Goal: Task Accomplishment & Management: Use online tool/utility

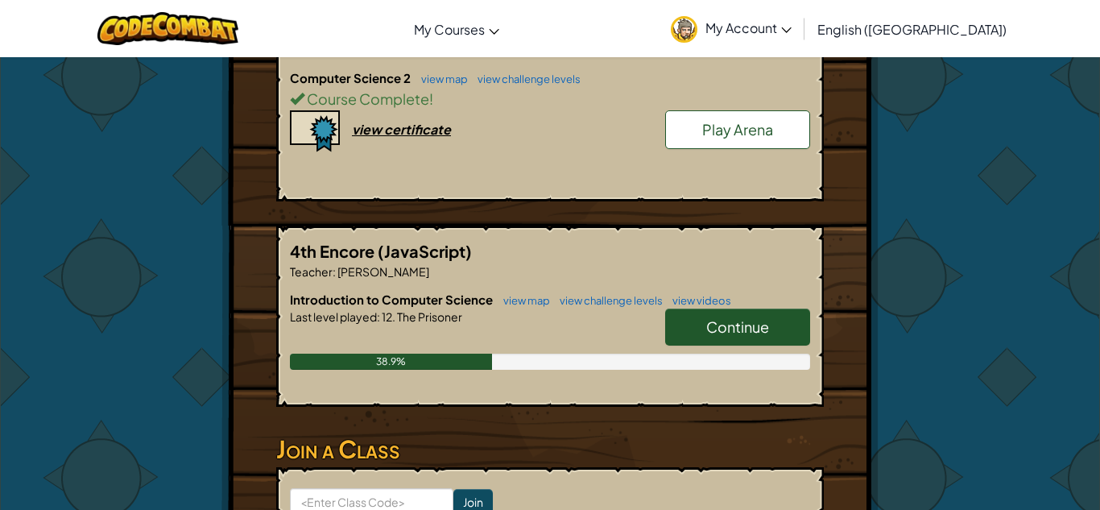
scroll to position [481, 0]
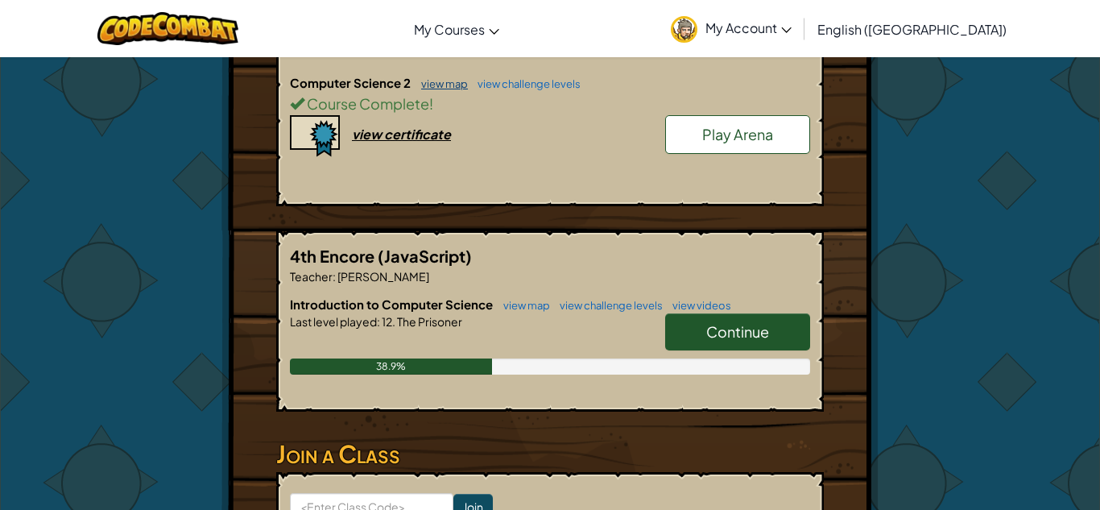
click at [437, 85] on link "view map" at bounding box center [440, 83] width 55 height 13
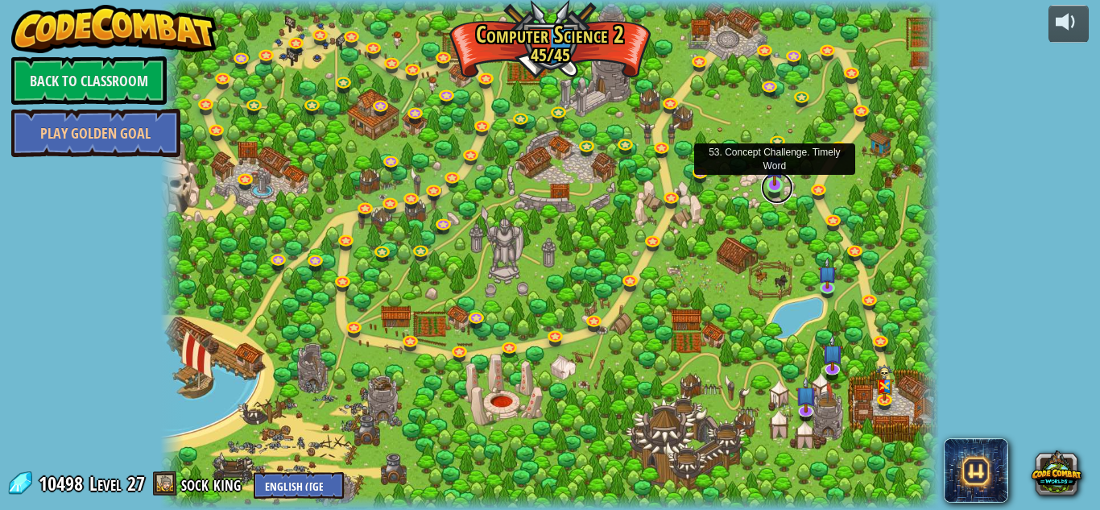
click at [780, 196] on link at bounding box center [777, 187] width 32 height 32
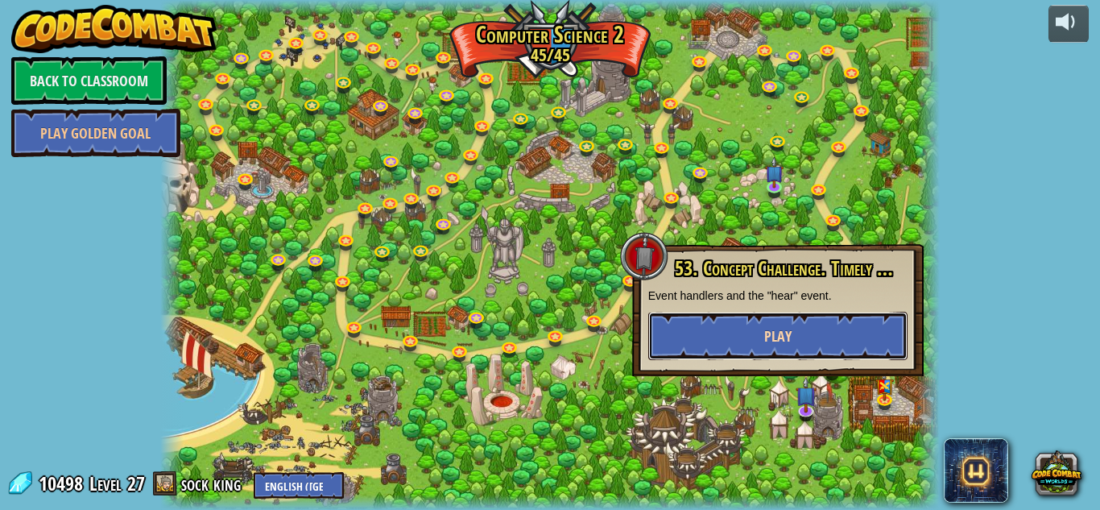
click at [792, 345] on button "Play" at bounding box center [777, 336] width 259 height 48
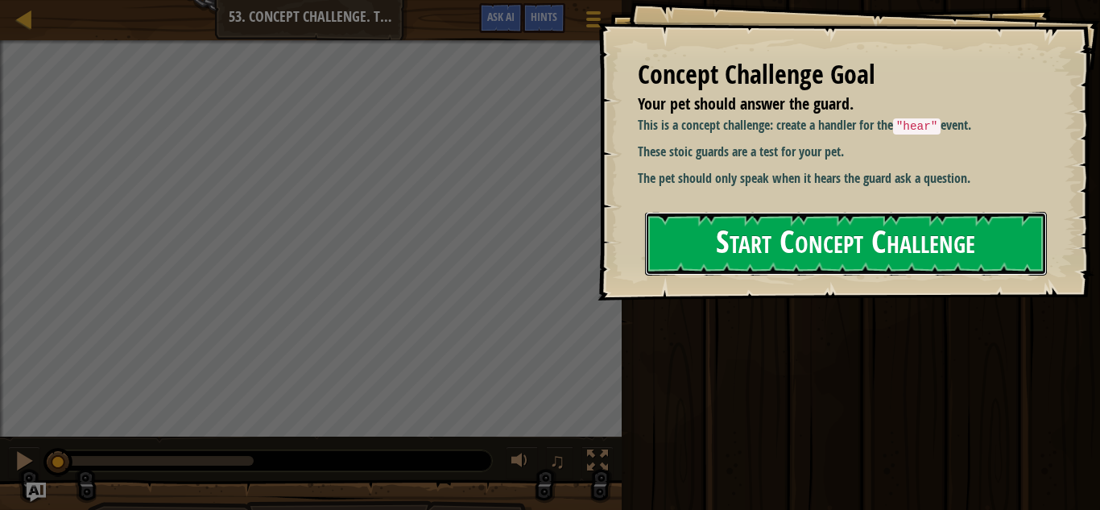
click at [757, 257] on button "Start Concept Challenge" at bounding box center [846, 244] width 402 height 64
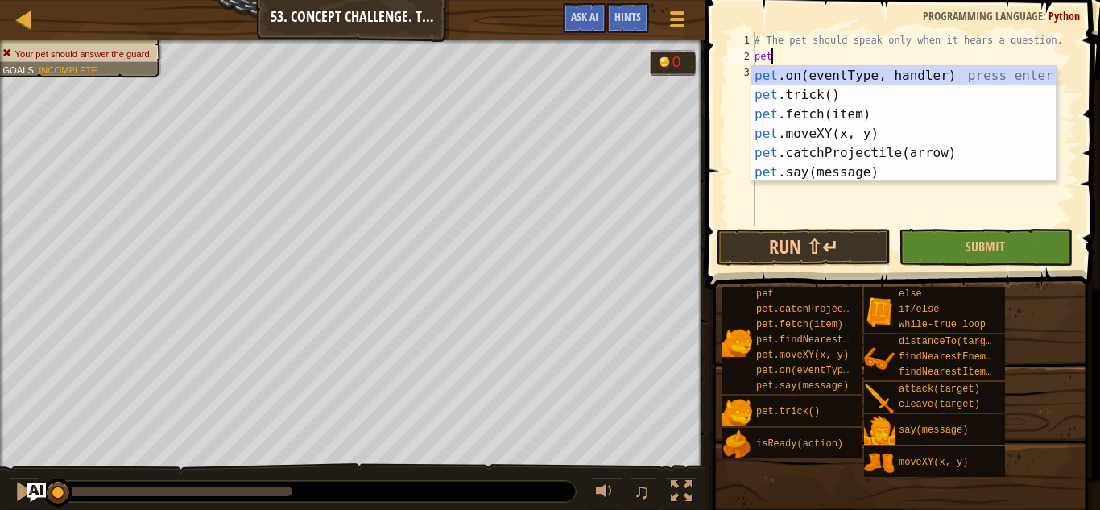
type textarea "p"
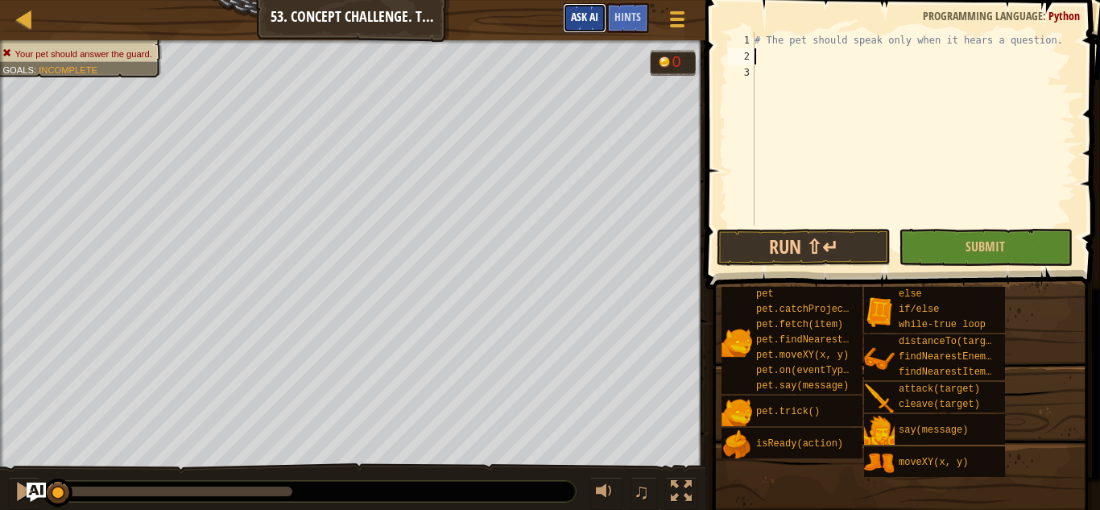
click at [589, 6] on button "Ask AI" at bounding box center [584, 18] width 43 height 30
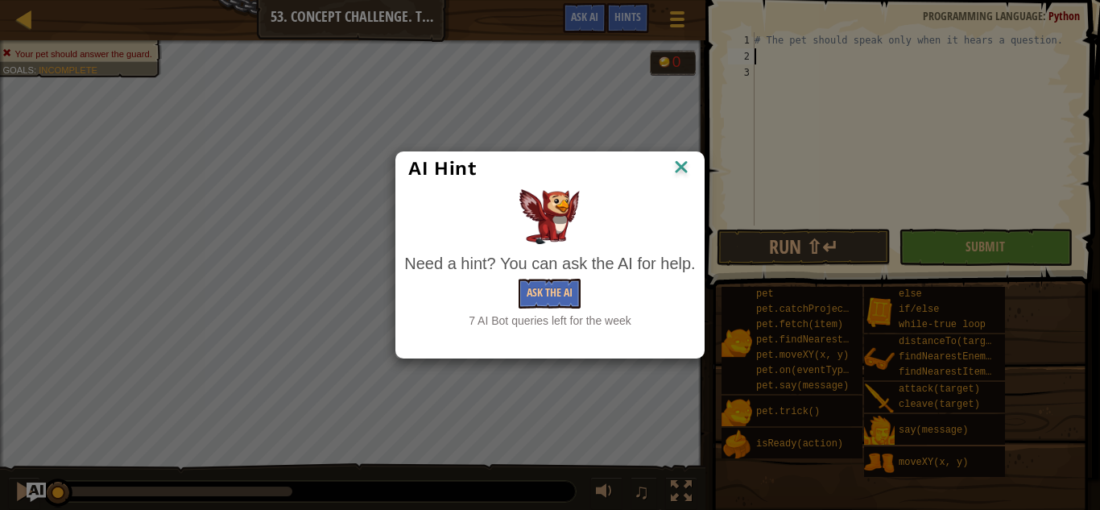
click at [678, 176] on img at bounding box center [681, 168] width 21 height 24
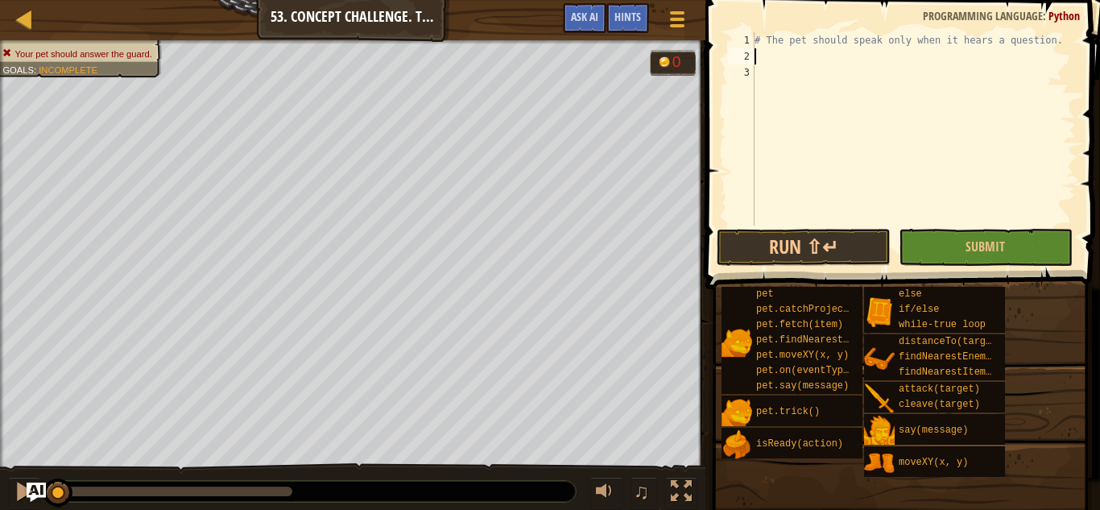
scroll to position [7, 0]
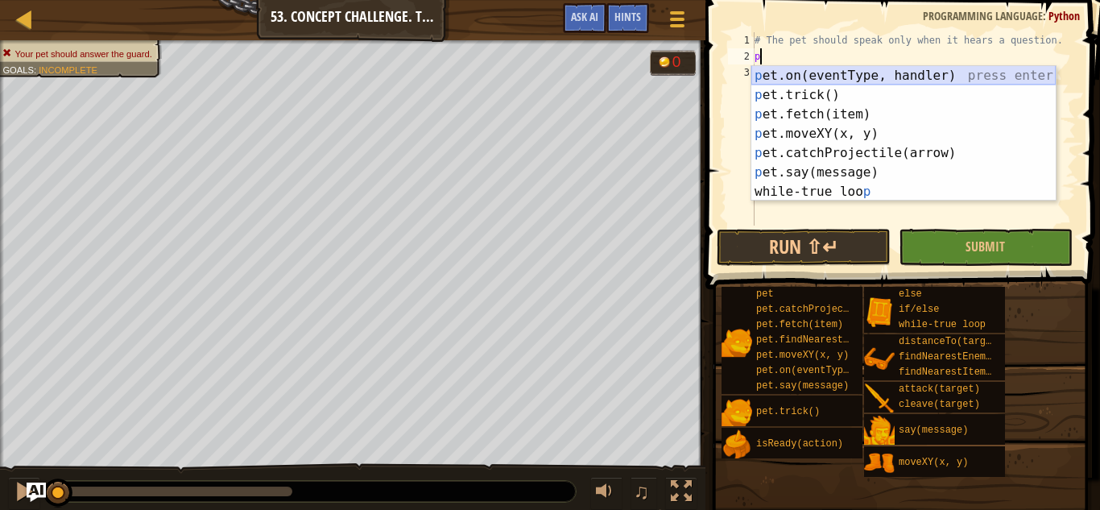
click at [890, 72] on div "p et.on(eventType, handler) press enter p et.trick() press enter p et.fetch(ite…" at bounding box center [903, 153] width 304 height 174
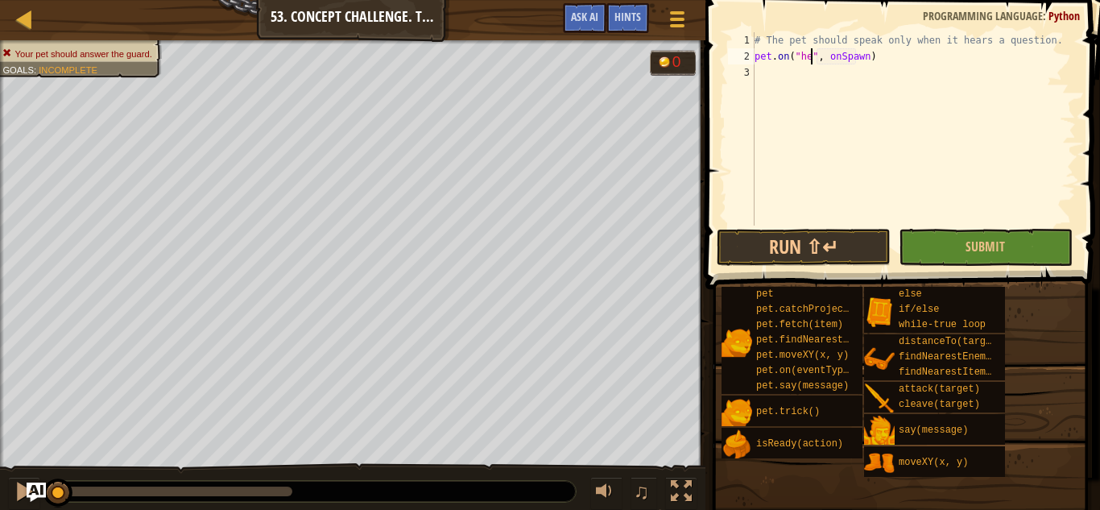
type textarea "pet.on("hear", onSpawn)"
click at [853, 69] on div "# The pet should speak only when it hears a question. pet . on ( "hear" , onSpa…" at bounding box center [913, 144] width 324 height 225
click at [589, 19] on span "Ask AI" at bounding box center [584, 16] width 27 height 15
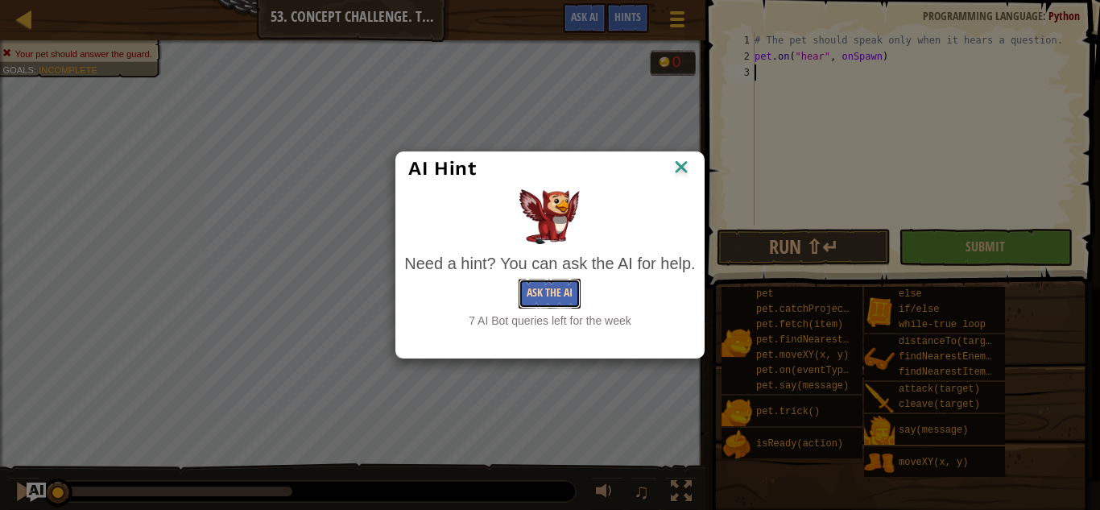
click at [560, 284] on button "Ask the AI" at bounding box center [549, 294] width 62 height 30
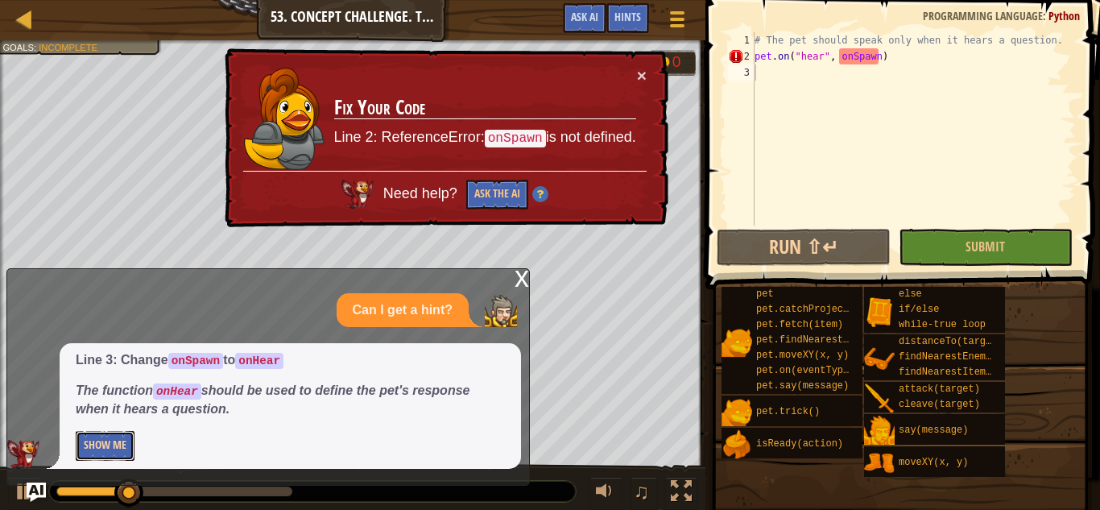
click at [114, 443] on button "Show Me" at bounding box center [105, 446] width 59 height 30
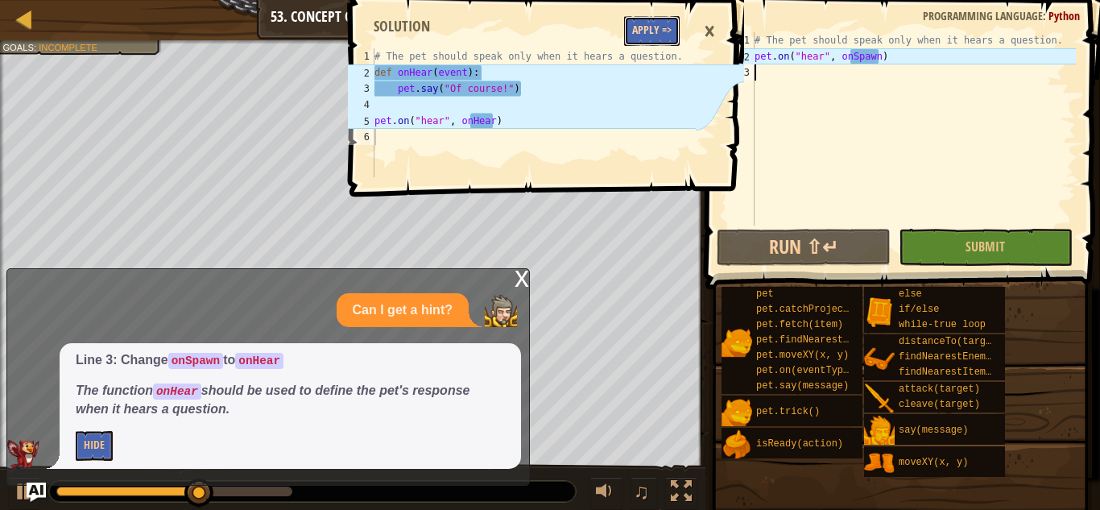
click at [651, 30] on button "Apply =>" at bounding box center [652, 31] width 56 height 30
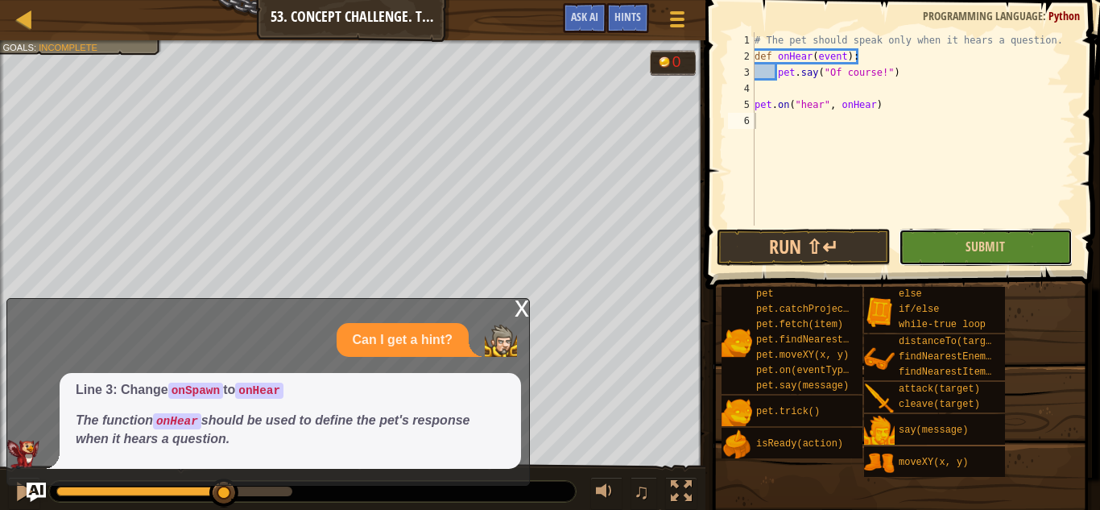
click at [1025, 246] on button "Submit" at bounding box center [986, 247] width 174 height 37
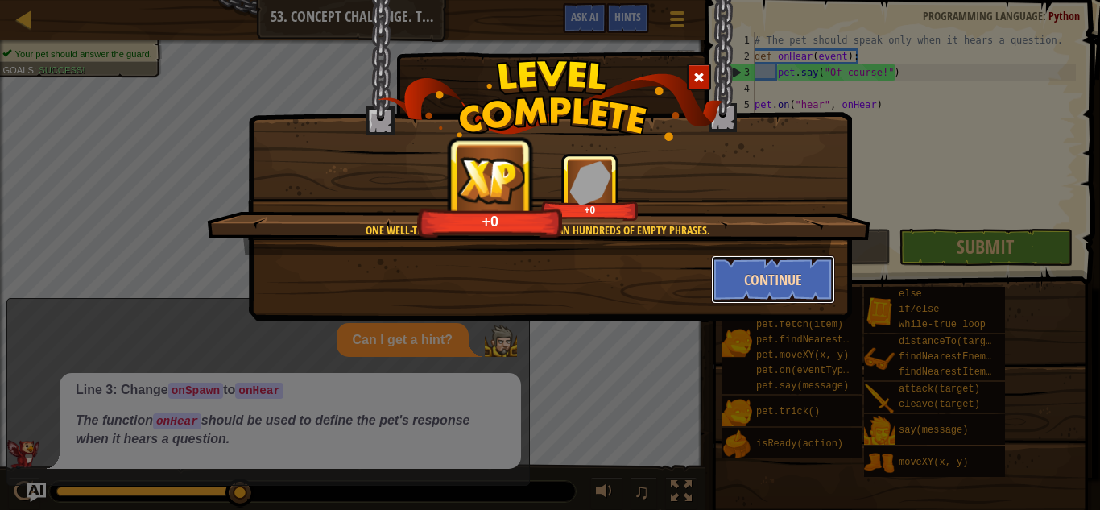
click at [772, 279] on button "Continue" at bounding box center [773, 279] width 125 height 48
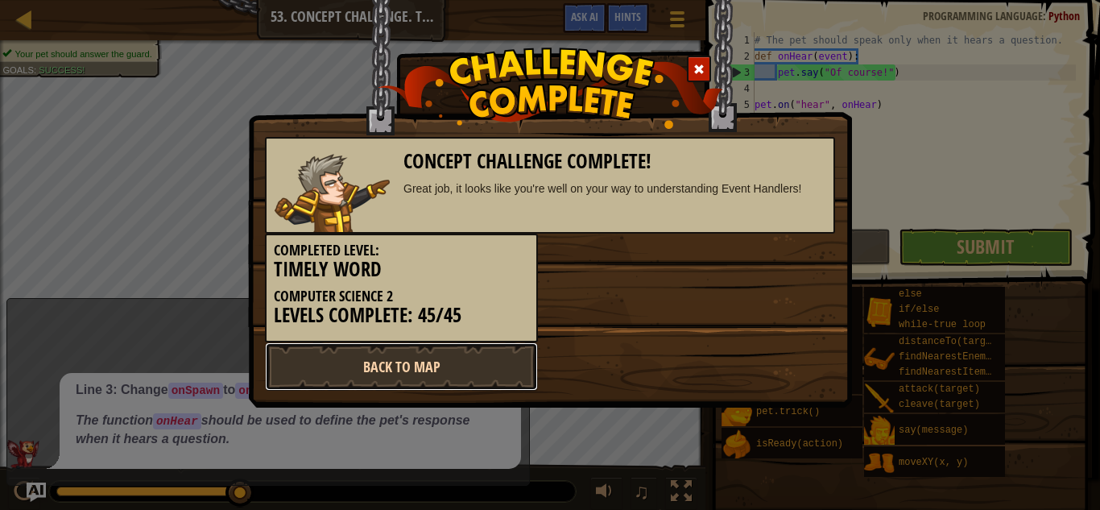
click at [398, 364] on link "Back to Map" at bounding box center [401, 366] width 273 height 48
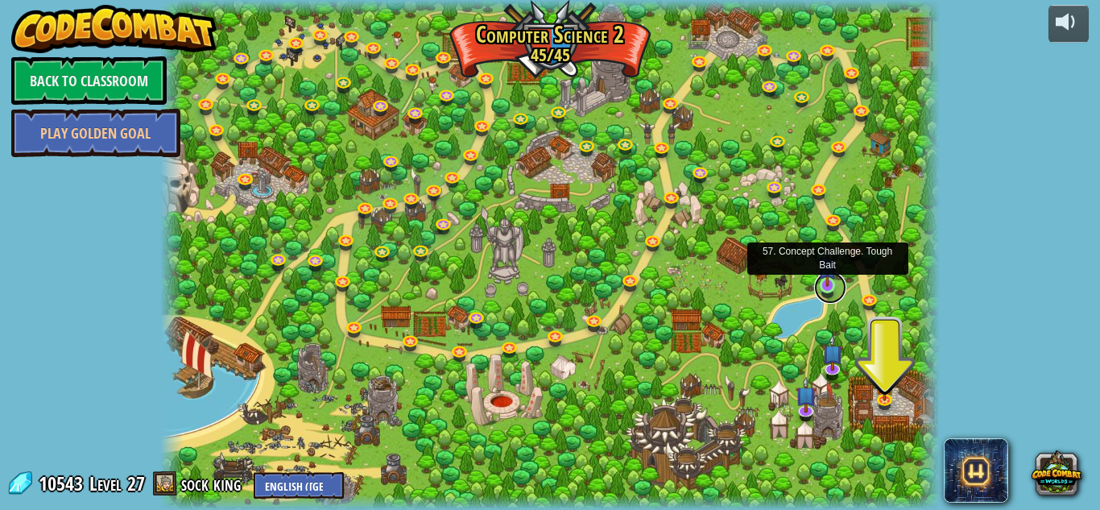
click at [837, 293] on link at bounding box center [830, 287] width 32 height 32
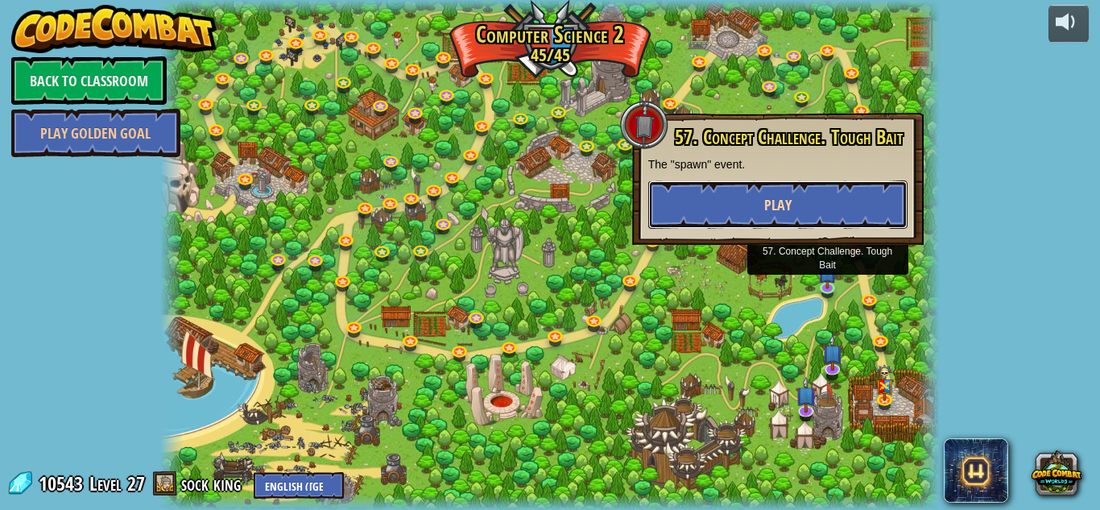
click at [795, 197] on button "Play" at bounding box center [777, 204] width 259 height 48
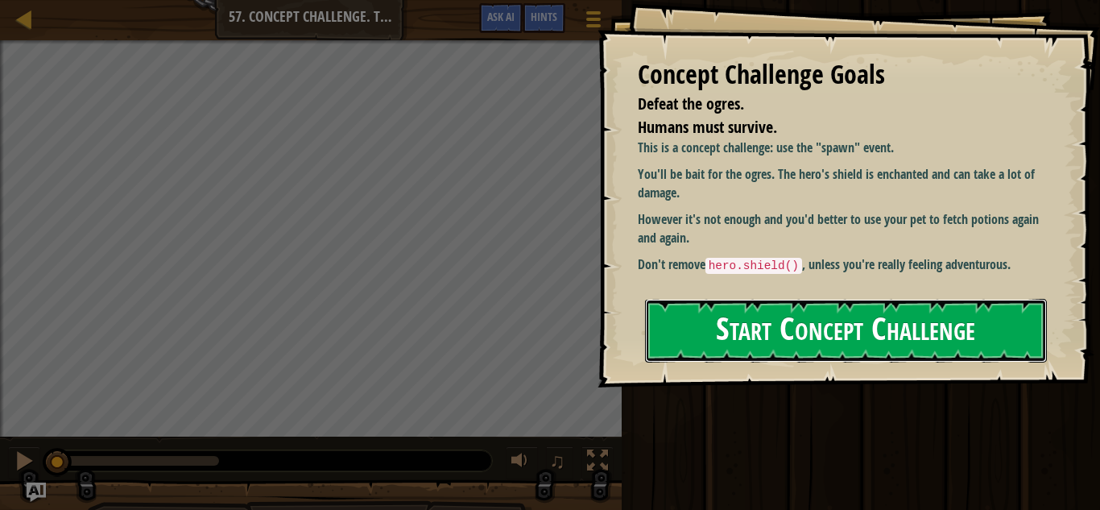
click at [886, 347] on button "Start Concept Challenge" at bounding box center [846, 331] width 402 height 64
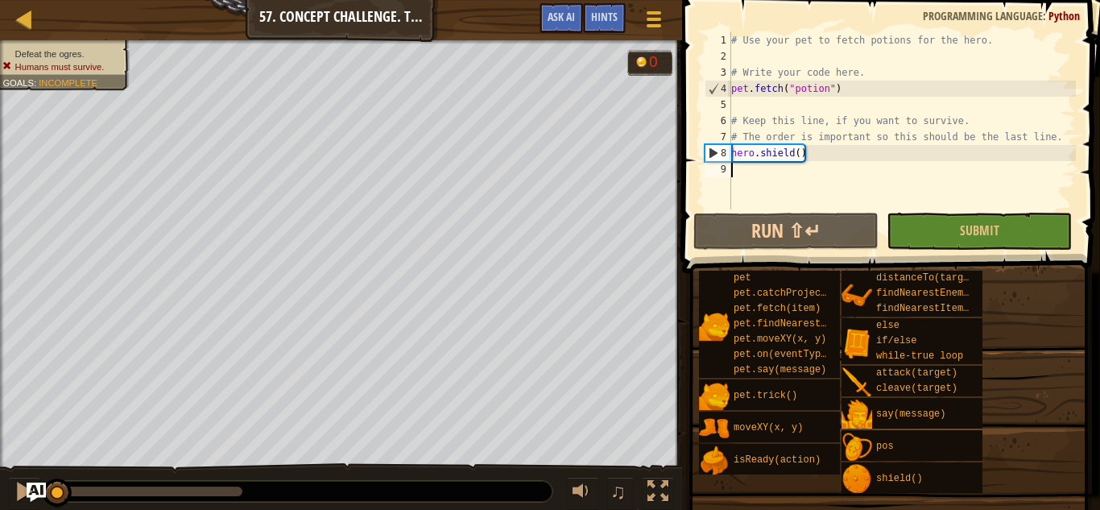
click at [810, 180] on div "# Use your pet to fetch potions for the hero. # Write your code here. pet . fet…" at bounding box center [902, 136] width 348 height 209
click at [569, 25] on button "Ask AI" at bounding box center [560, 18] width 43 height 30
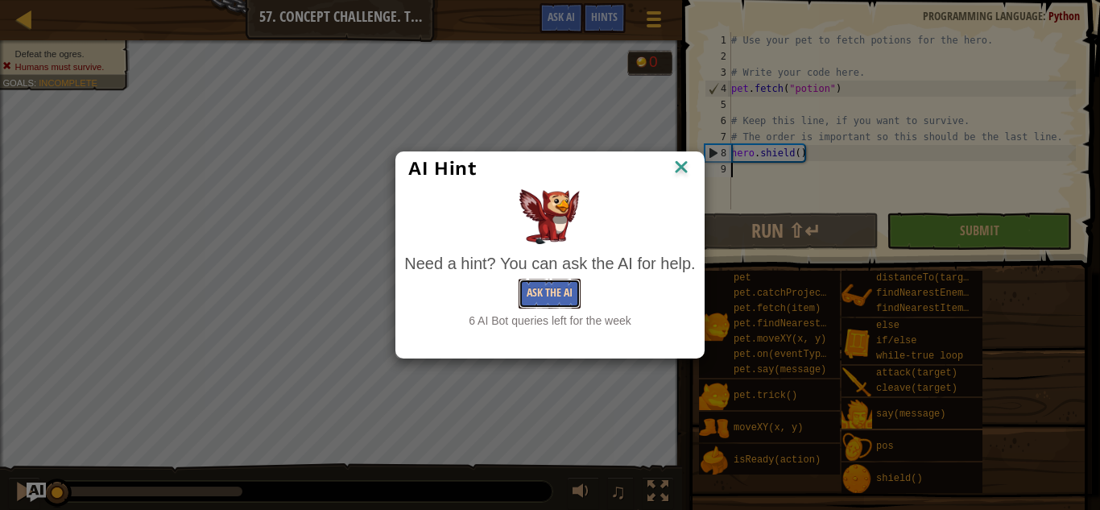
click at [531, 306] on button "Ask the AI" at bounding box center [549, 294] width 62 height 30
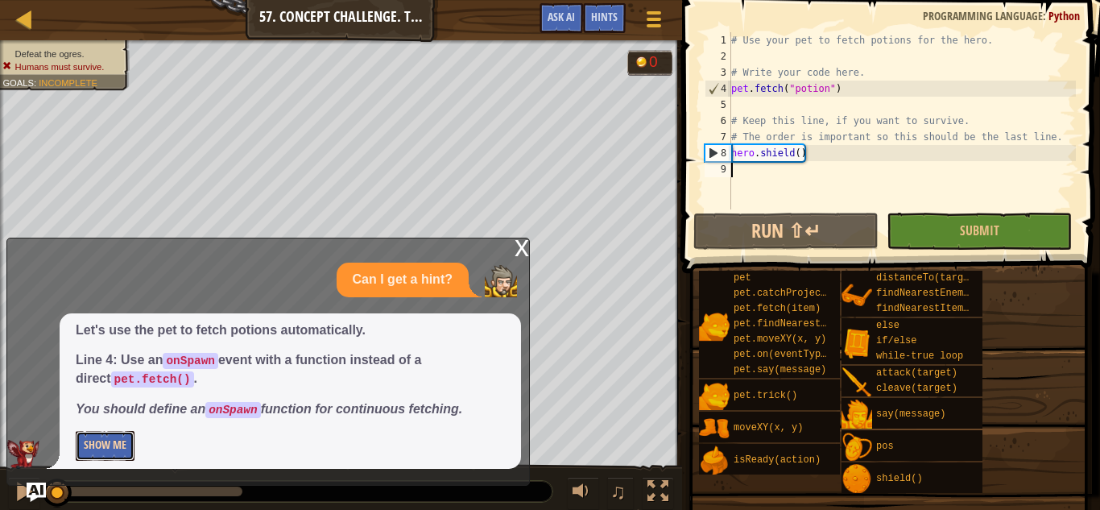
click at [97, 447] on button "Show Me" at bounding box center [105, 446] width 59 height 30
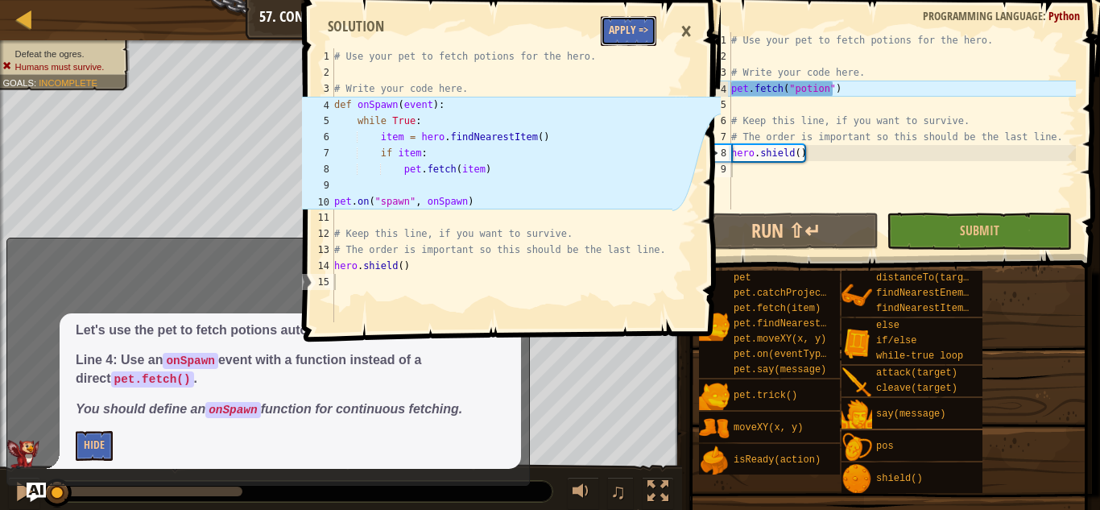
click at [639, 31] on button "Apply =>" at bounding box center [629, 31] width 56 height 30
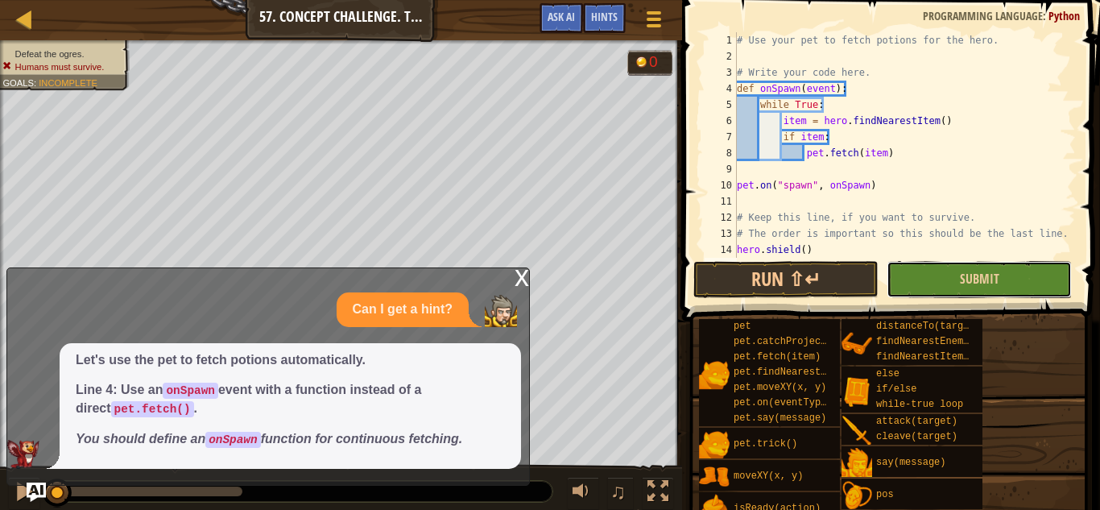
click at [999, 284] on button "Submit" at bounding box center [978, 279] width 185 height 37
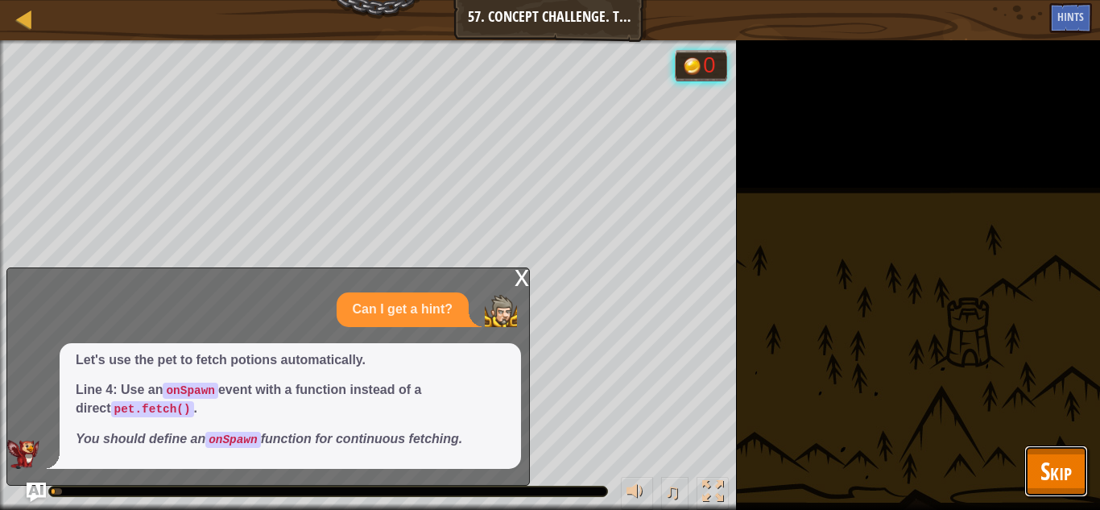
click at [1025, 464] on button "Skip" at bounding box center [1056, 471] width 64 height 52
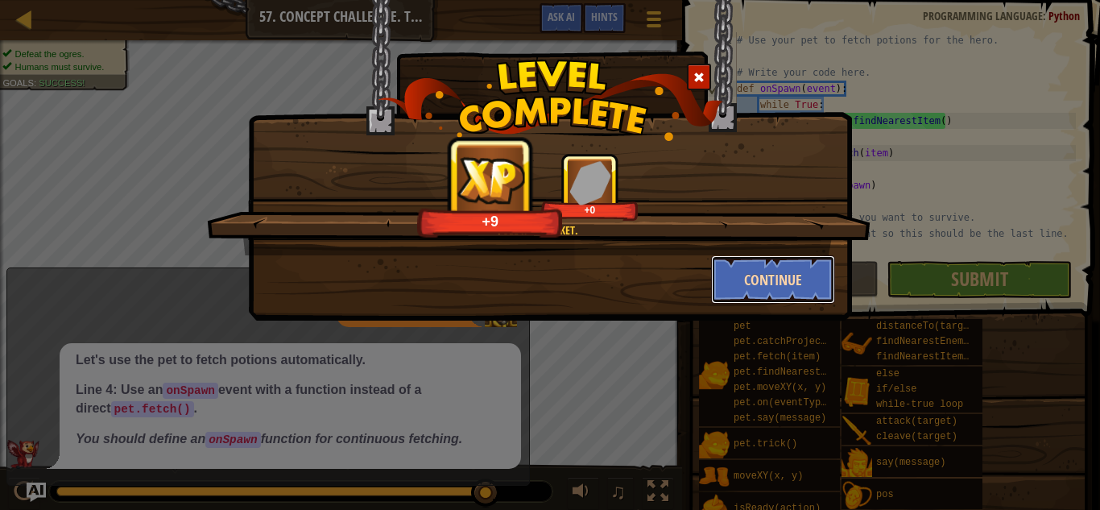
click at [743, 288] on button "Continue" at bounding box center [773, 279] width 125 height 48
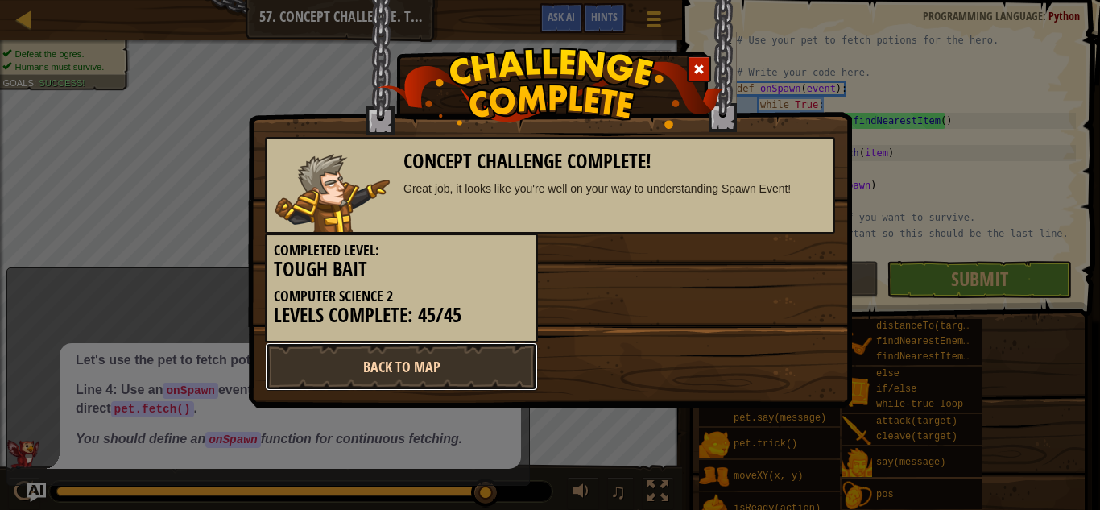
click at [478, 352] on link "Back to Map" at bounding box center [401, 366] width 273 height 48
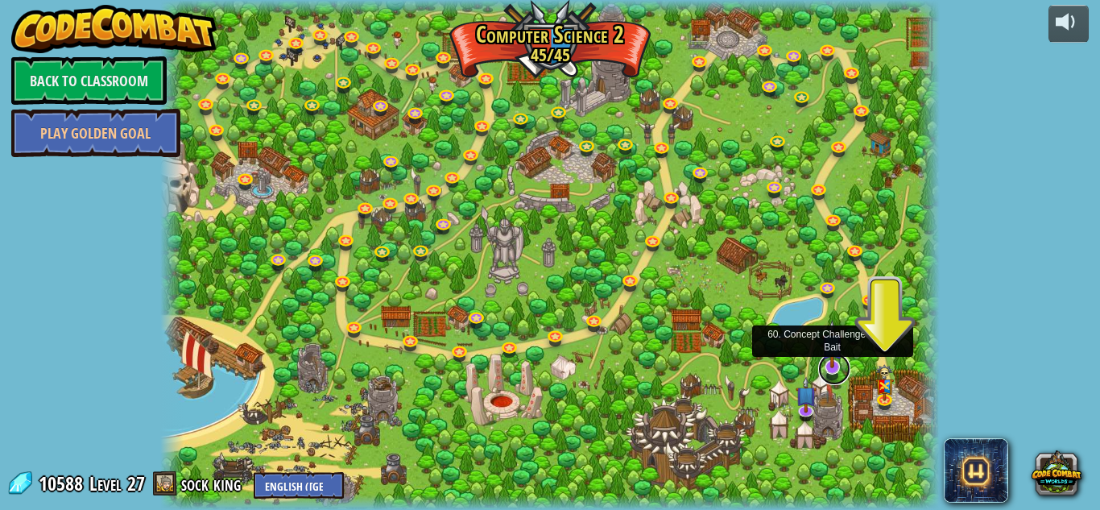
click at [833, 370] on link at bounding box center [834, 369] width 32 height 32
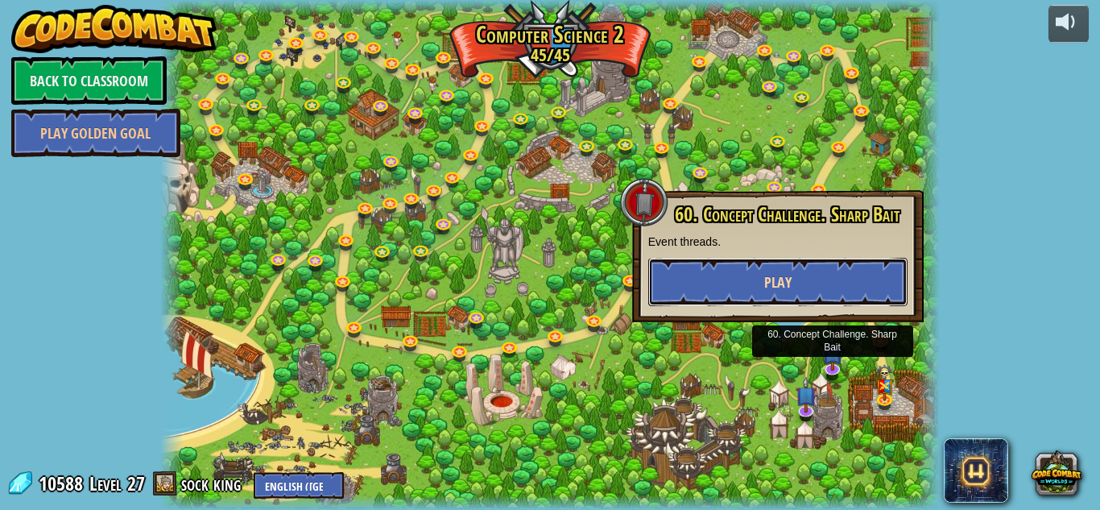
click at [734, 262] on button "Play" at bounding box center [777, 282] width 259 height 48
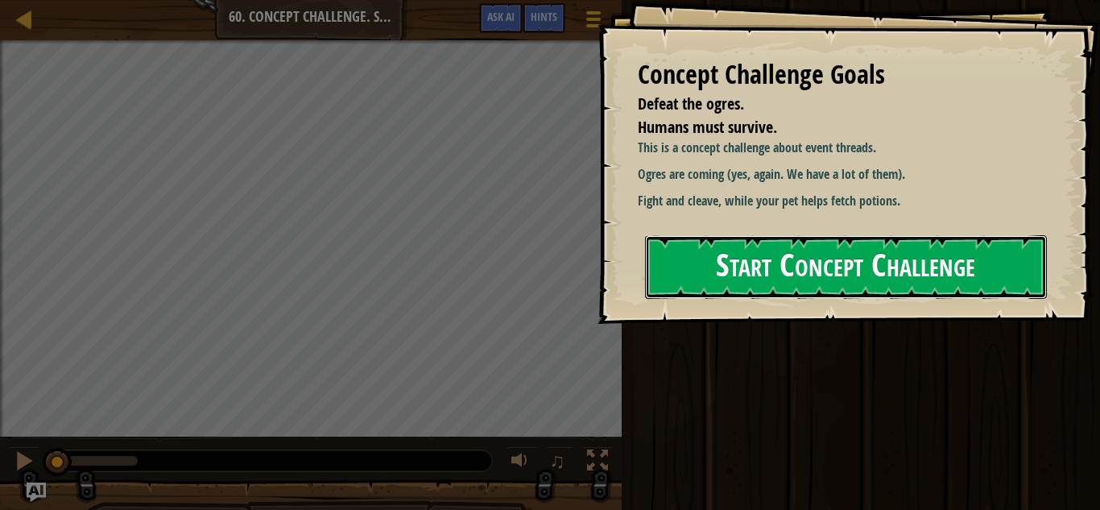
click at [933, 271] on button "Start Concept Challenge" at bounding box center [846, 267] width 402 height 64
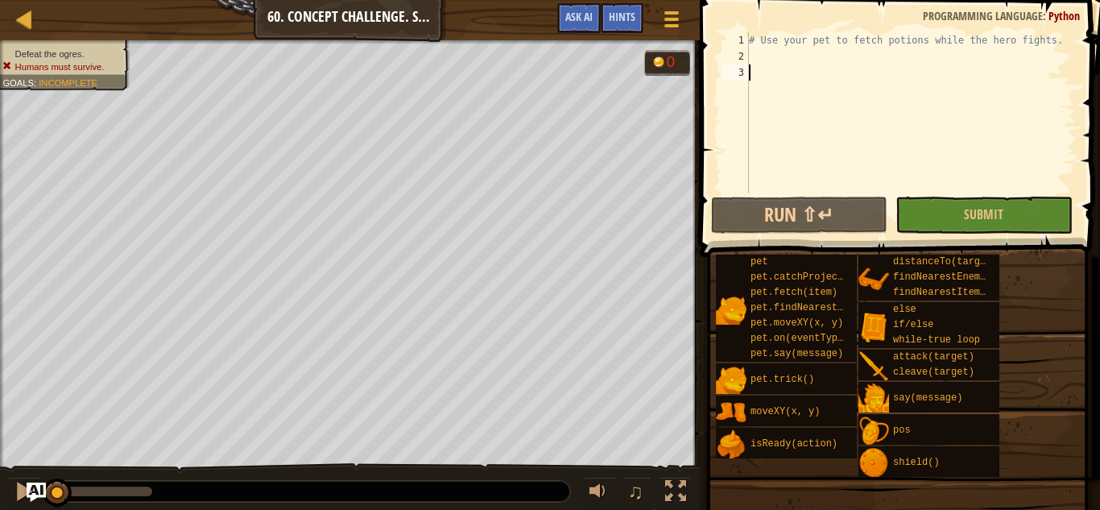
click at [764, 60] on div "# Use your pet to fetch potions while the hero fights." at bounding box center [911, 128] width 330 height 193
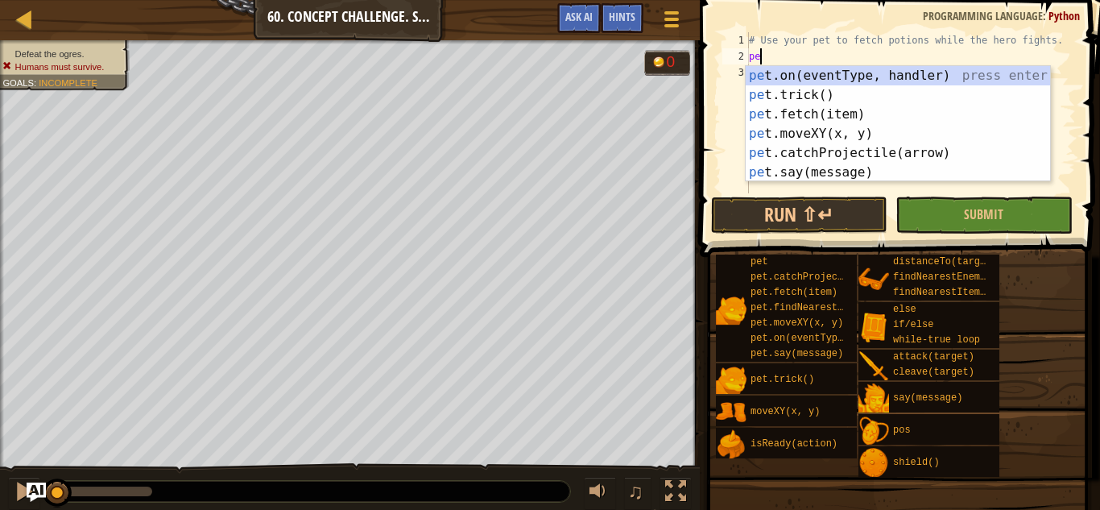
scroll to position [7, 1]
type textarea "p"
click at [803, 109] on div "pet .on(eventType, handler) press enter pet .trick() press enter pet .fetch(ite…" at bounding box center [898, 143] width 304 height 155
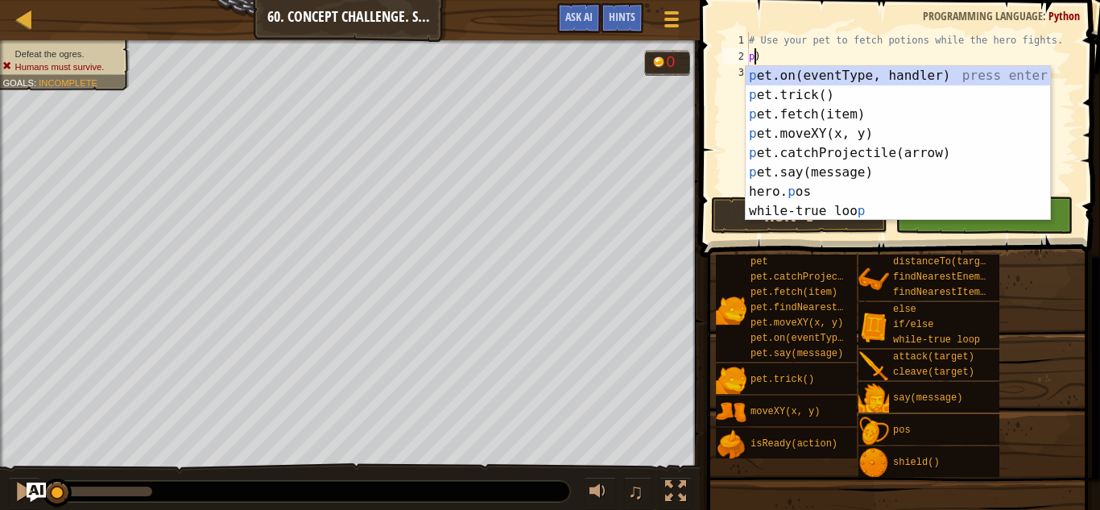
scroll to position [7, 1]
type textarea ")"
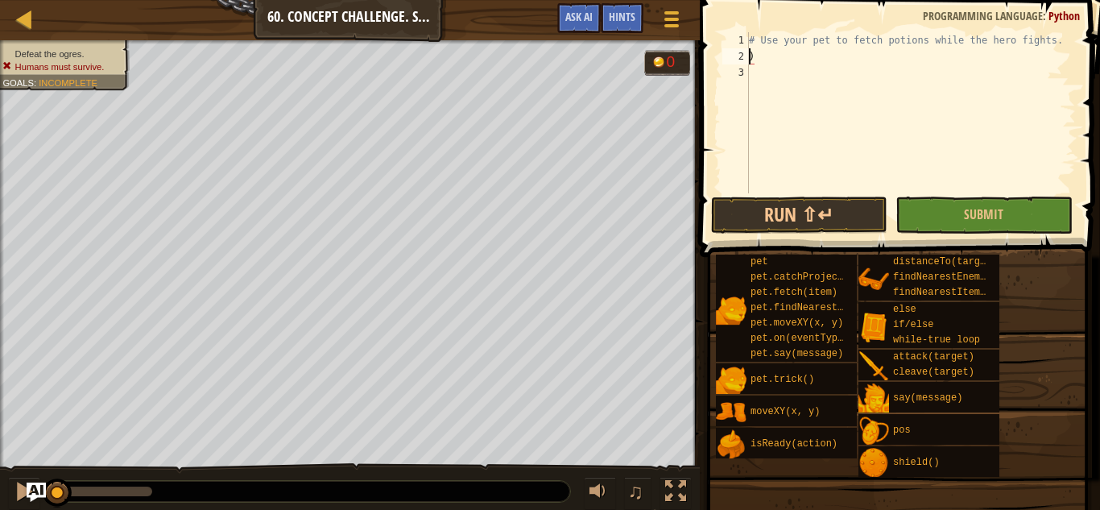
scroll to position [7, 0]
click at [795, 60] on div "# Use your pet to fetch potions while the hero fights. )" at bounding box center [911, 128] width 330 height 193
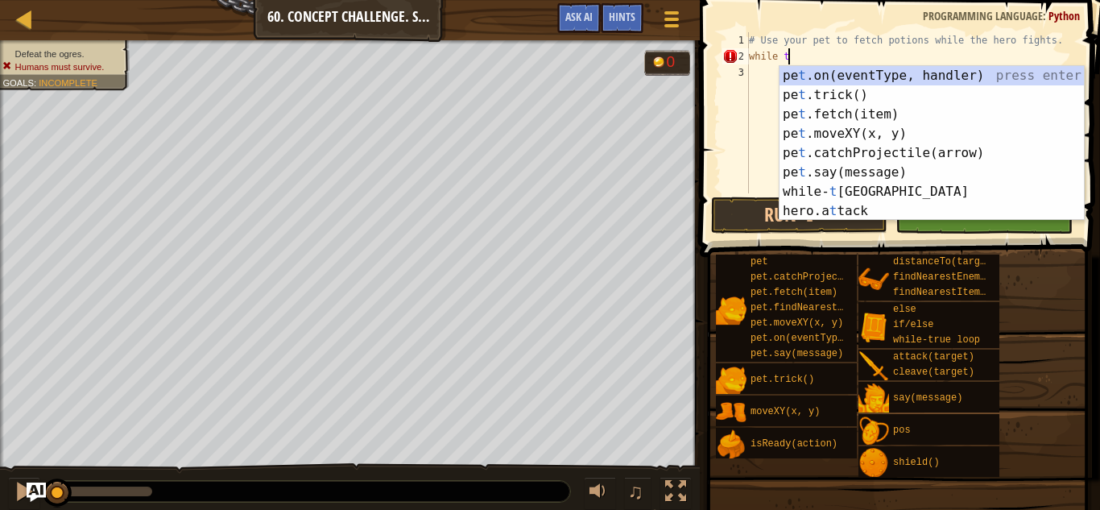
scroll to position [7, 6]
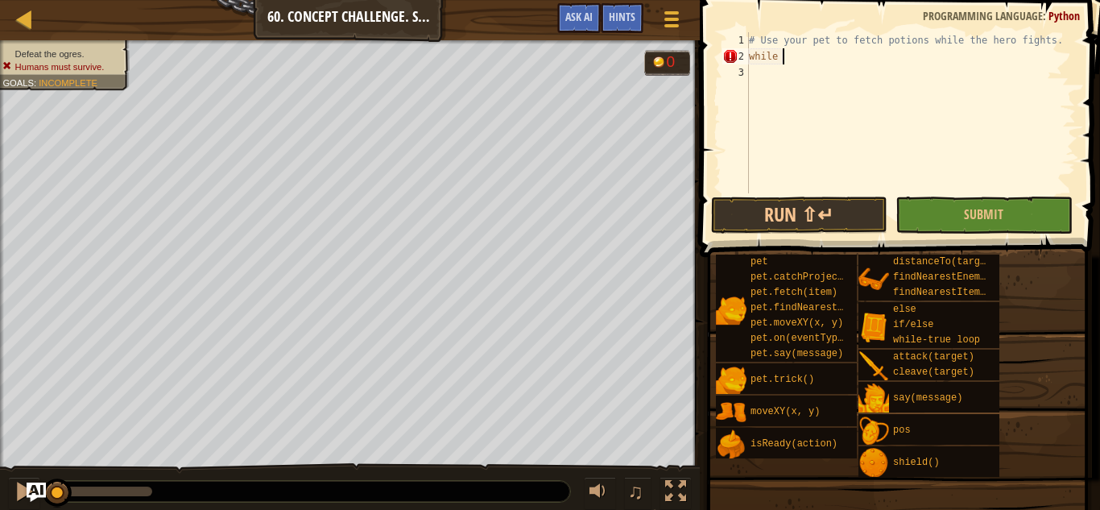
type textarea "while"
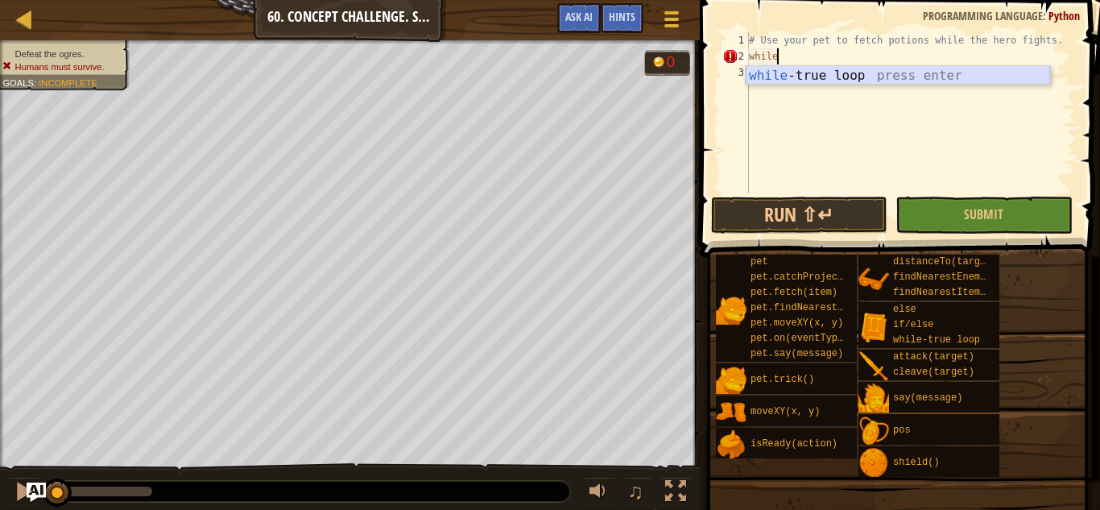
click at [840, 73] on div "while -true loop press enter" at bounding box center [898, 95] width 304 height 58
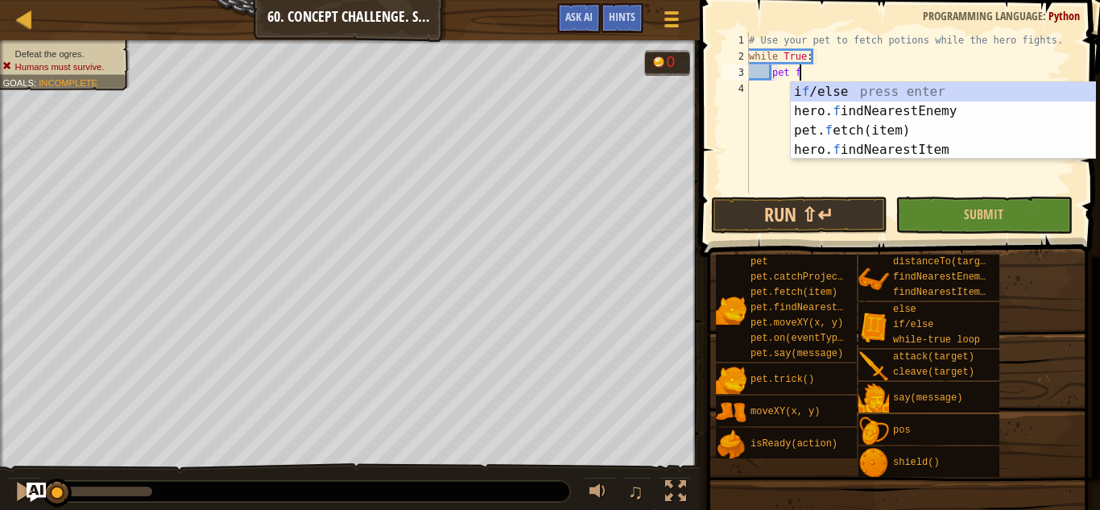
scroll to position [7, 7]
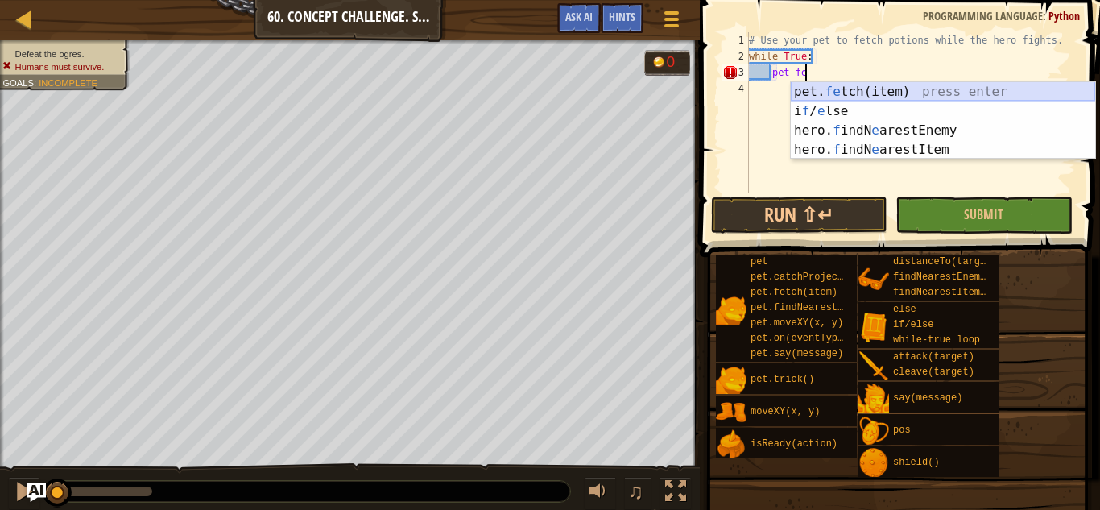
click at [844, 91] on div "pet. fe tch(item) press enter i f / e lse press enter hero. f indN e arestEnemy…" at bounding box center [943, 140] width 304 height 116
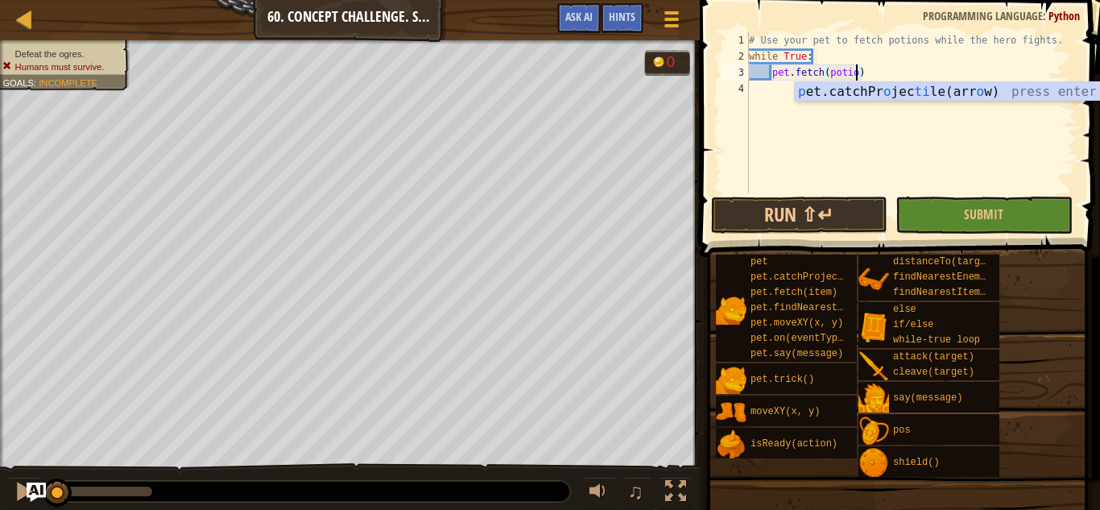
type textarea "pet.fetch(potion)"
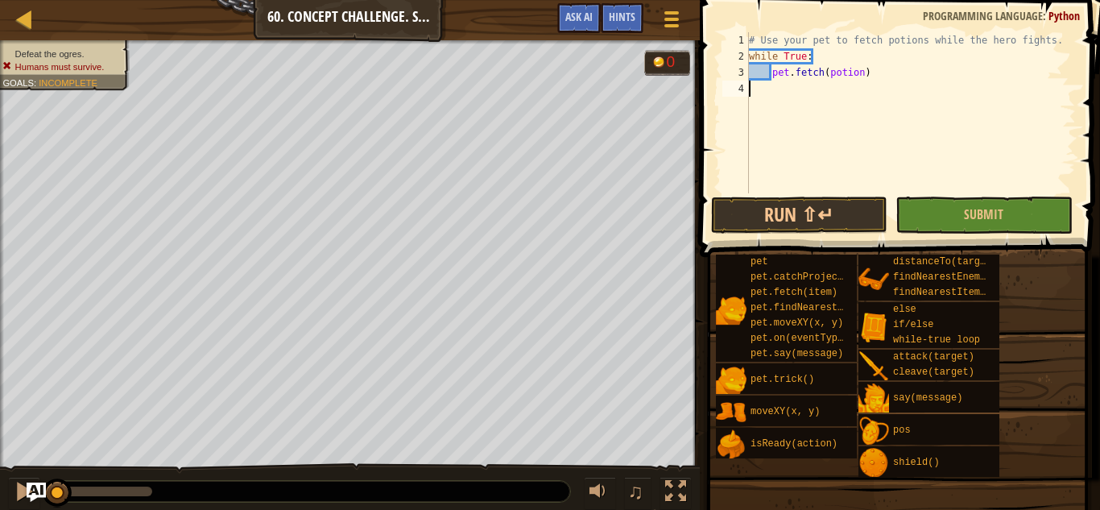
click at [932, 93] on div "# Use your pet to fetch potions while the hero fights. while True : pet . fetch…" at bounding box center [911, 128] width 330 height 193
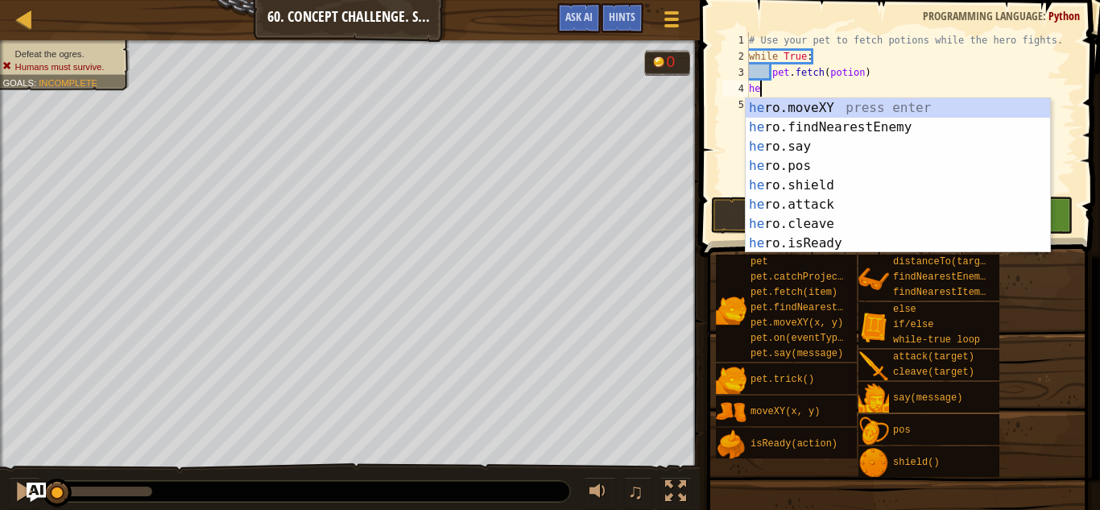
scroll to position [7, 2]
click at [825, 204] on div "hero .moveXY press enter hero .findNearestEnemy press enter hero .say press ent…" at bounding box center [898, 194] width 304 height 193
type textarea "hero.attack(enemy)"
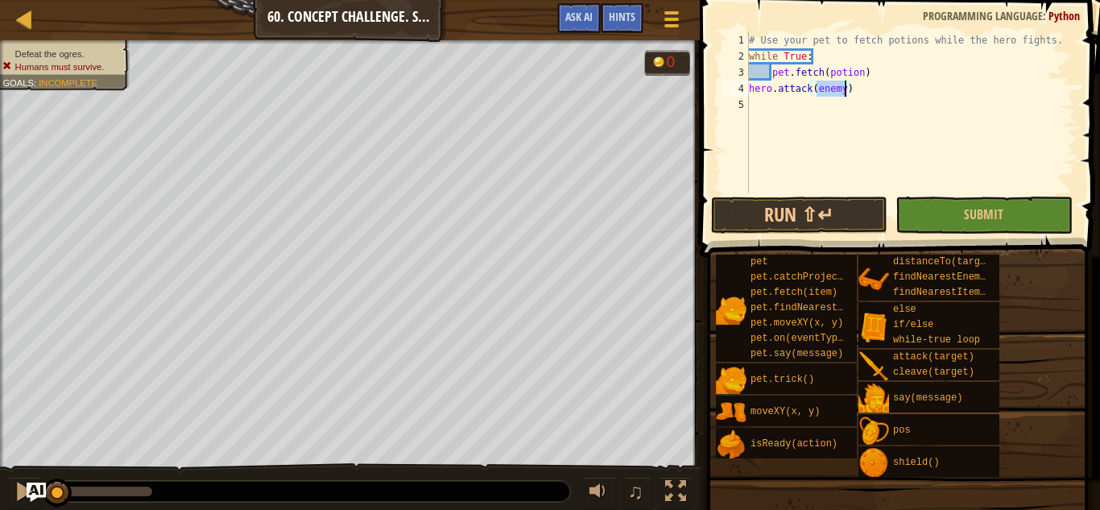
click at [769, 106] on div "# Use your pet to fetch potions while the hero fights. while True : pet . fetch…" at bounding box center [911, 128] width 330 height 193
click at [936, 213] on button "Submit" at bounding box center [983, 214] width 176 height 37
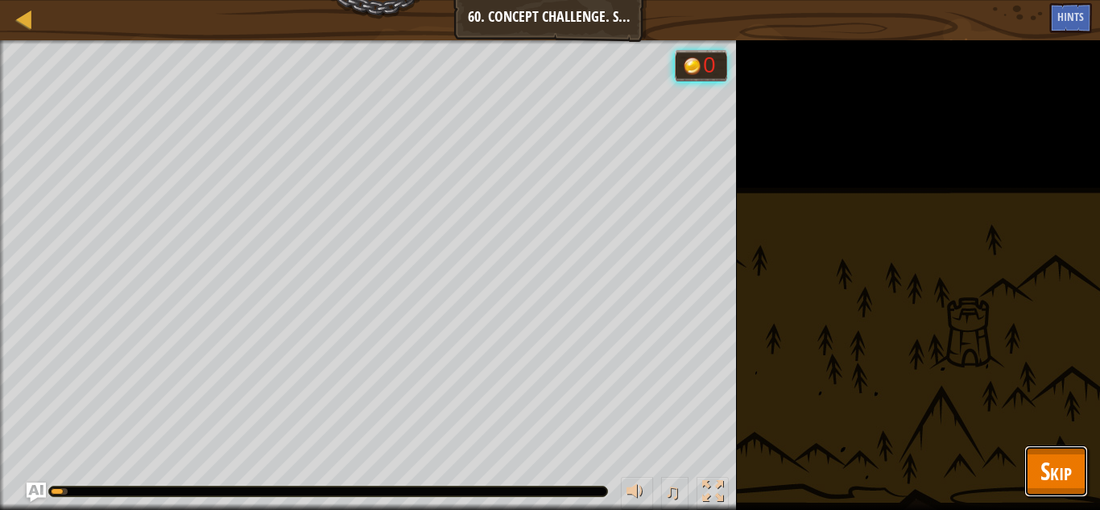
click at [1055, 473] on span "Skip" at bounding box center [1055, 470] width 31 height 33
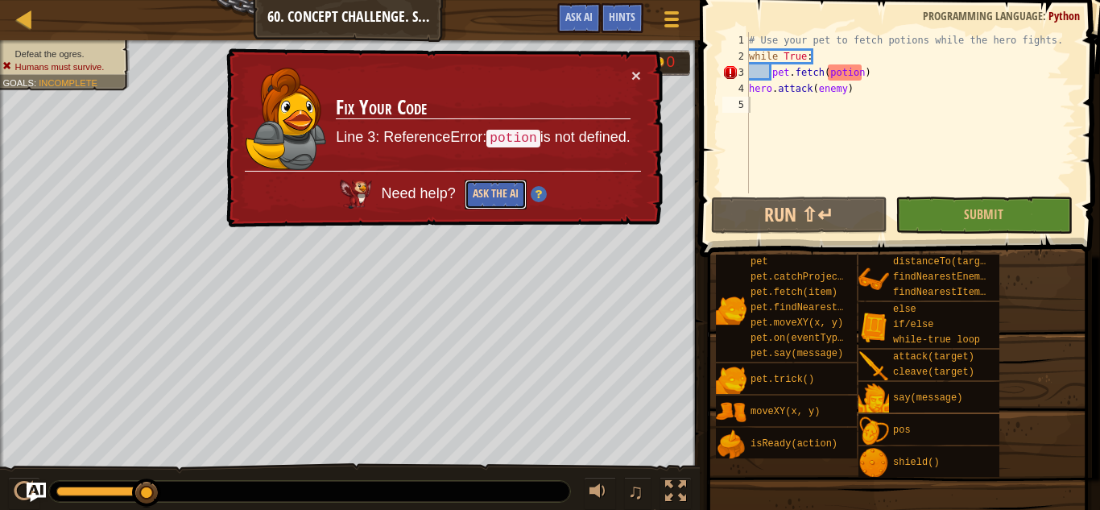
click at [490, 199] on button "Ask the AI" at bounding box center [496, 195] width 62 height 30
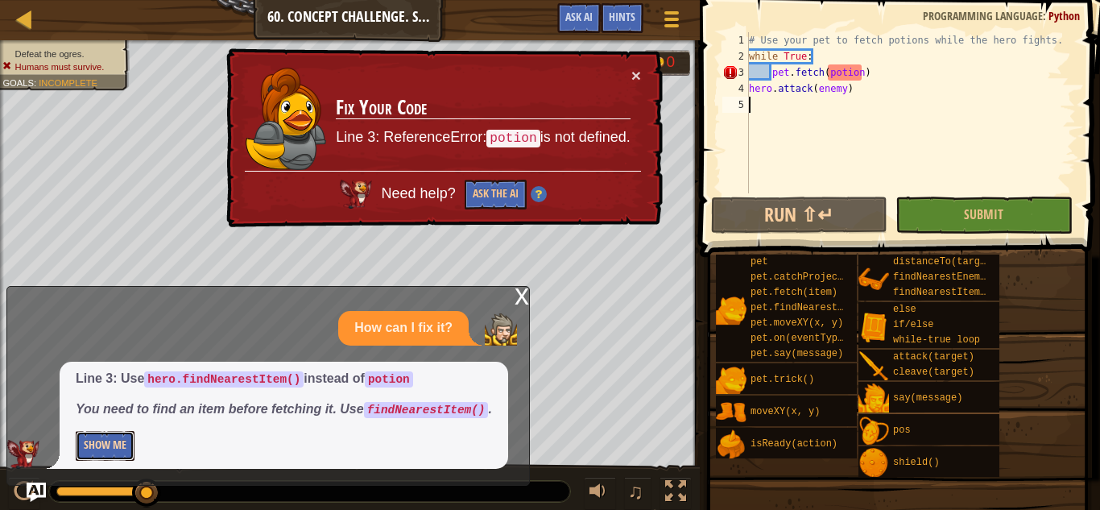
click at [129, 448] on button "Show Me" at bounding box center [105, 446] width 59 height 30
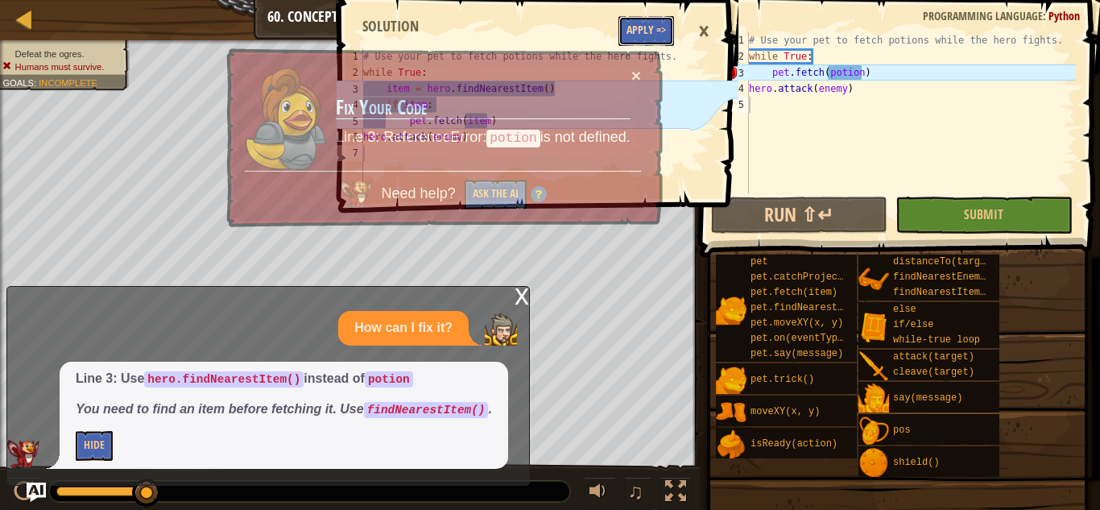
click at [643, 29] on button "Apply =>" at bounding box center [646, 31] width 56 height 30
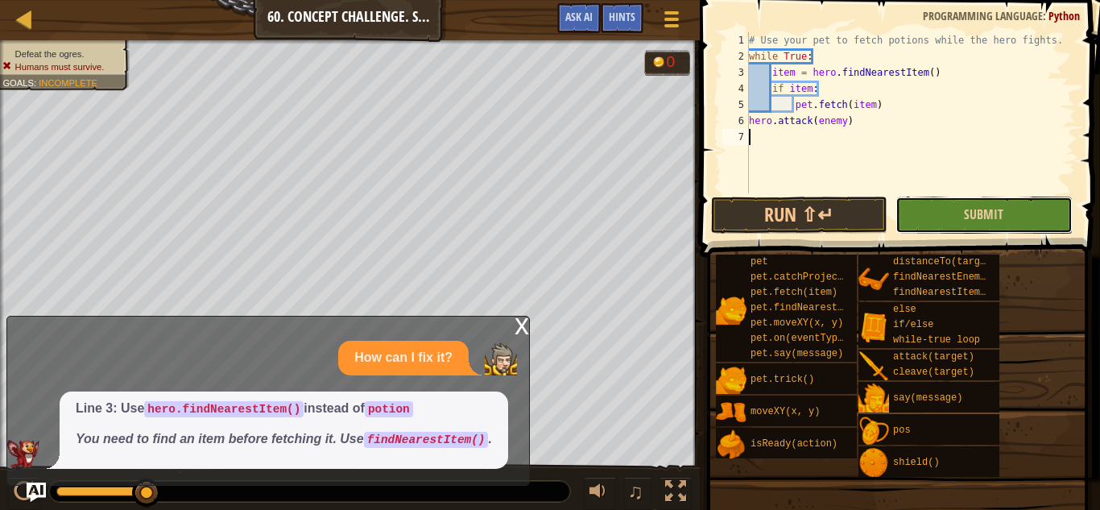
click at [977, 225] on button "Submit" at bounding box center [983, 214] width 176 height 37
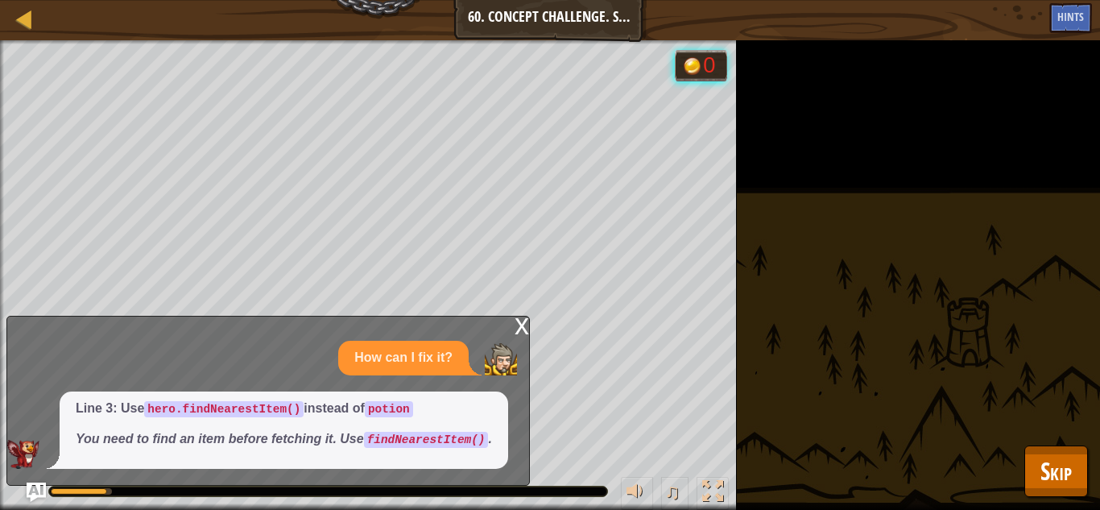
click at [506, 324] on div "x How can I fix it? Line 3: Use hero.findNearestItem() instead of potion You ne…" at bounding box center [267, 401] width 523 height 170
click at [523, 328] on div "x" at bounding box center [521, 324] width 14 height 16
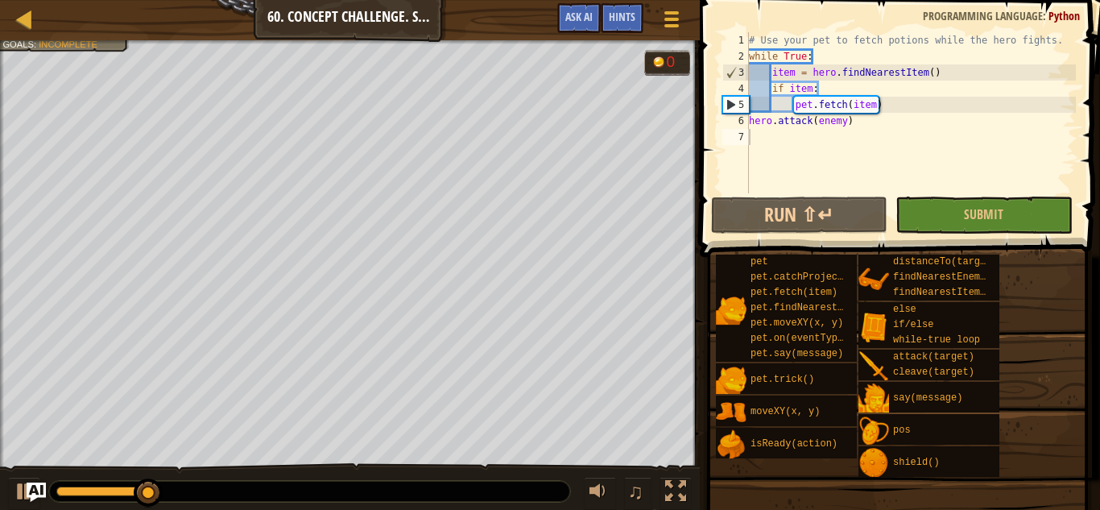
click at [1081, 492] on span at bounding box center [897, 476] width 389 height 477
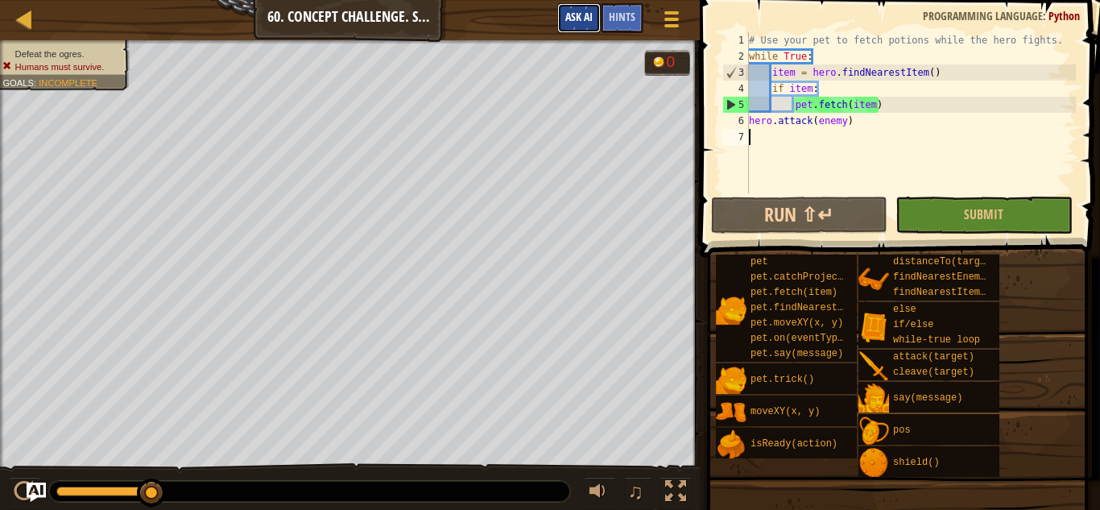
click at [580, 16] on span "Ask AI" at bounding box center [578, 16] width 27 height 15
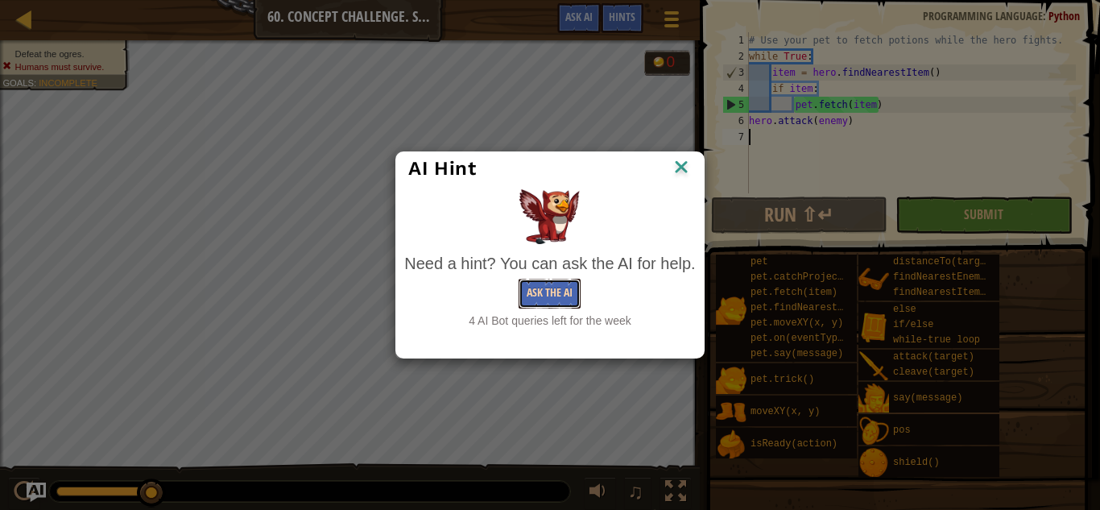
click at [576, 291] on button "Ask the AI" at bounding box center [549, 294] width 62 height 30
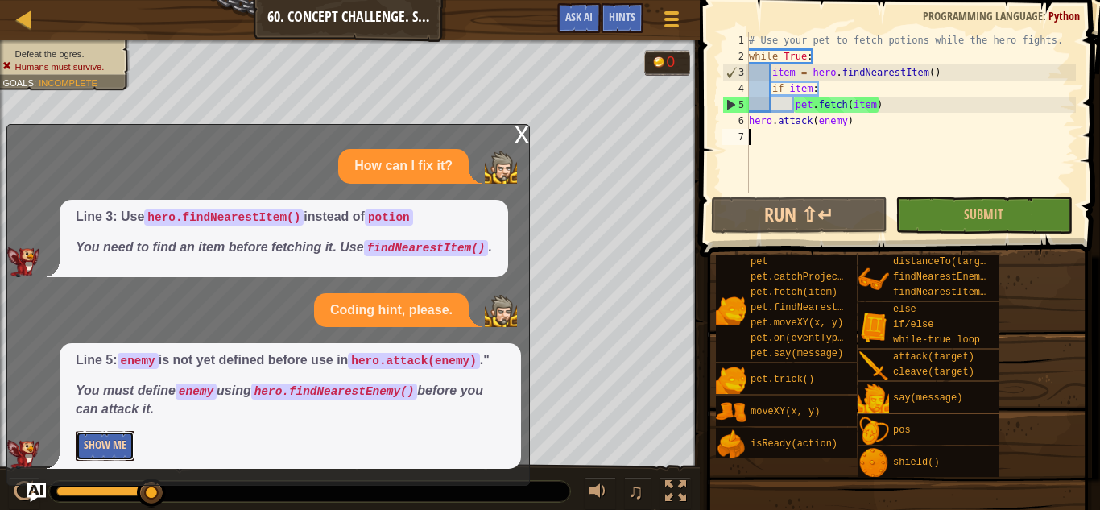
click at [126, 447] on button "Show Me" at bounding box center [105, 446] width 59 height 30
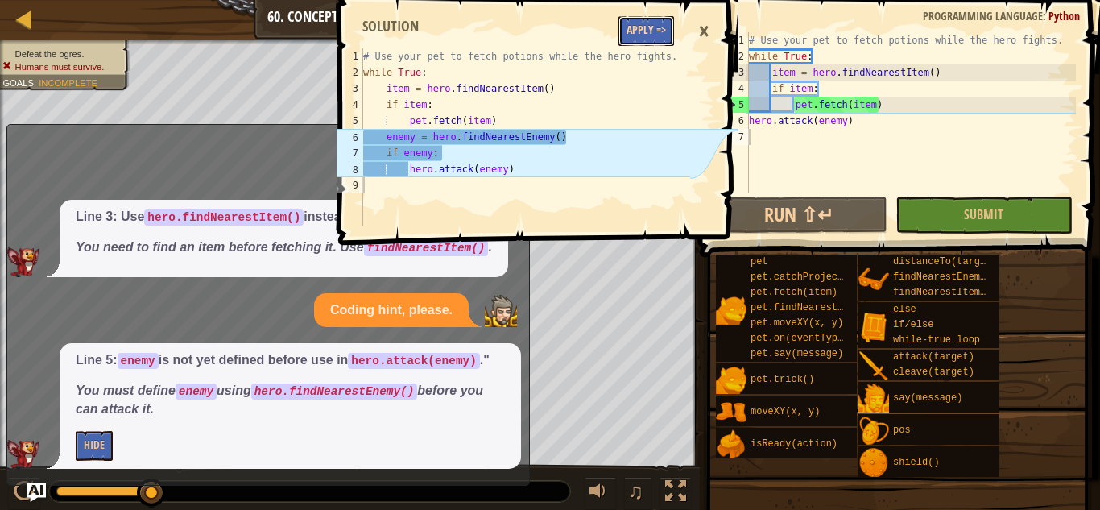
click at [630, 24] on button "Apply =>" at bounding box center [646, 31] width 56 height 30
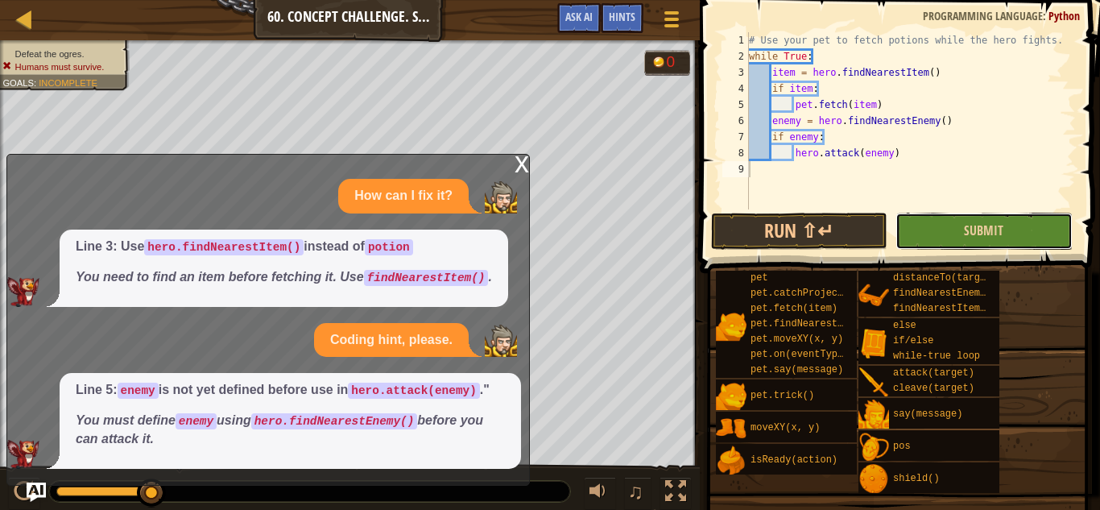
click at [951, 239] on button "Submit" at bounding box center [983, 231] width 176 height 37
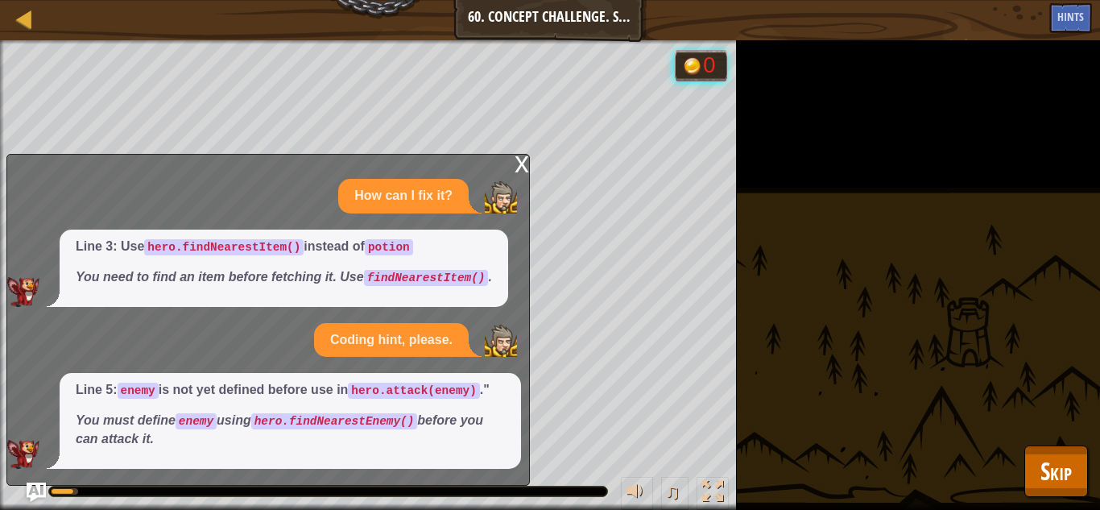
click at [520, 159] on div "x" at bounding box center [521, 163] width 14 height 16
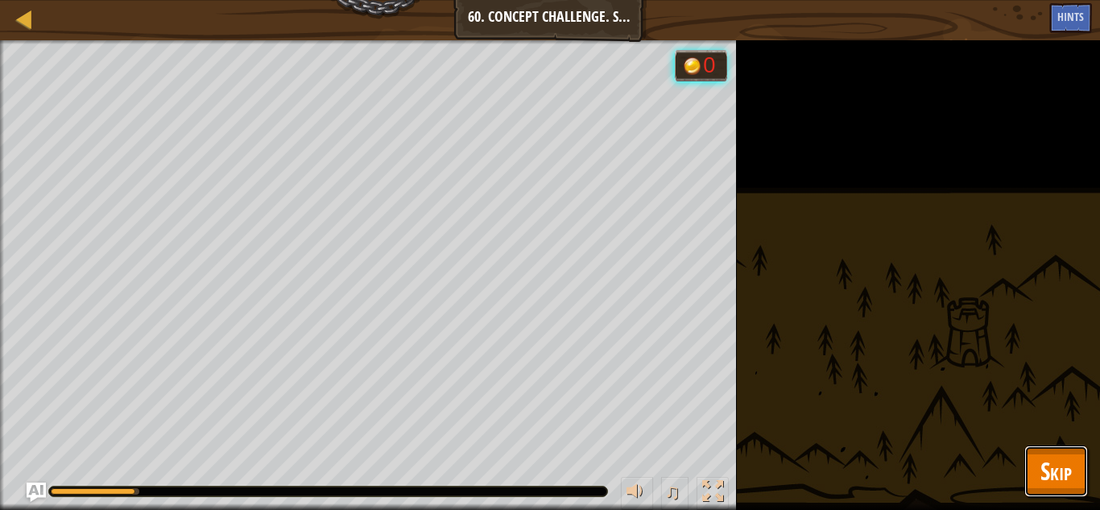
click at [1047, 456] on span "Skip" at bounding box center [1055, 470] width 31 height 33
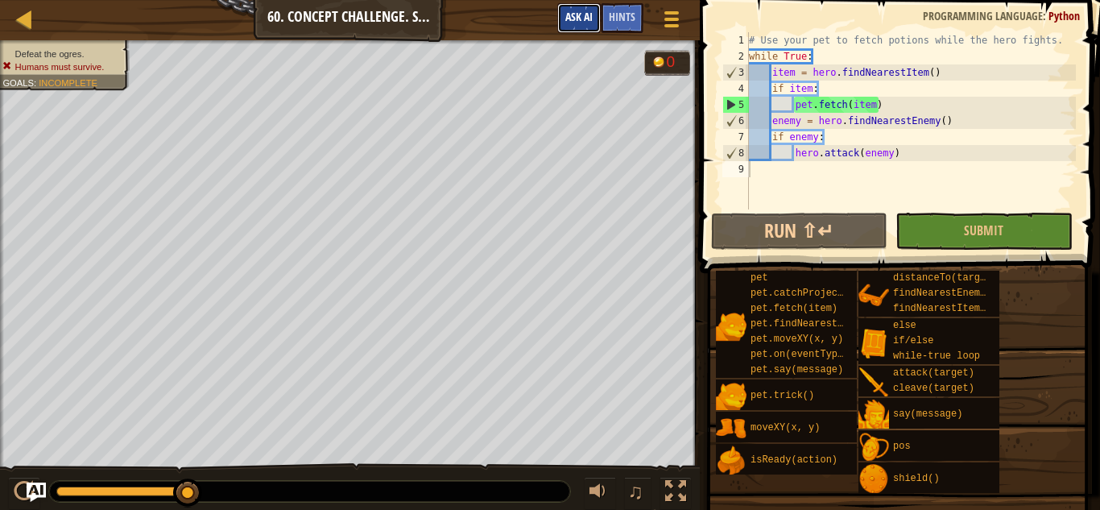
click at [582, 18] on span "Ask AI" at bounding box center [578, 16] width 27 height 15
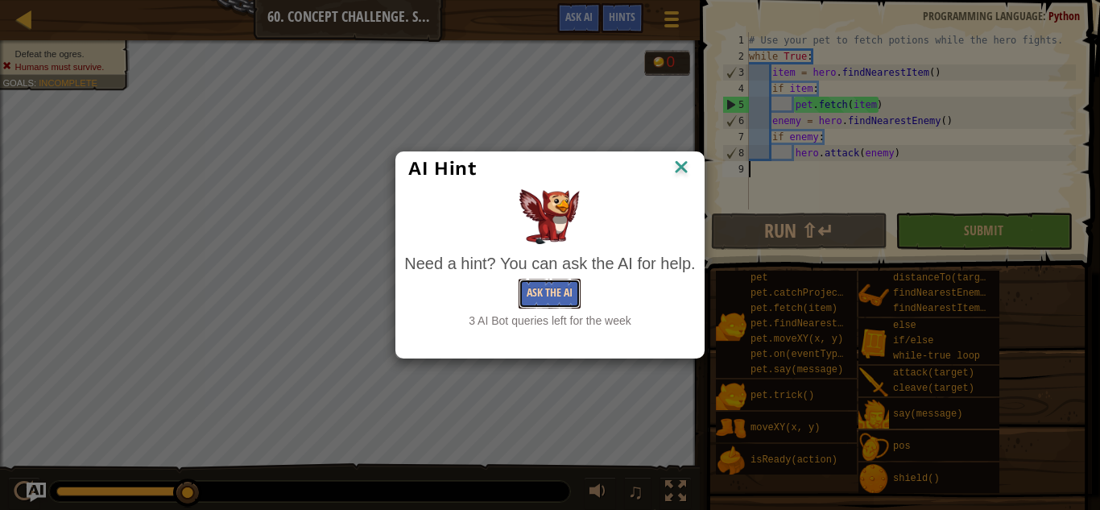
click at [559, 290] on button "Ask the AI" at bounding box center [549, 294] width 62 height 30
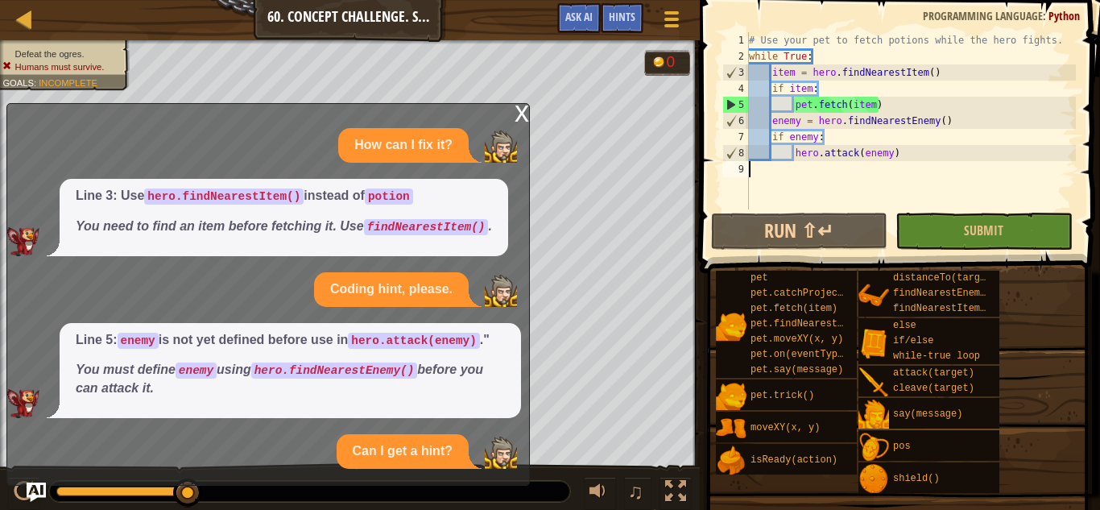
scroll to position [25, 0]
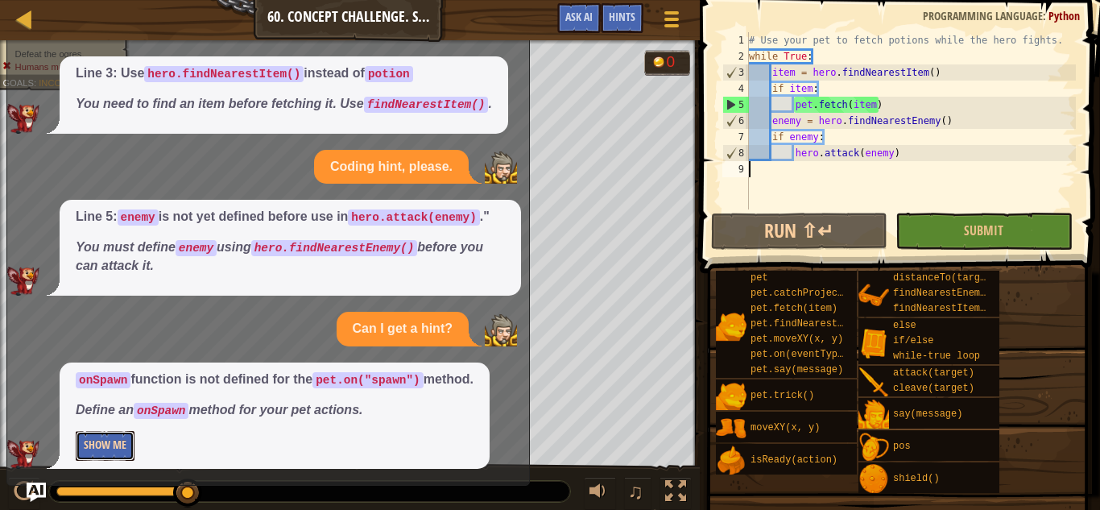
click at [89, 454] on button "Show Me" at bounding box center [105, 446] width 59 height 30
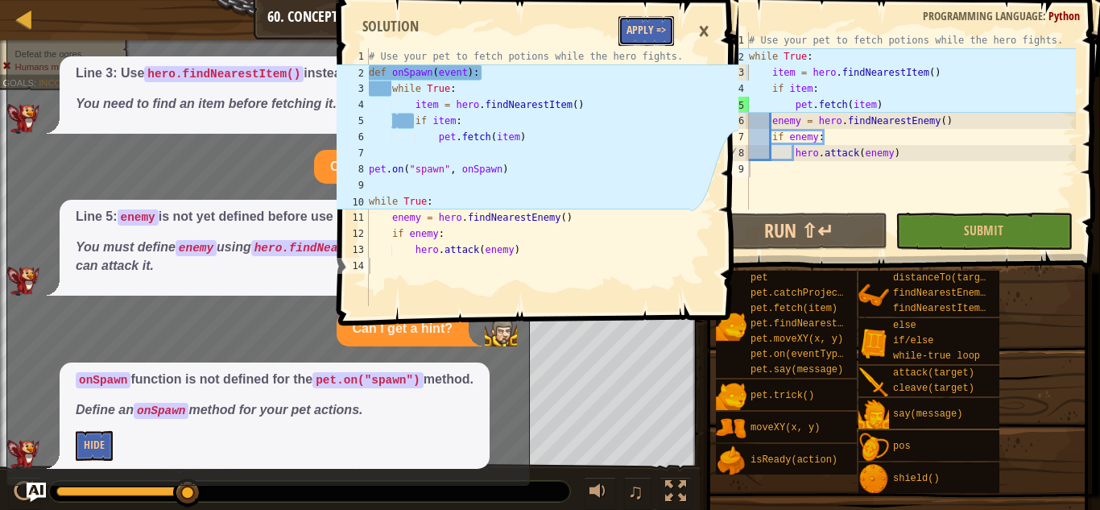
click at [633, 39] on button "Apply =>" at bounding box center [646, 31] width 56 height 30
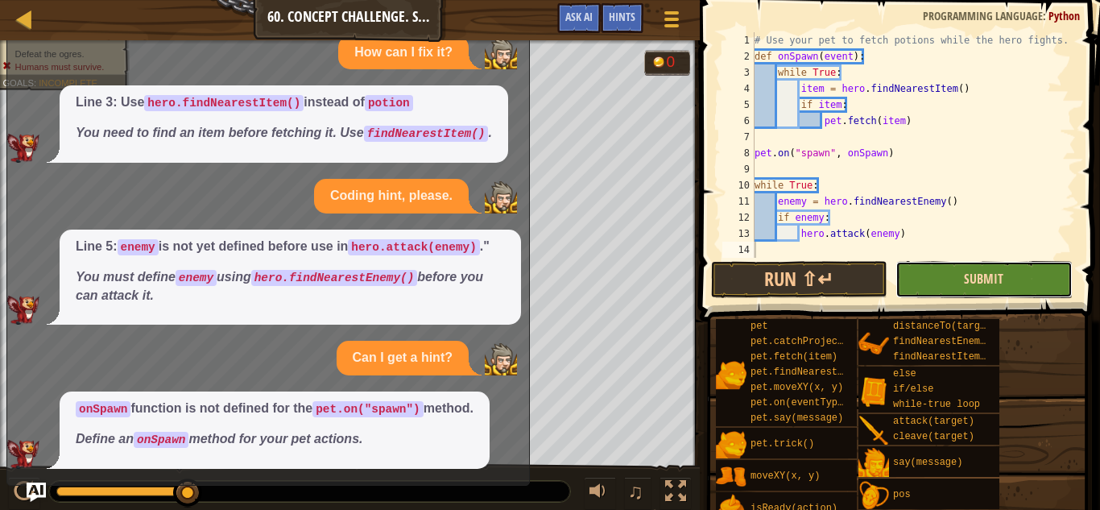
click at [973, 283] on span "Submit" at bounding box center [983, 279] width 39 height 18
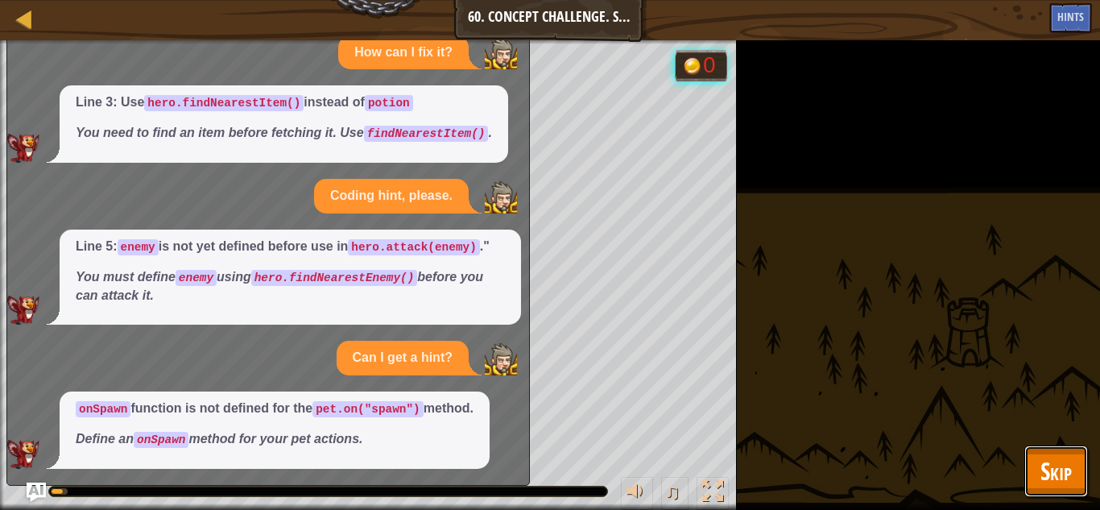
click at [1031, 455] on button "Skip" at bounding box center [1056, 471] width 64 height 52
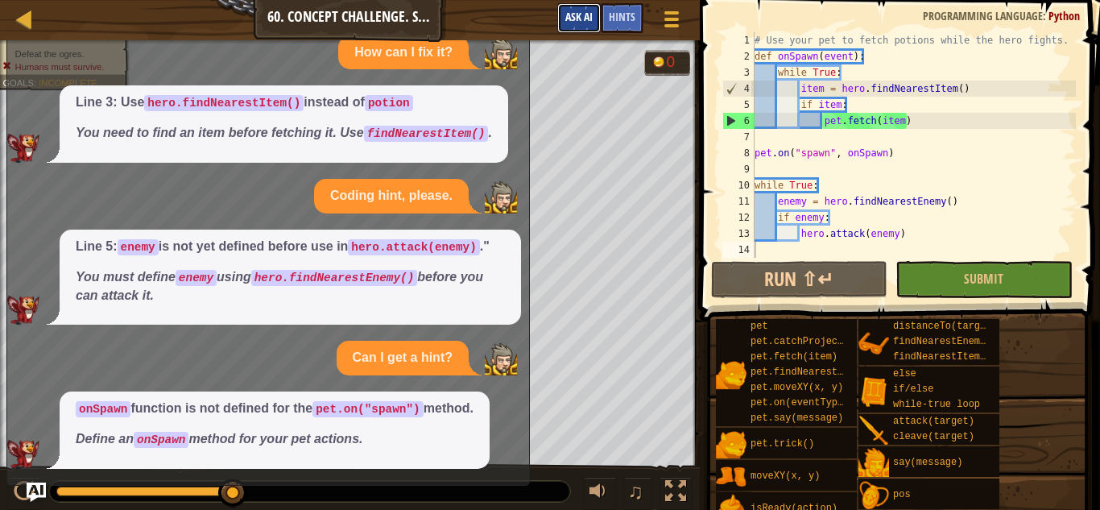
click at [575, 31] on button "Ask AI" at bounding box center [578, 18] width 43 height 30
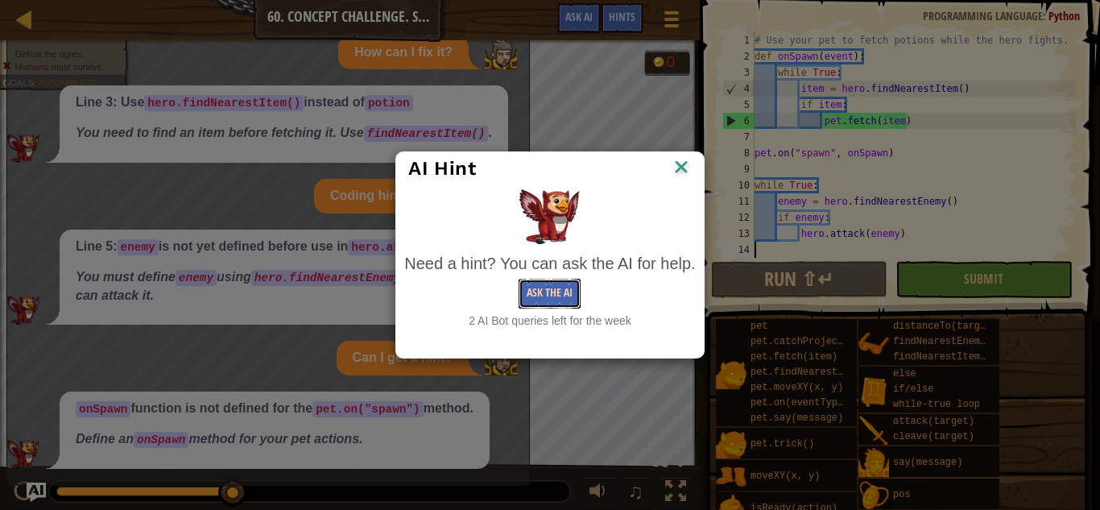
click at [549, 297] on button "Ask the AI" at bounding box center [549, 294] width 62 height 30
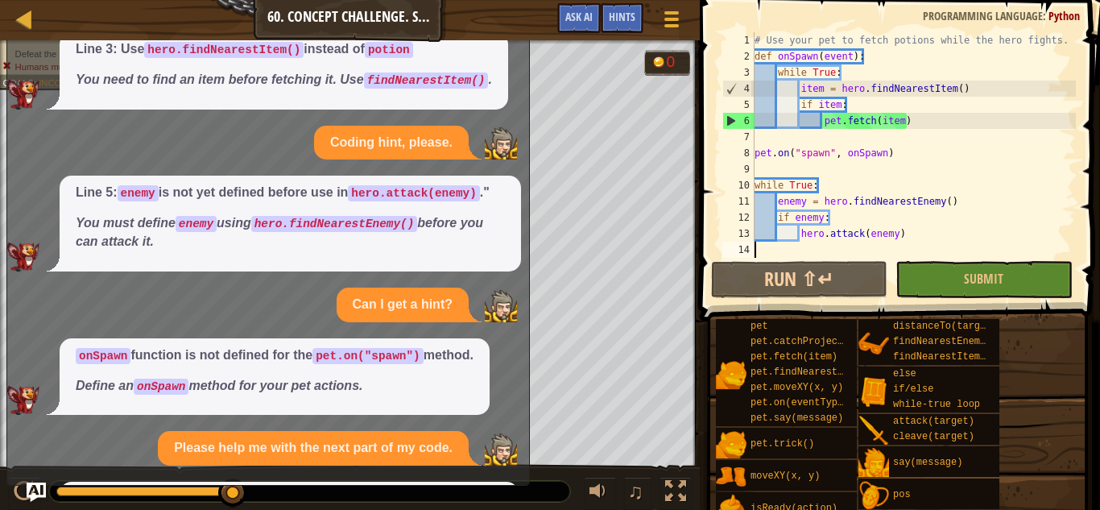
scroll to position [189, 0]
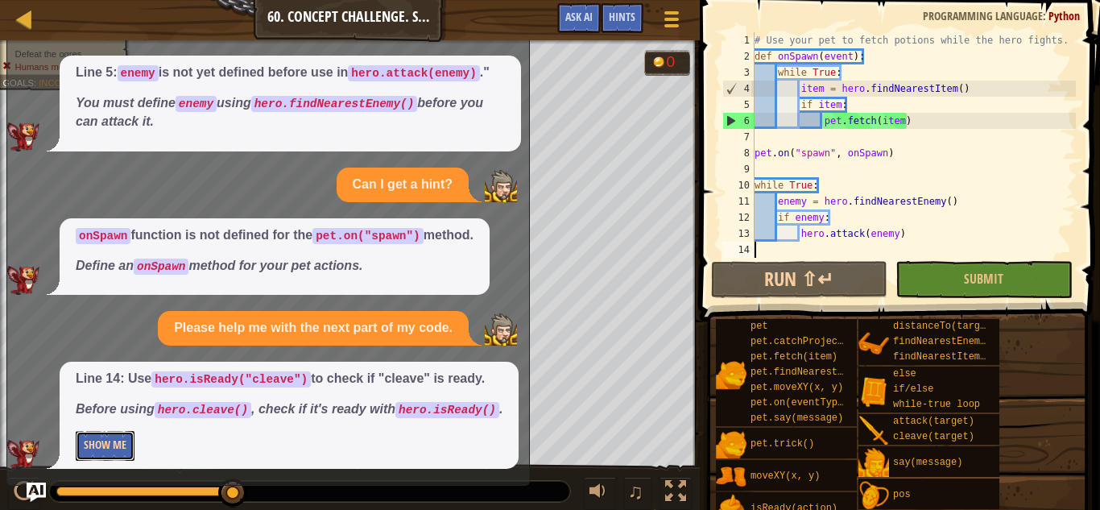
click at [107, 447] on button "Show Me" at bounding box center [105, 446] width 59 height 30
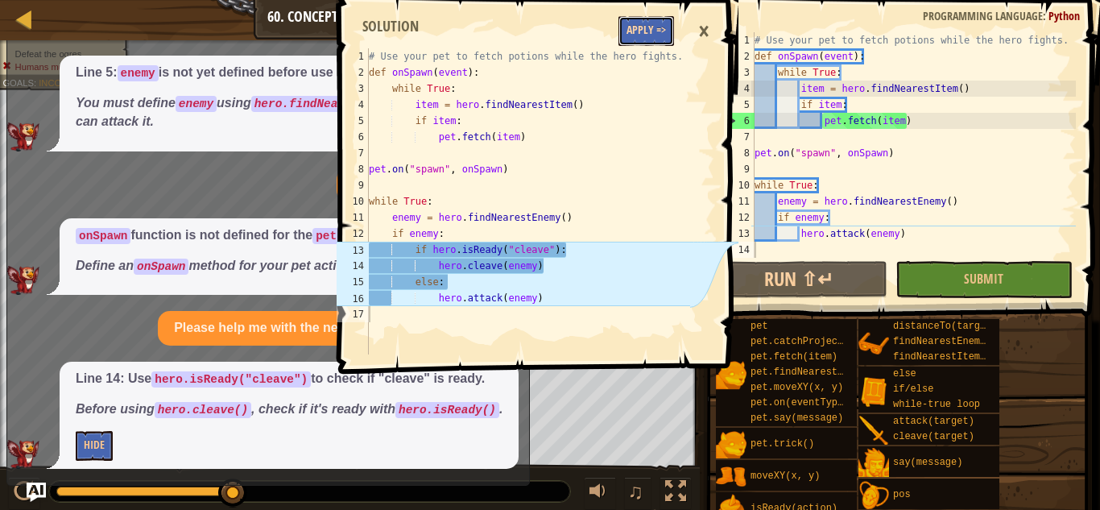
click at [627, 29] on button "Apply =>" at bounding box center [646, 31] width 56 height 30
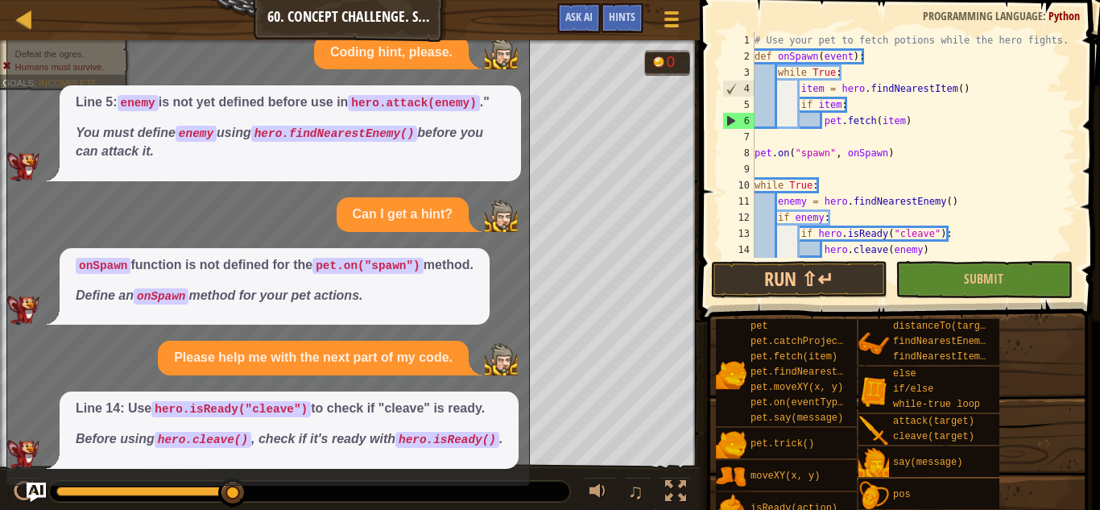
scroll to position [159, 0]
click at [960, 297] on button "Submit" at bounding box center [983, 279] width 176 height 37
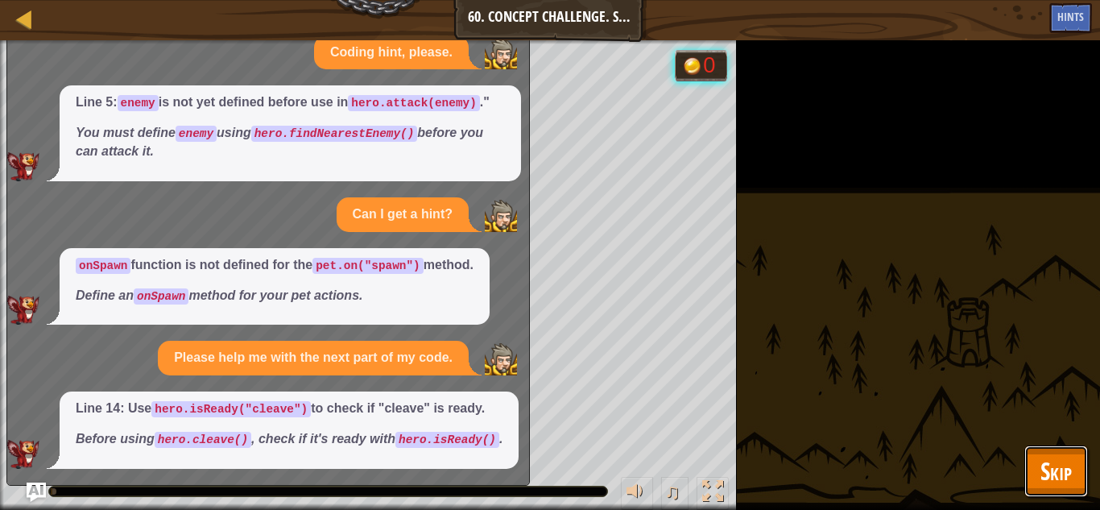
click at [1048, 469] on span "Skip" at bounding box center [1055, 470] width 31 height 33
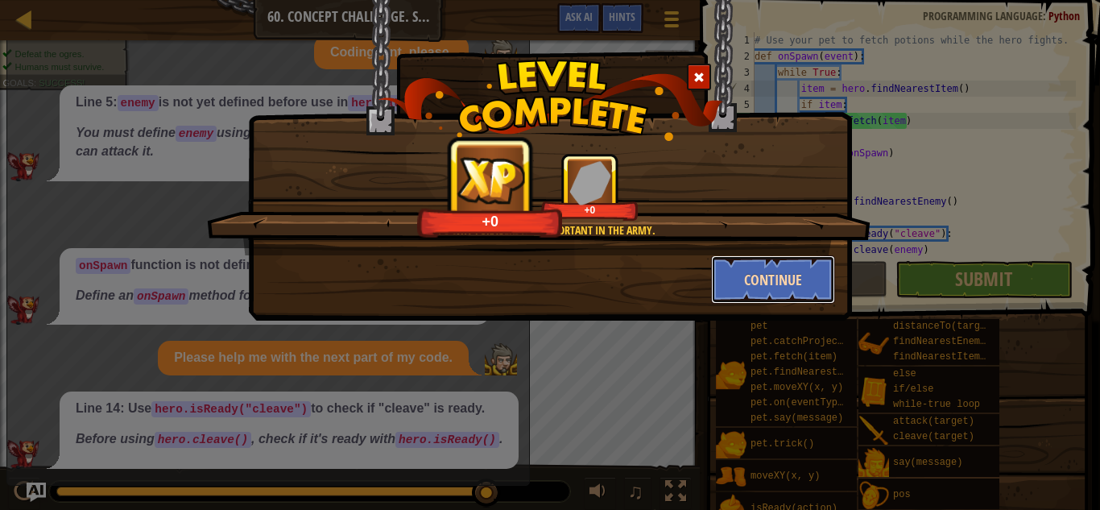
click at [781, 273] on button "Continue" at bounding box center [773, 279] width 125 height 48
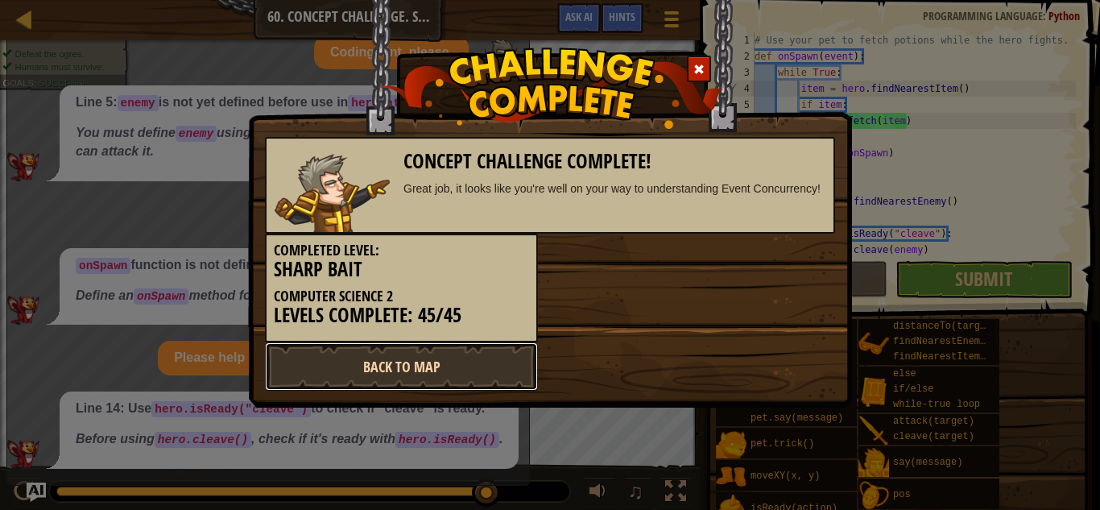
click at [350, 369] on link "Back to Map" at bounding box center [401, 366] width 273 height 48
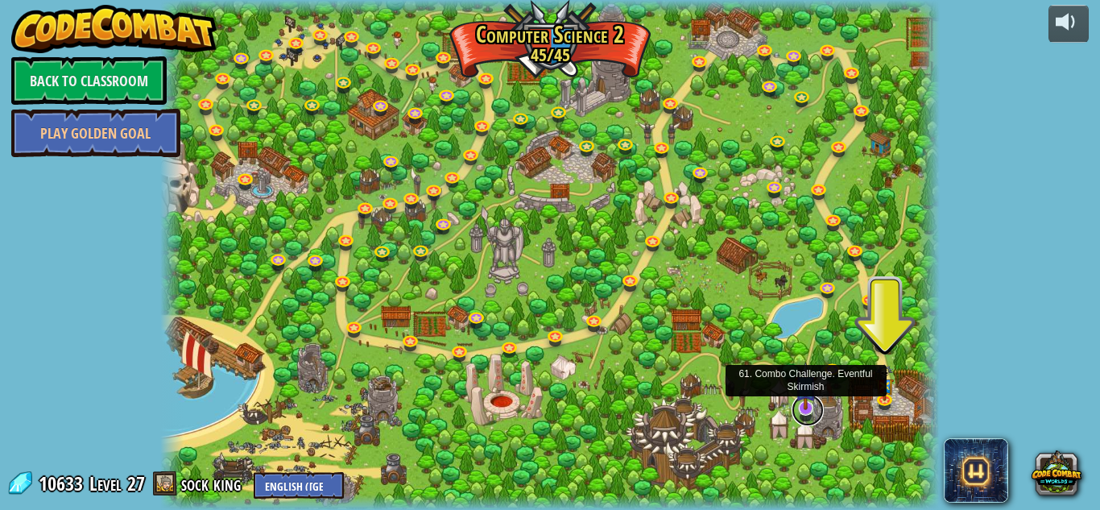
click at [808, 409] on link at bounding box center [807, 410] width 32 height 32
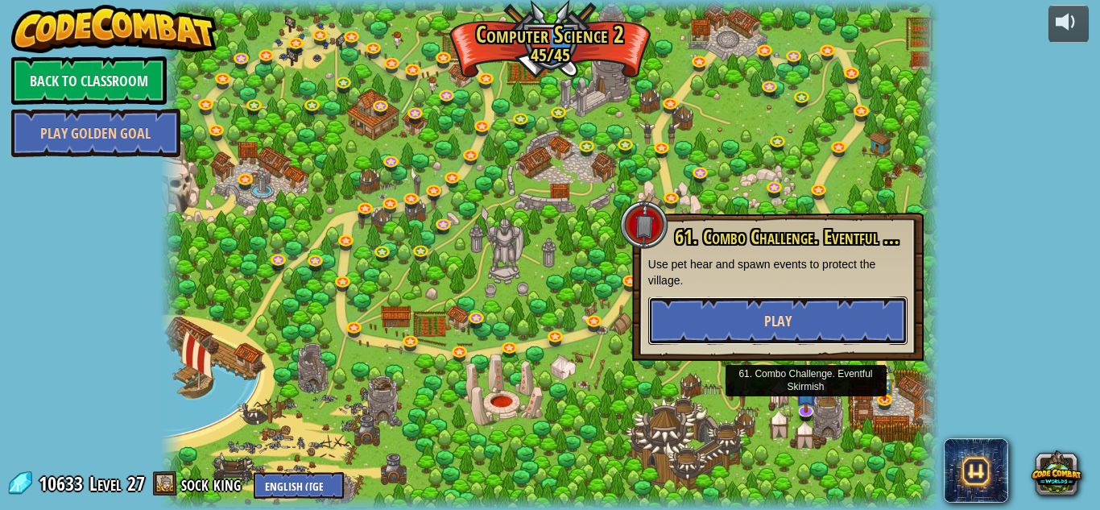
click at [761, 316] on button "Play" at bounding box center [777, 320] width 259 height 48
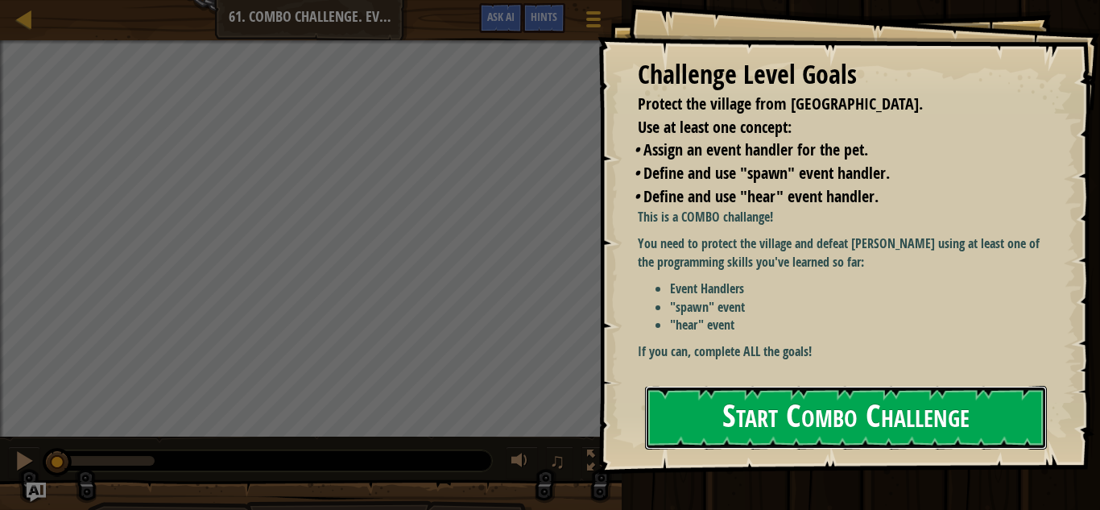
click at [766, 407] on button "Start Combo Challenge" at bounding box center [846, 418] width 402 height 64
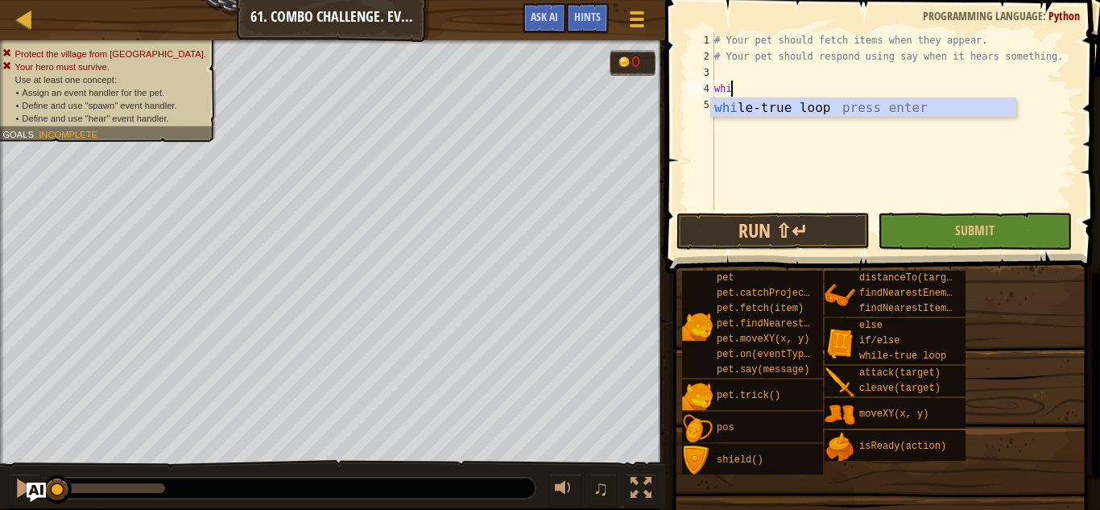
type textarea "whil"
click at [775, 104] on div "whil e-true loop press enter" at bounding box center [863, 127] width 304 height 58
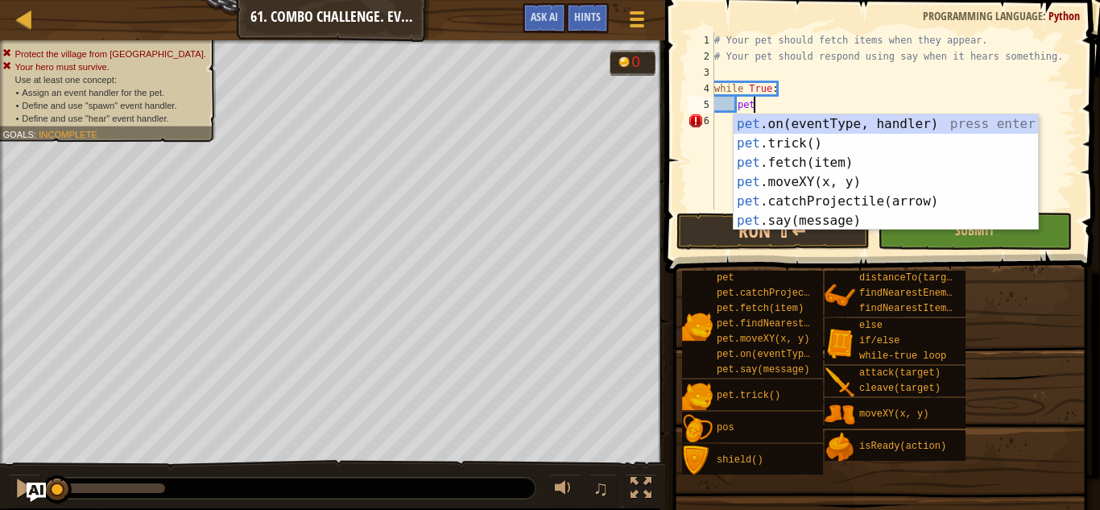
scroll to position [7, 5]
click at [790, 163] on div "pet .on(eventType, handler) press enter pet .trick() press enter pet .fetch(ite…" at bounding box center [885, 191] width 304 height 155
type textarea "pet.fetch(item)"
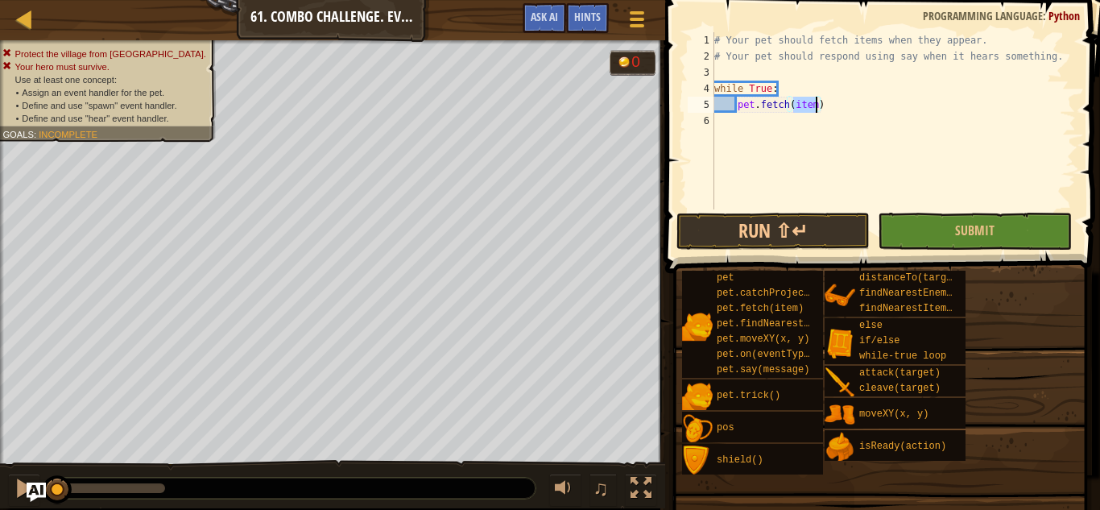
click at [832, 107] on div "# Your pet should fetch items when they appear. # Your pet should respond using…" at bounding box center [893, 136] width 365 height 209
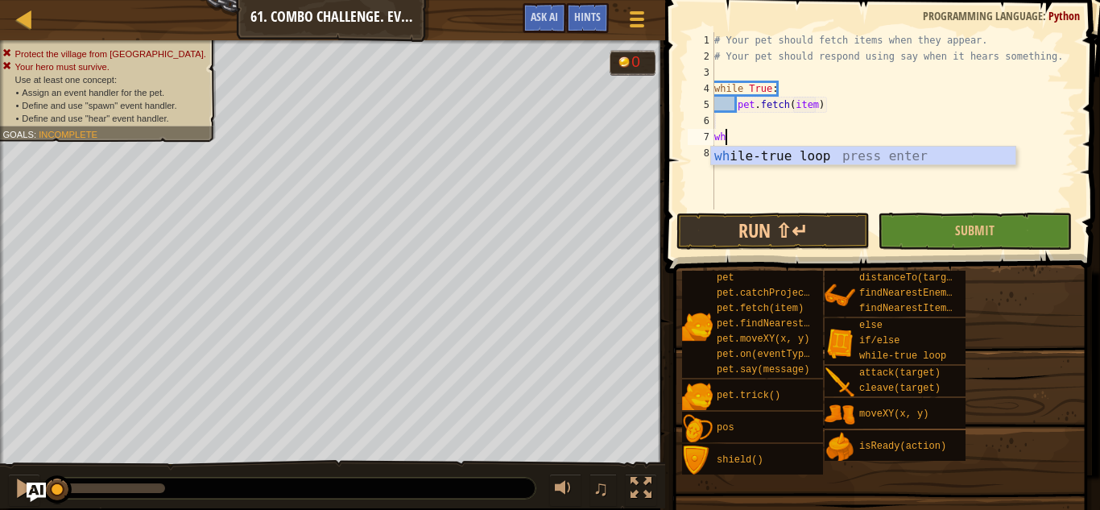
type textarea "whi"
click at [894, 159] on div "whi le-true loop press enter" at bounding box center [863, 176] width 304 height 58
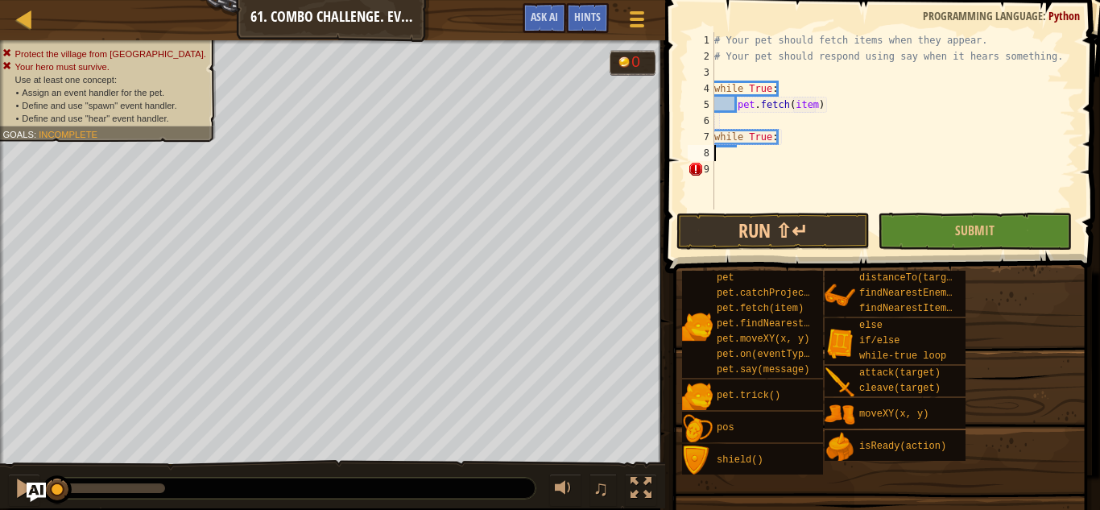
scroll to position [7, 0]
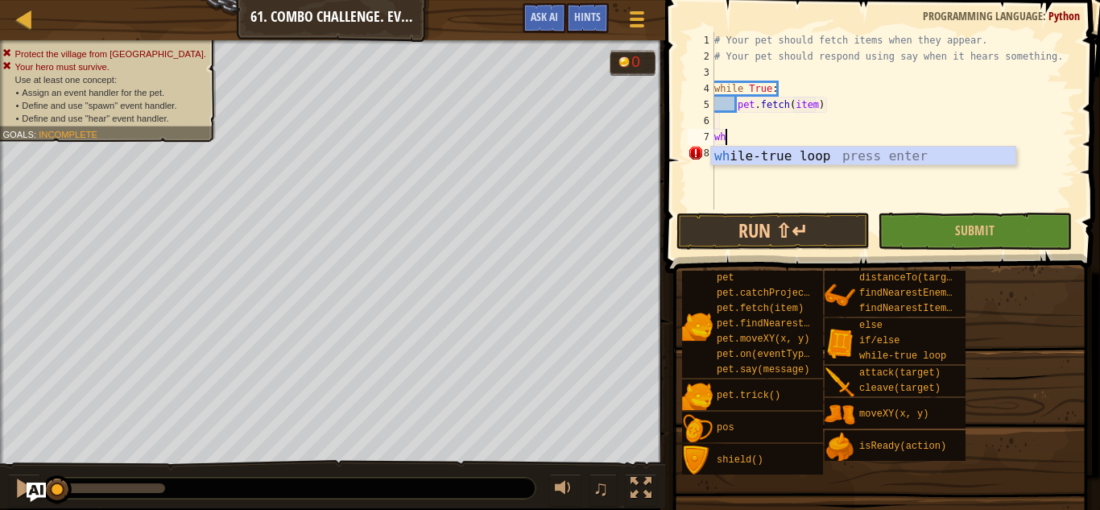
type textarea "w"
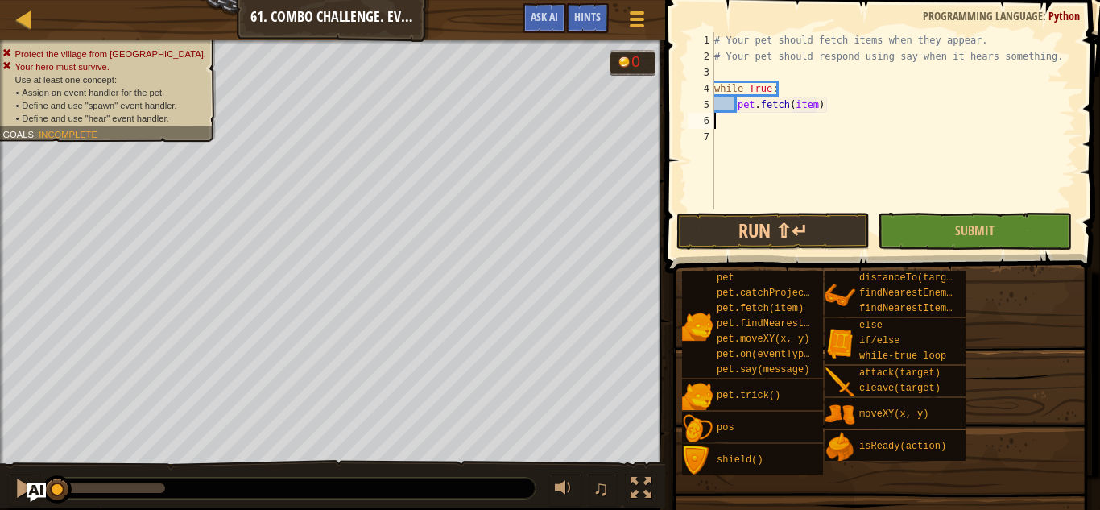
type textarea "o"
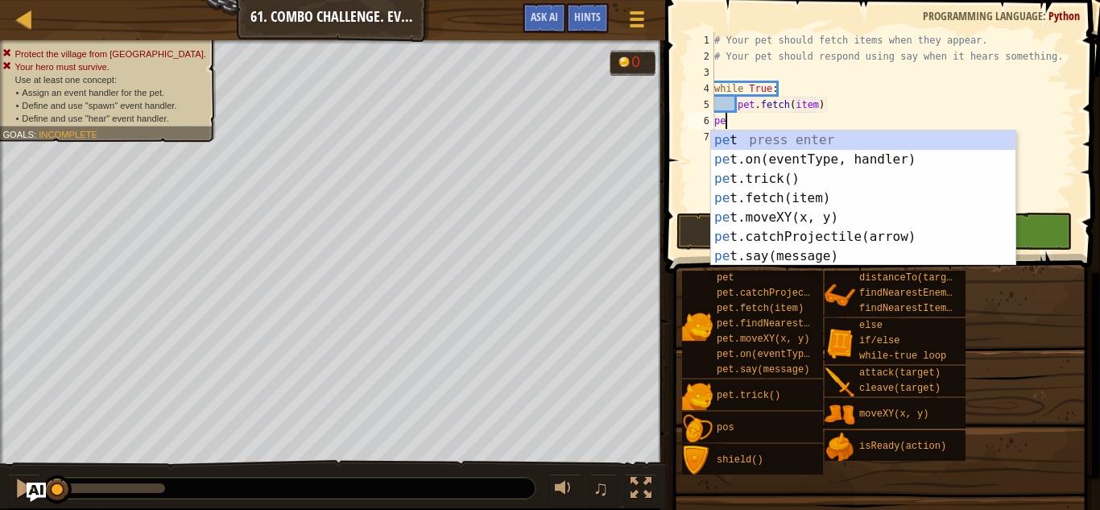
scroll to position [7, 1]
click at [813, 160] on div "pe t press enter pe t.on(eventType, handler) press enter pe t.trick() press ent…" at bounding box center [863, 217] width 304 height 174
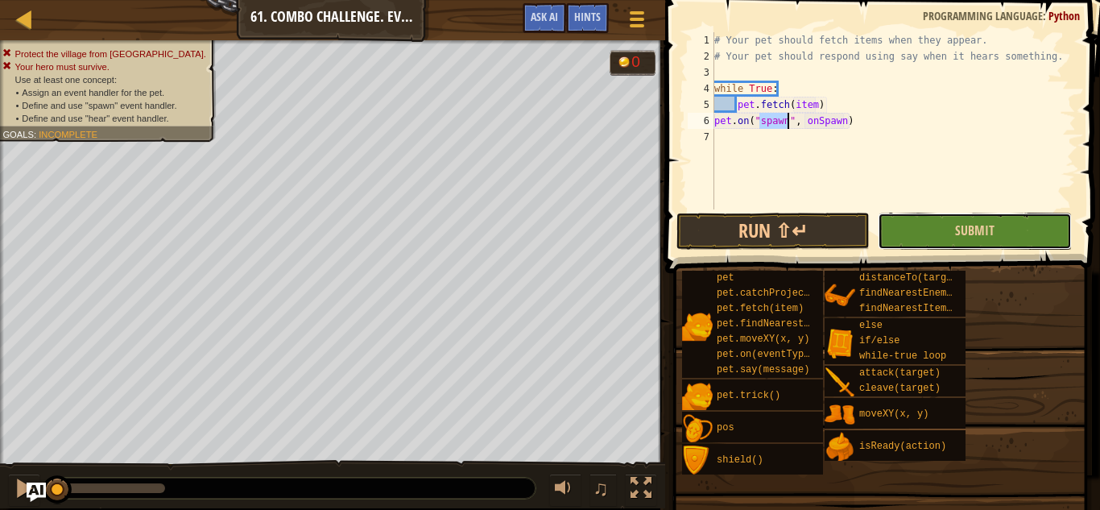
click at [959, 241] on button "Submit" at bounding box center [974, 231] width 193 height 37
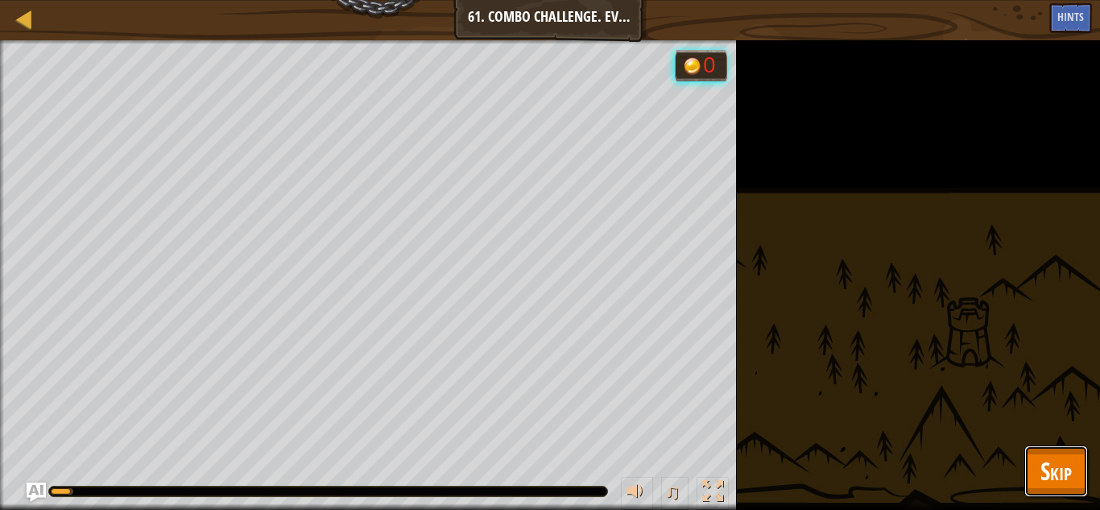
click at [1059, 494] on button "Skip" at bounding box center [1056, 471] width 64 height 52
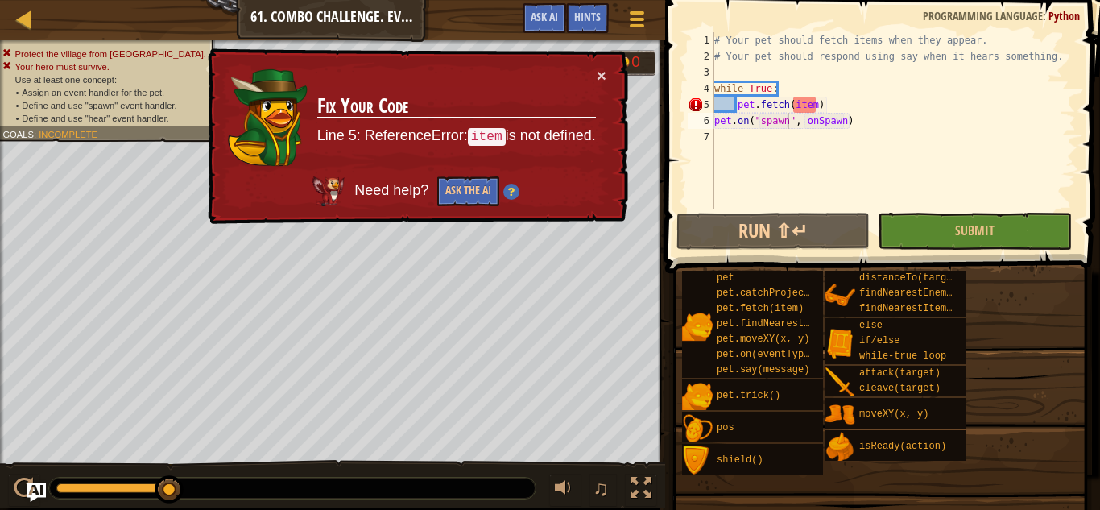
click at [813, 101] on div "# Your pet should fetch items when they appear. # Your pet should respond using…" at bounding box center [893, 136] width 365 height 209
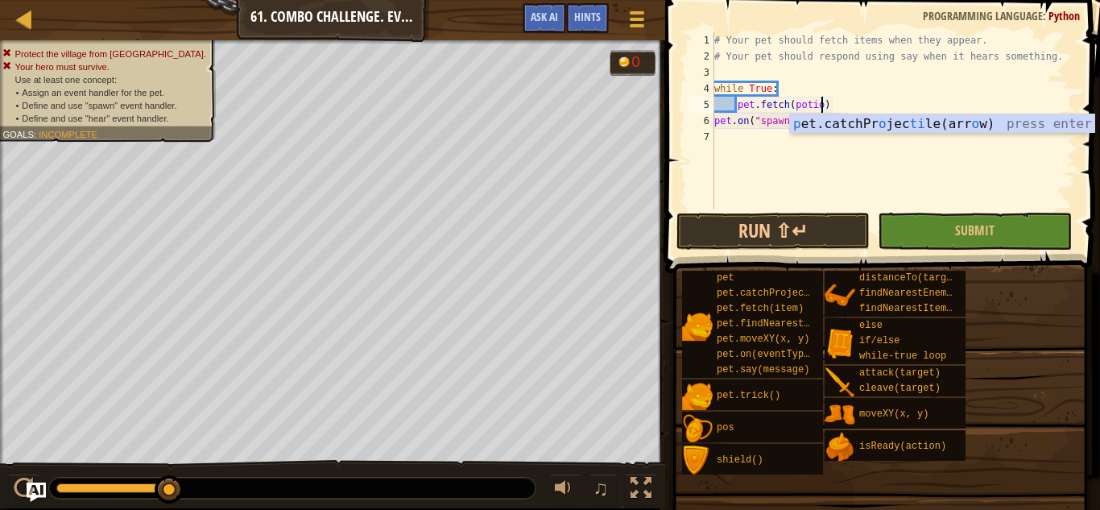
scroll to position [7, 16]
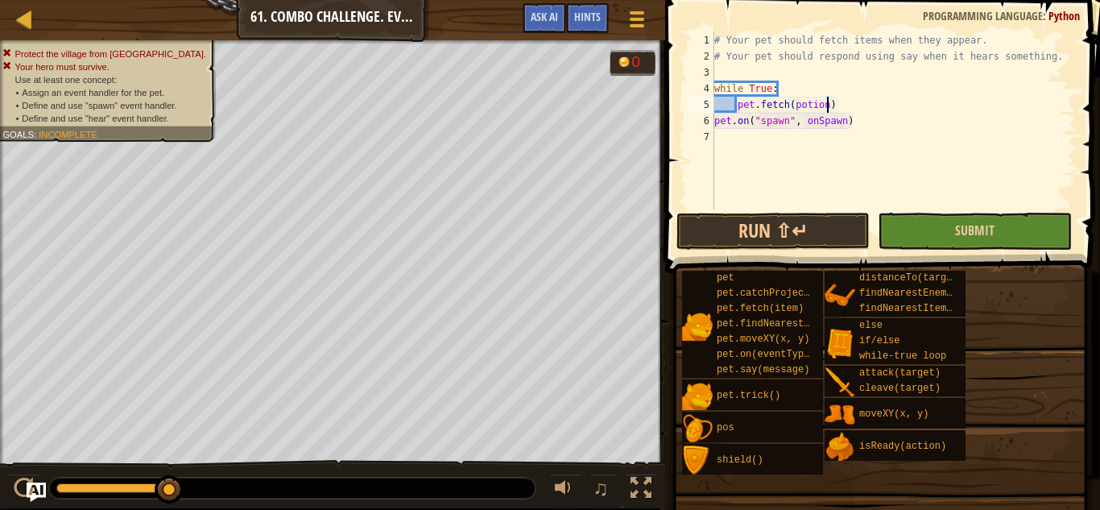
type textarea "pet.fetch(potion)"
click at [986, 239] on button "Submit" at bounding box center [974, 231] width 193 height 37
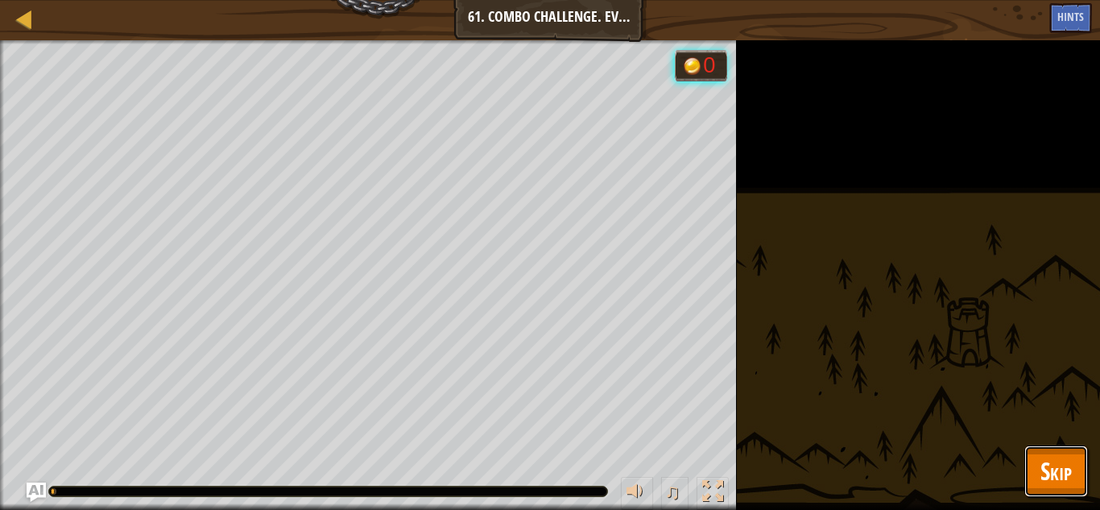
click at [1068, 464] on span "Skip" at bounding box center [1055, 470] width 31 height 33
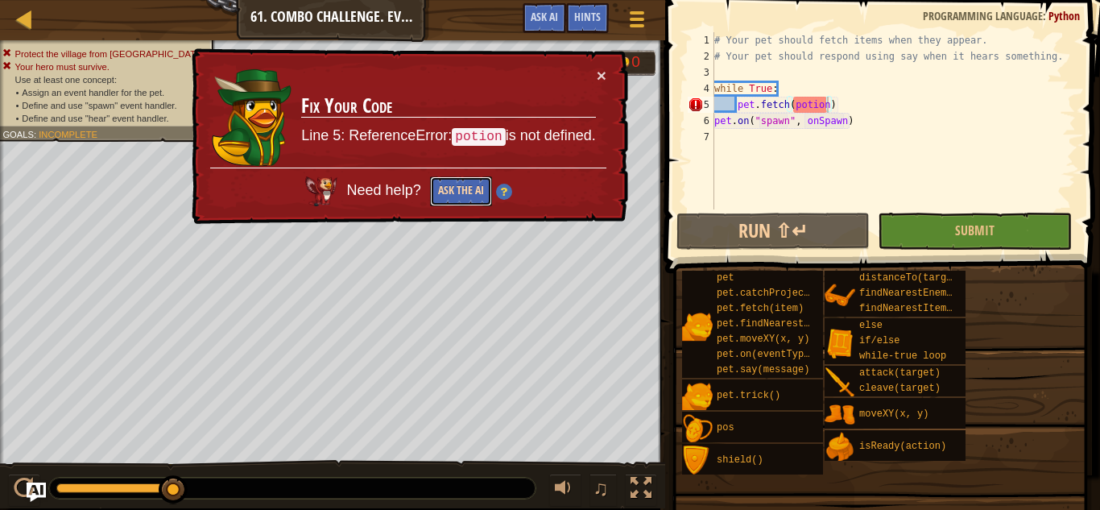
click at [445, 188] on button "Ask the AI" at bounding box center [461, 191] width 62 height 30
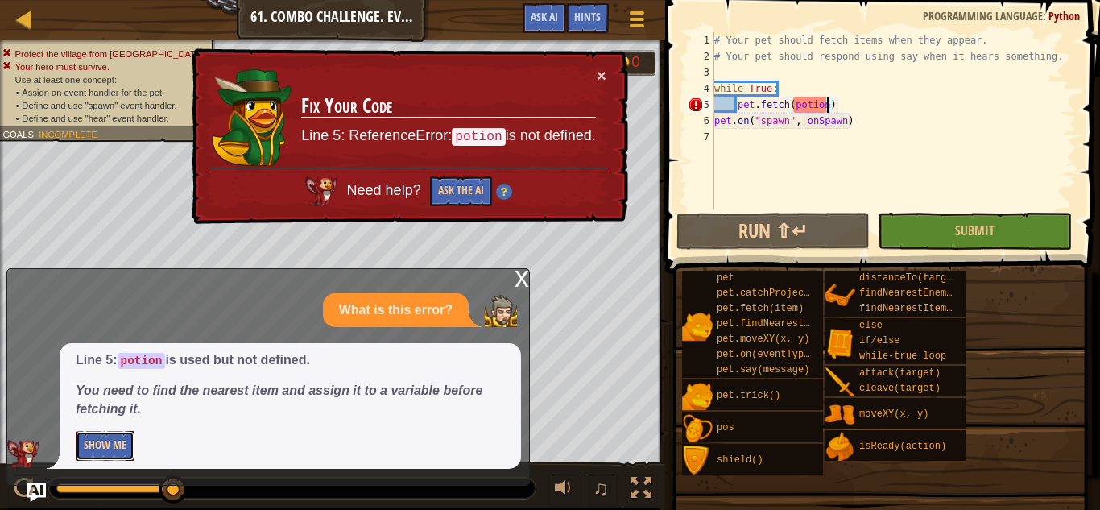
click at [86, 452] on button "Show Me" at bounding box center [105, 446] width 59 height 30
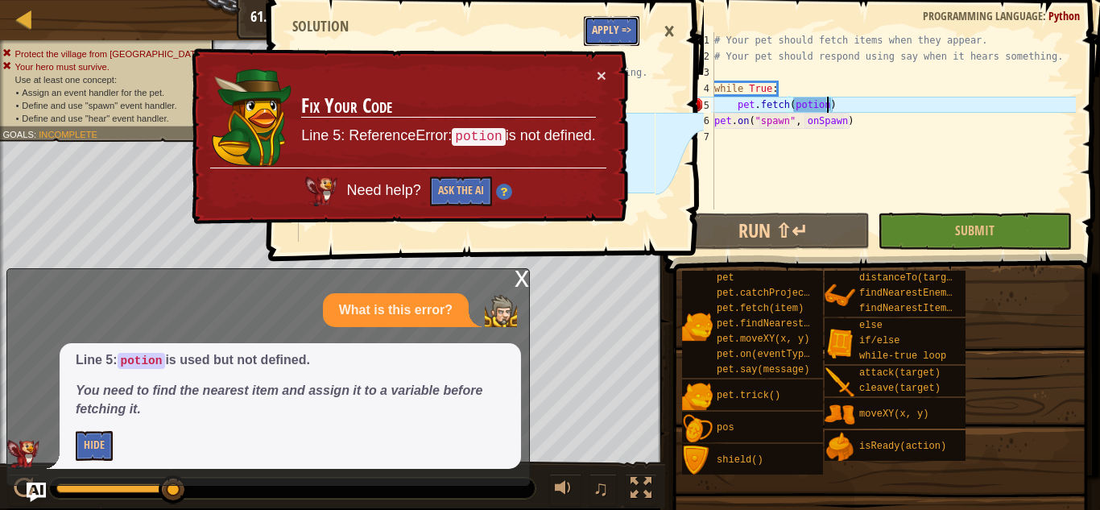
click at [635, 22] on button "Apply =>" at bounding box center [612, 31] width 56 height 30
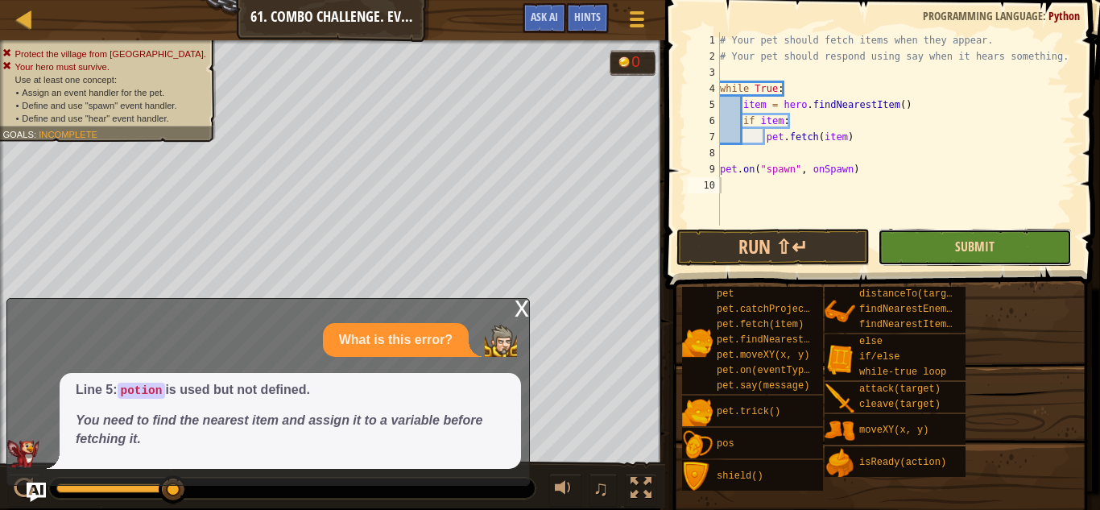
click at [960, 242] on span "Submit" at bounding box center [974, 247] width 39 height 18
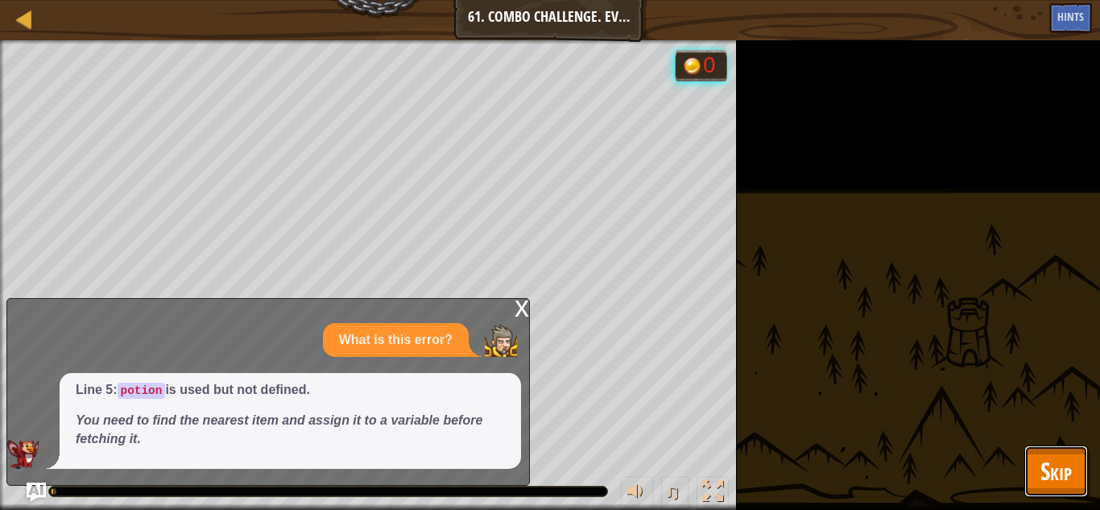
click at [1045, 473] on span "Skip" at bounding box center [1055, 470] width 31 height 33
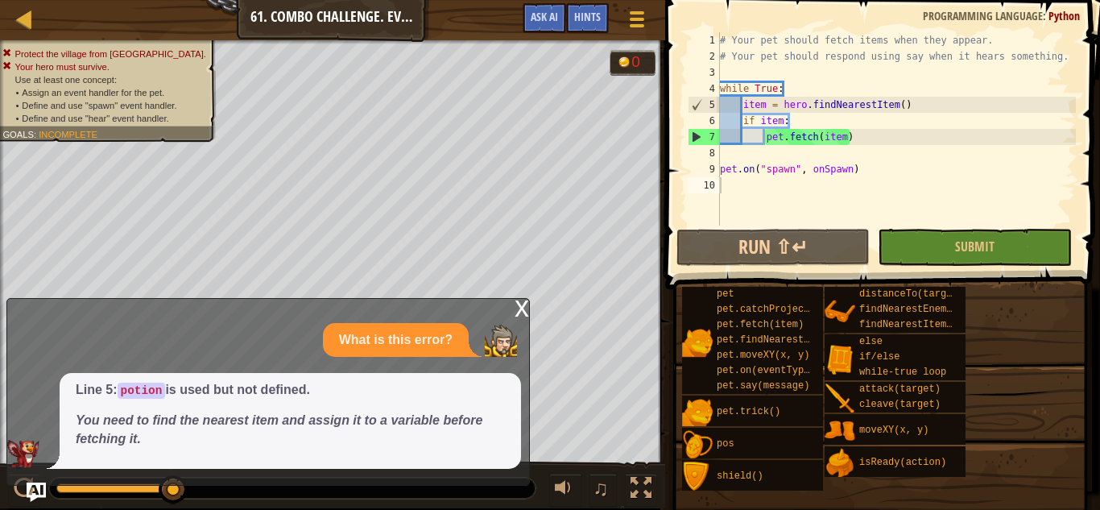
click at [519, 315] on div "x" at bounding box center [521, 307] width 14 height 16
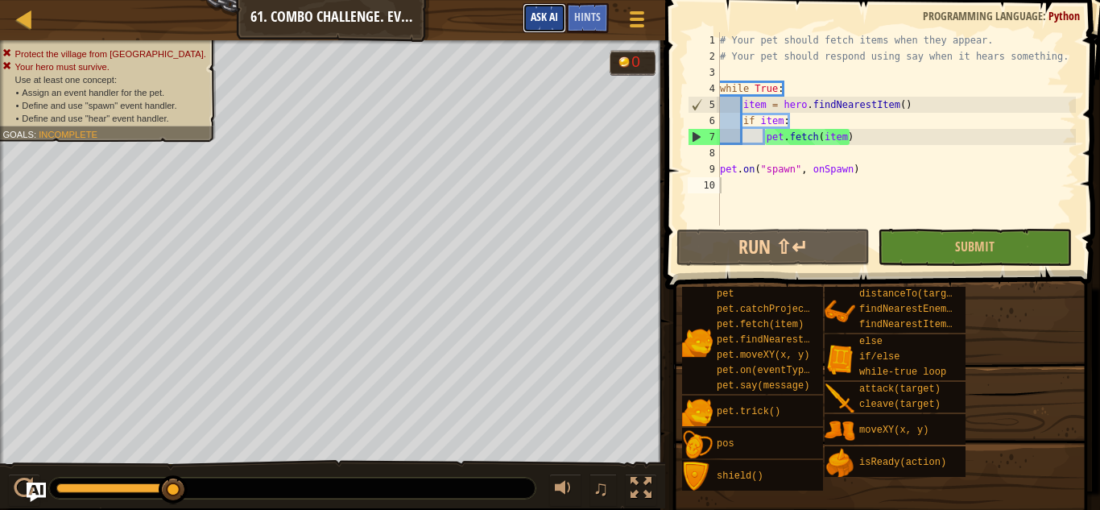
click at [539, 10] on span "Ask AI" at bounding box center [544, 16] width 27 height 15
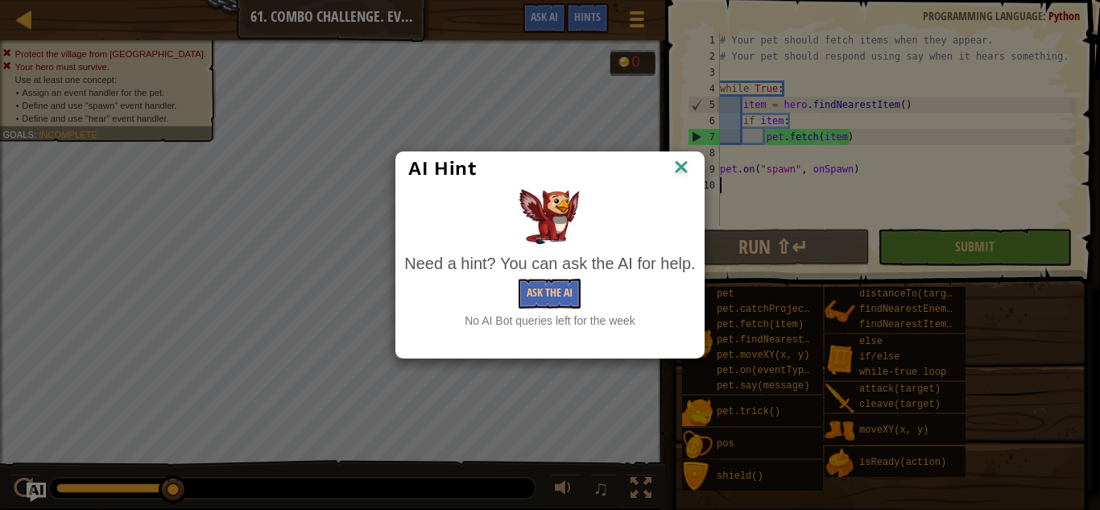
click at [667, 165] on div "AI Hint" at bounding box center [549, 168] width 283 height 24
click at [679, 166] on img at bounding box center [681, 168] width 21 height 24
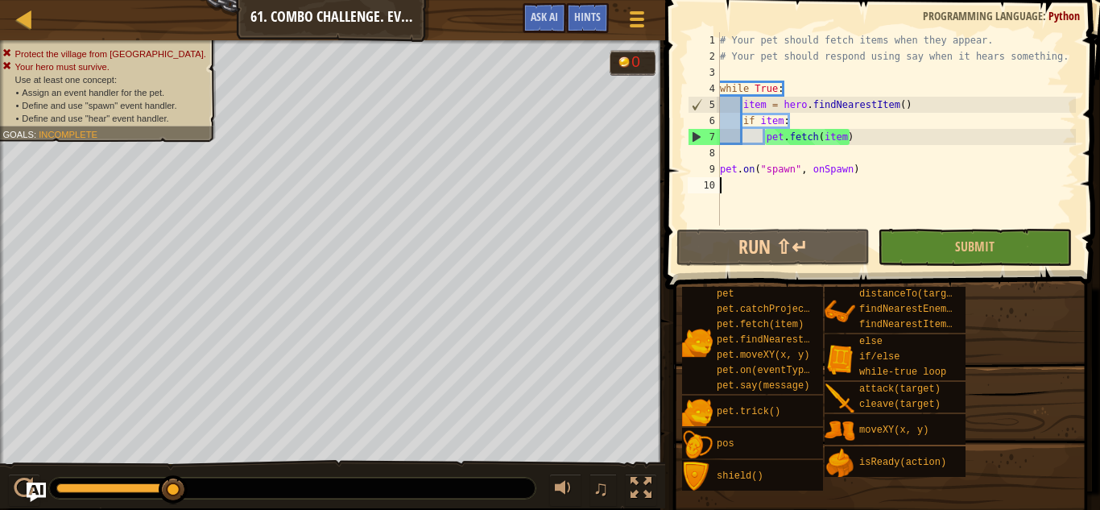
click at [790, 170] on div "# Your pet should fetch items when they appear. # Your pet should respond using…" at bounding box center [896, 144] width 359 height 225
click at [792, 170] on div "# Your pet should fetch items when they appear. # Your pet should respond using…" at bounding box center [896, 144] width 359 height 225
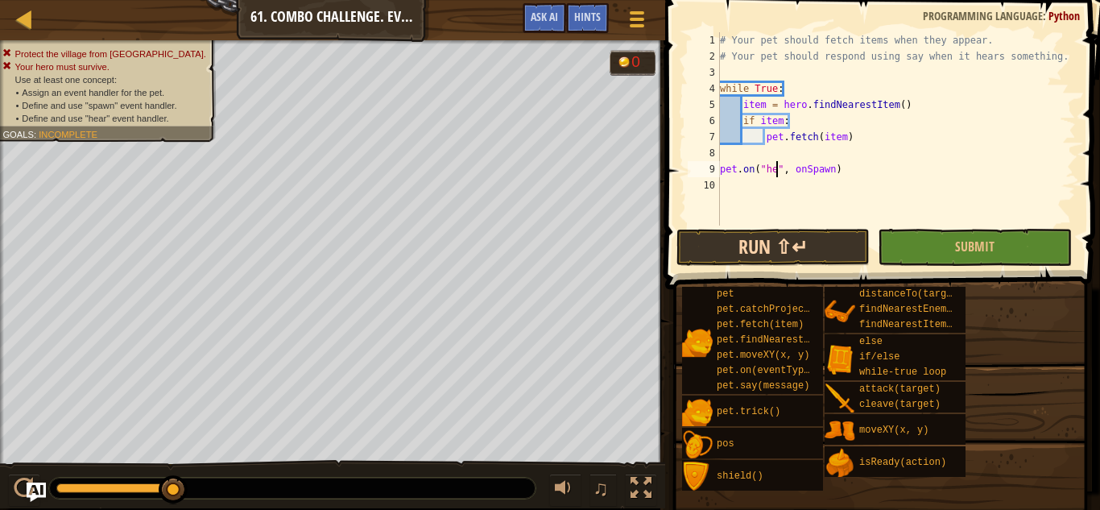
scroll to position [7, 10]
click at [844, 171] on div "# Your pet should fetch items when they appear. # Your pet should respond using…" at bounding box center [896, 144] width 359 height 225
click at [741, 163] on div "# Your pet should fetch items when they appear. # Your pet should respond using…" at bounding box center [896, 144] width 359 height 225
click at [609, 19] on div "Game Menu Done Hints Ask AI" at bounding box center [585, 22] width 143 height 38
click at [599, 19] on span "Hints" at bounding box center [587, 16] width 27 height 15
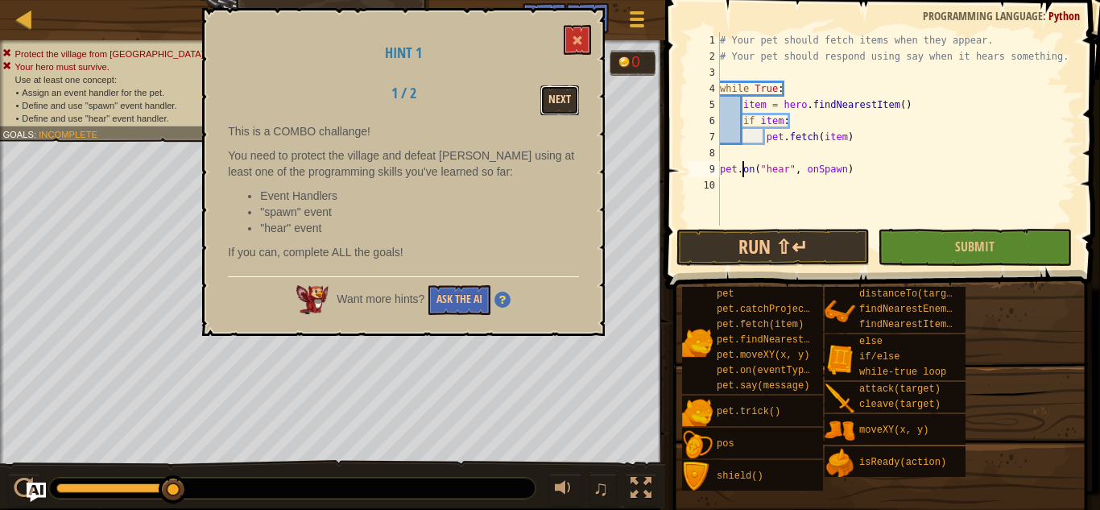
click at [544, 105] on button "Next" at bounding box center [559, 100] width 39 height 30
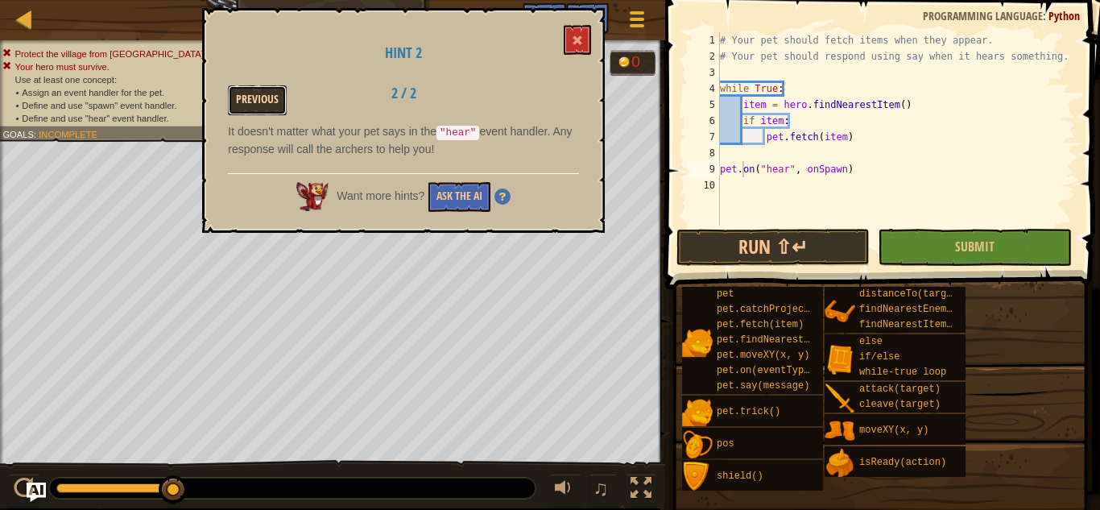
click at [272, 97] on button "Previous" at bounding box center [257, 100] width 59 height 30
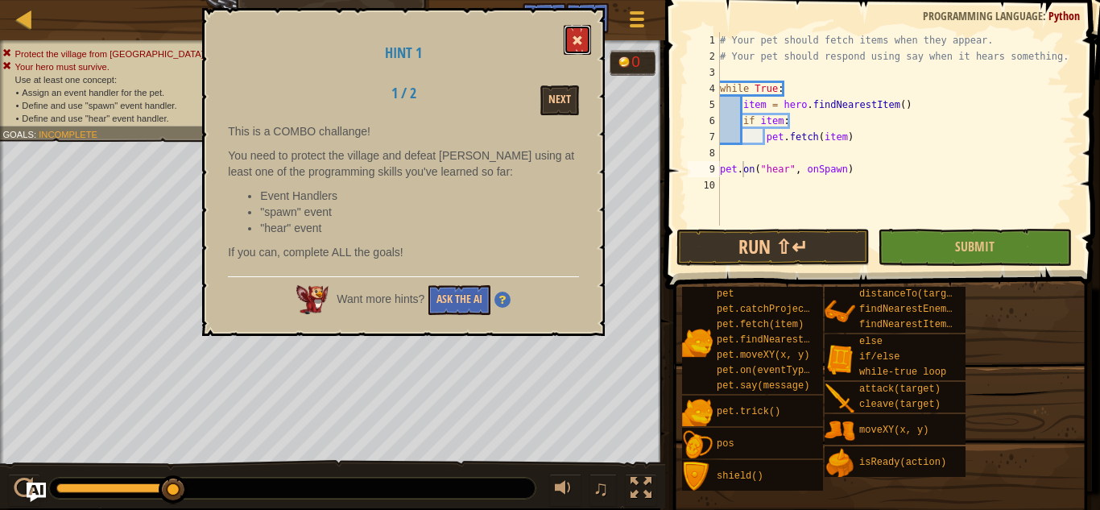
click at [570, 30] on button at bounding box center [577, 40] width 27 height 30
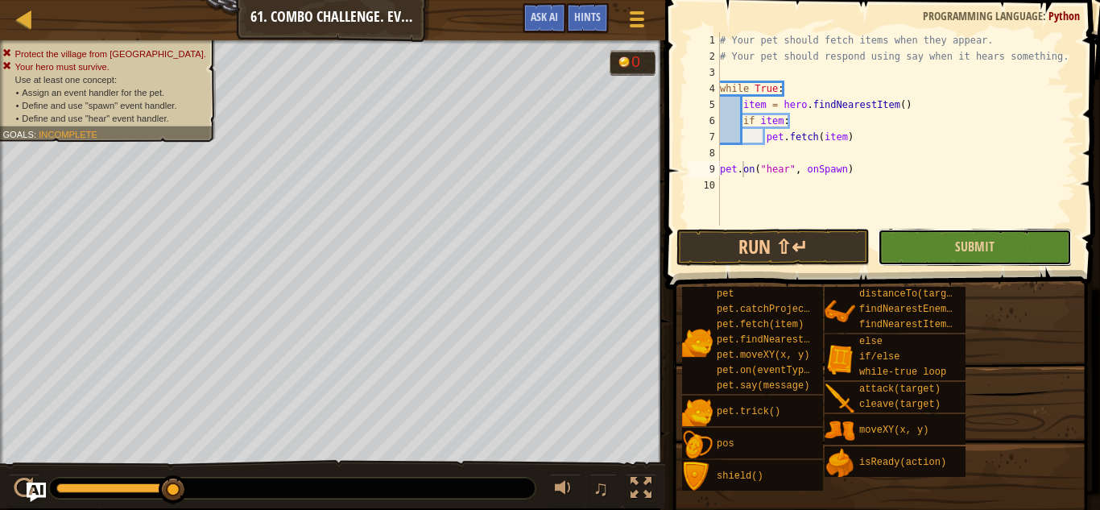
click at [939, 249] on button "Submit" at bounding box center [974, 247] width 193 height 37
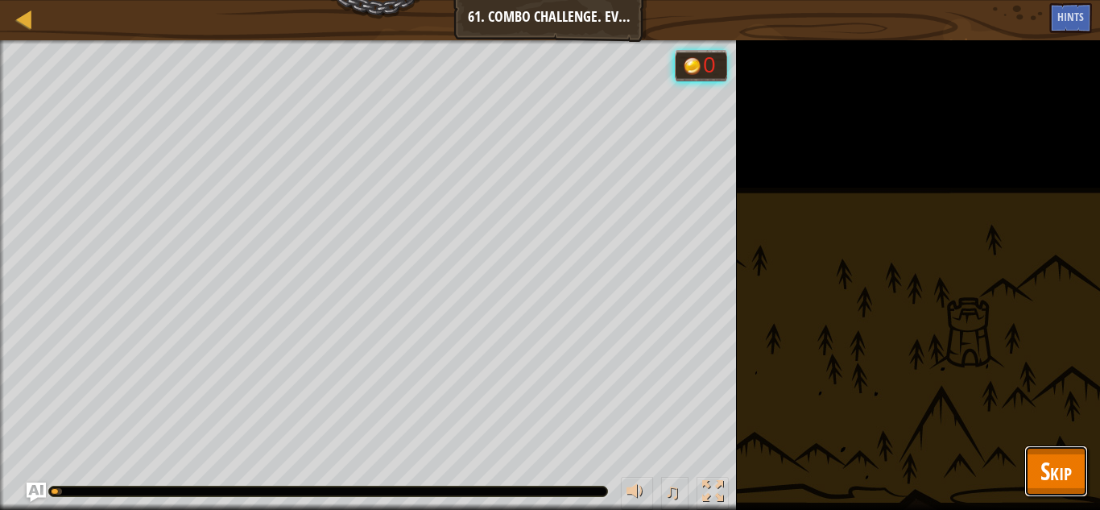
click at [1052, 466] on span "Skip" at bounding box center [1055, 470] width 31 height 33
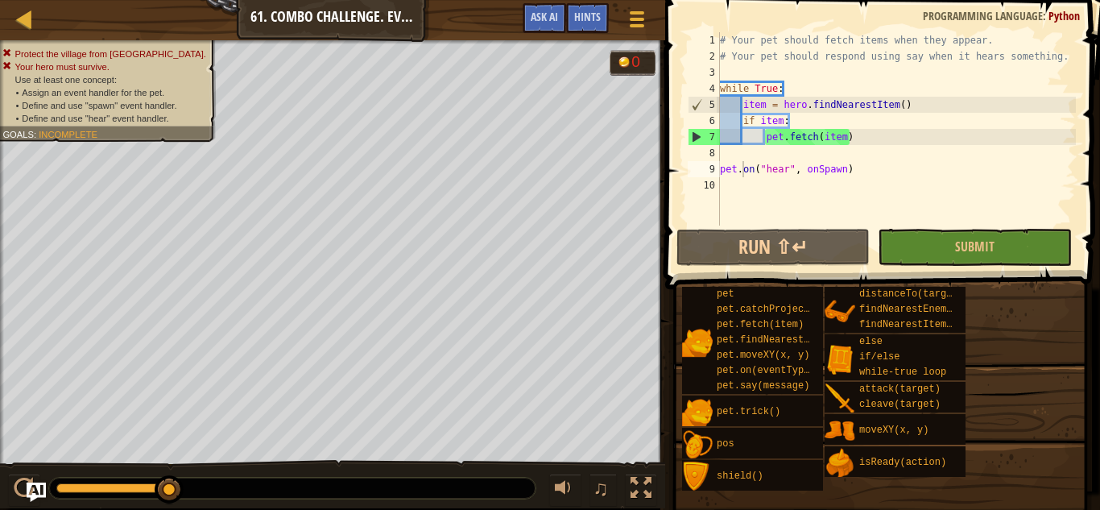
click at [849, 176] on div "# Your pet should fetch items when they appear. # Your pet should respond using…" at bounding box center [896, 144] width 359 height 225
click at [846, 167] on div "# Your pet should fetch items when they appear. # Your pet should respond using…" at bounding box center [896, 144] width 359 height 225
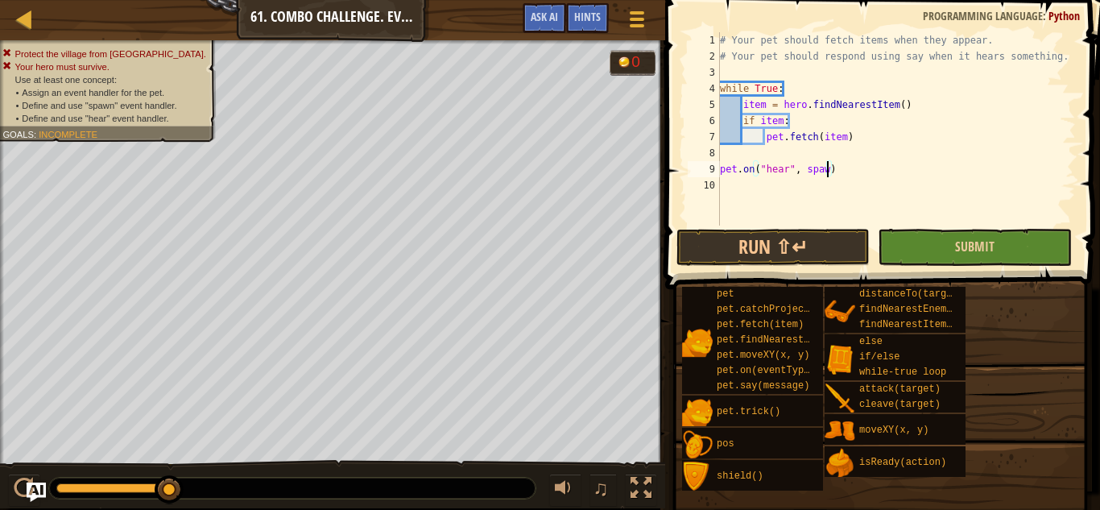
scroll to position [7, 16]
type textarea "pet.on("hear", spawn)"
click at [938, 249] on button "Submit" at bounding box center [974, 247] width 193 height 37
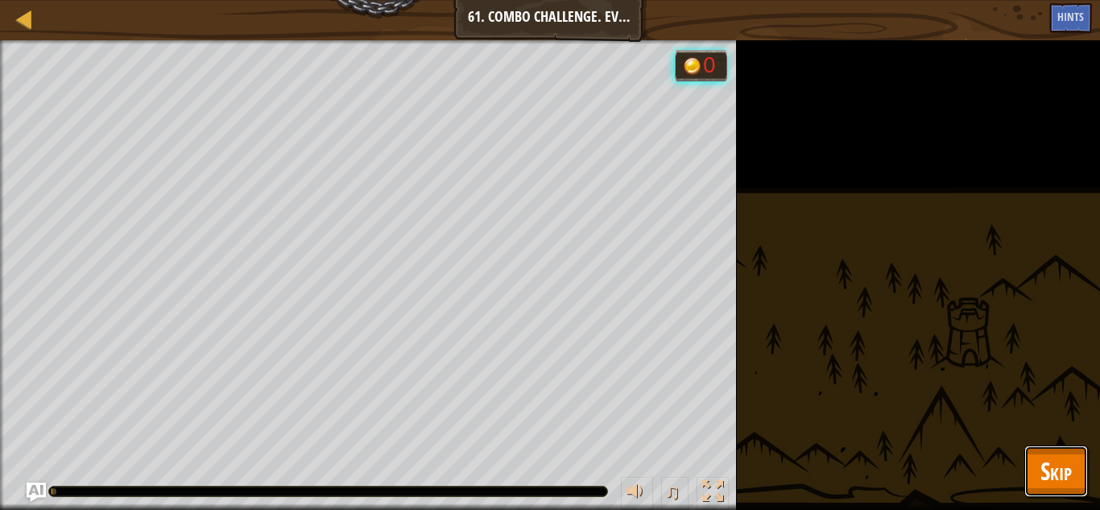
click at [1072, 473] on button "Skip" at bounding box center [1056, 471] width 64 height 52
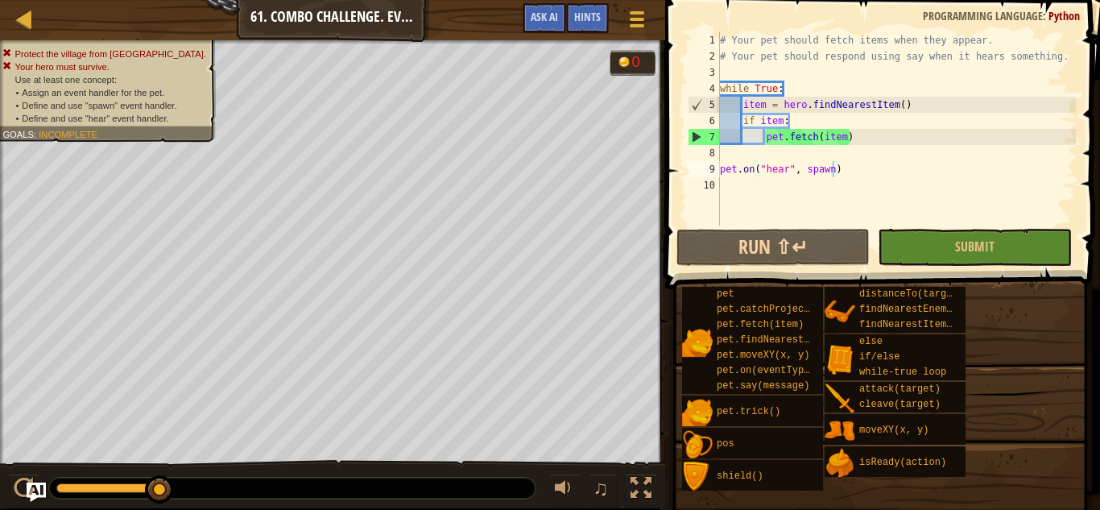
click at [790, 179] on div "# Your pet should fetch items when they appear. # Your pet should respond using…" at bounding box center [896, 144] width 359 height 225
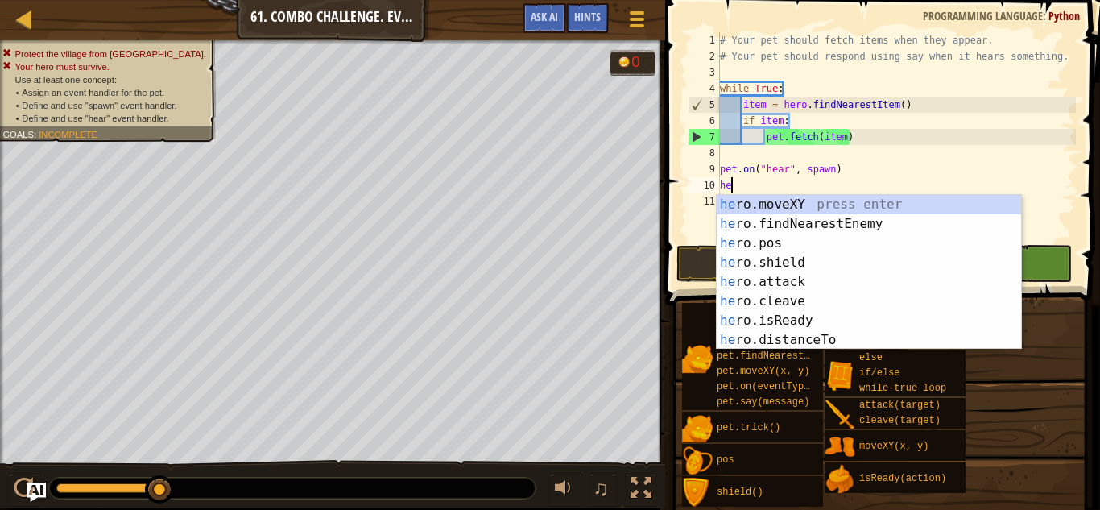
type textarea "hero"
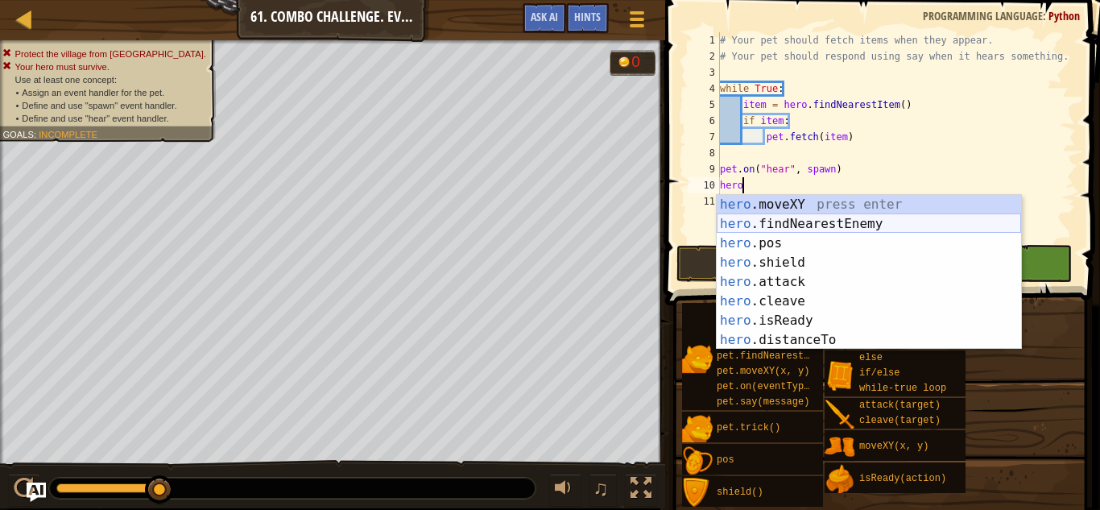
click at [825, 221] on div "hero .moveXY press enter hero .findNearestEnemy press enter hero .pos press ent…" at bounding box center [869, 291] width 304 height 193
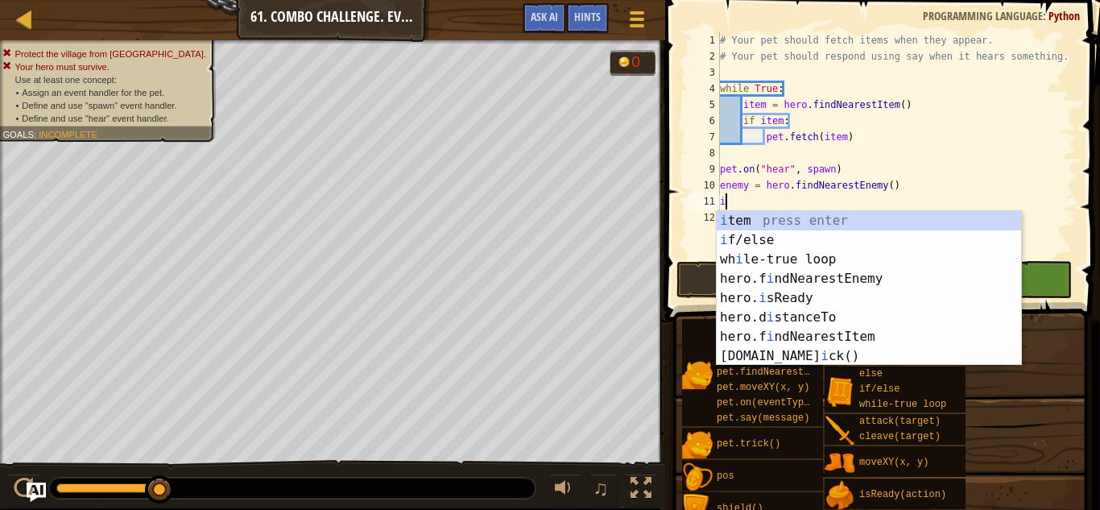
scroll to position [7, 1]
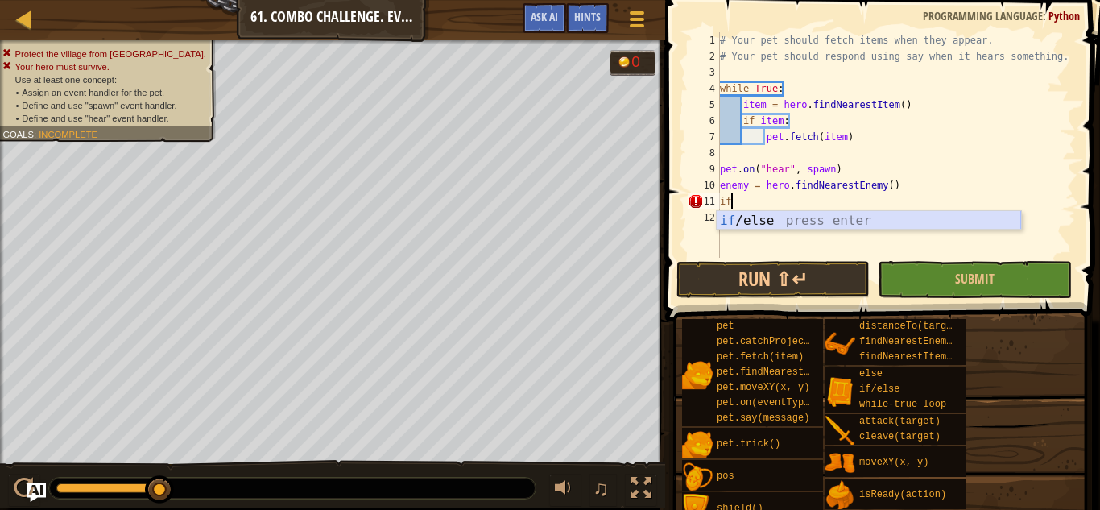
click at [764, 217] on div "if /else press enter" at bounding box center [869, 240] width 304 height 58
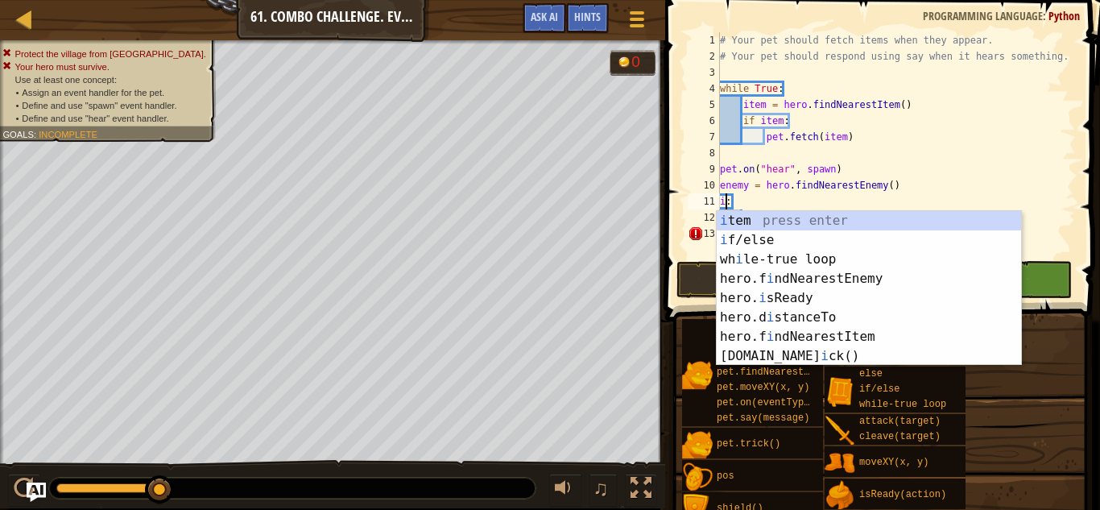
type textarea ":"
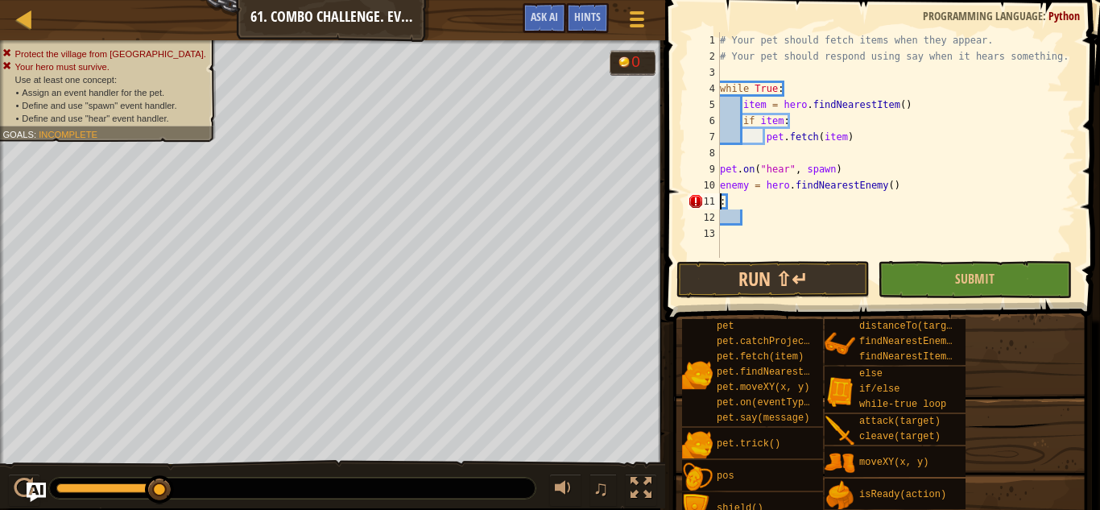
click at [760, 217] on div "# Your pet should fetch items when they appear. # Your pet should respond using…" at bounding box center [896, 161] width 359 height 258
type textarea ":"
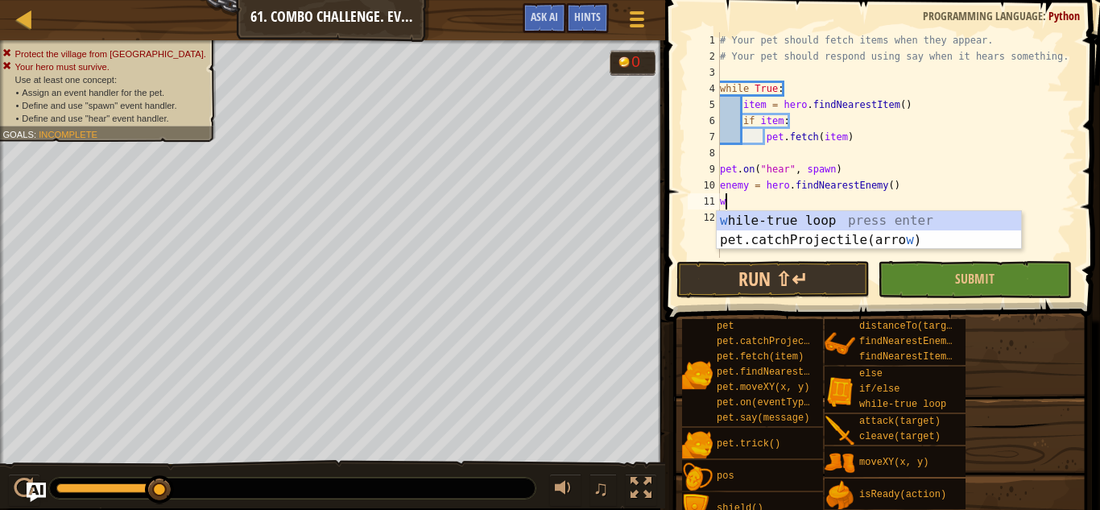
type textarea "wh"
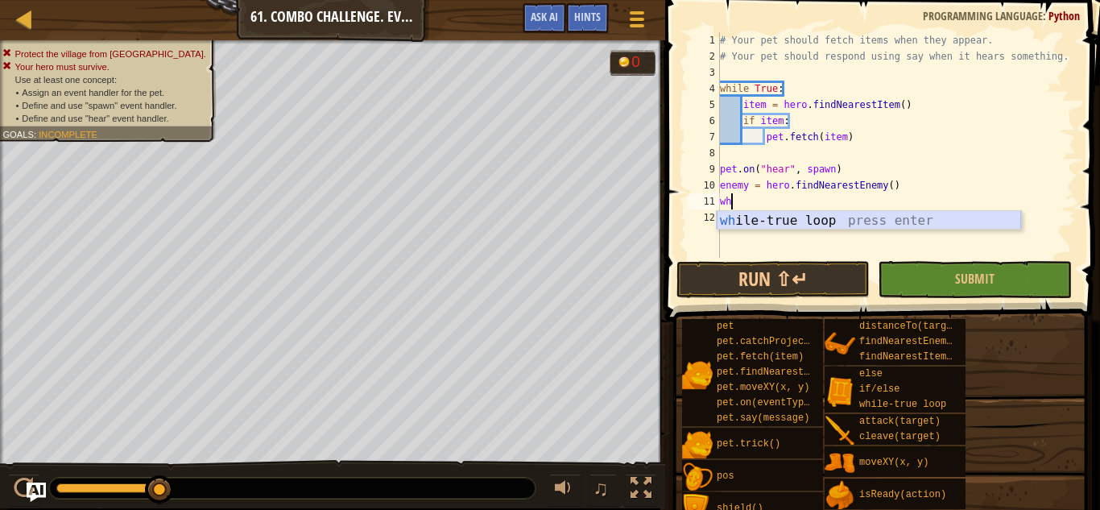
click at [799, 218] on div "wh ile-true loop press enter" at bounding box center [869, 240] width 304 height 58
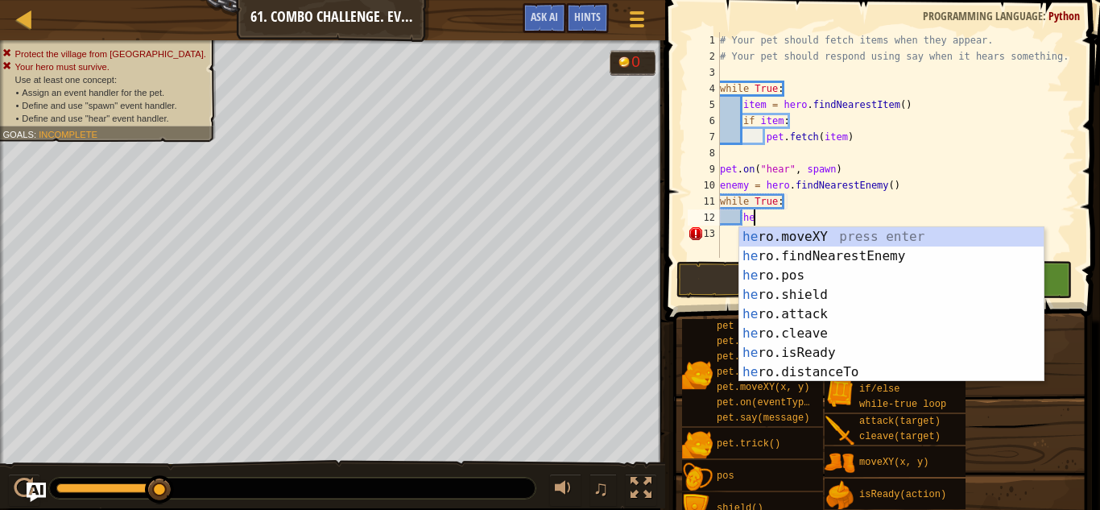
type textarea "hero"
click at [809, 250] on div "hero .moveXY press enter hero .findNearestEnemy press enter hero .pos press ent…" at bounding box center [891, 323] width 304 height 193
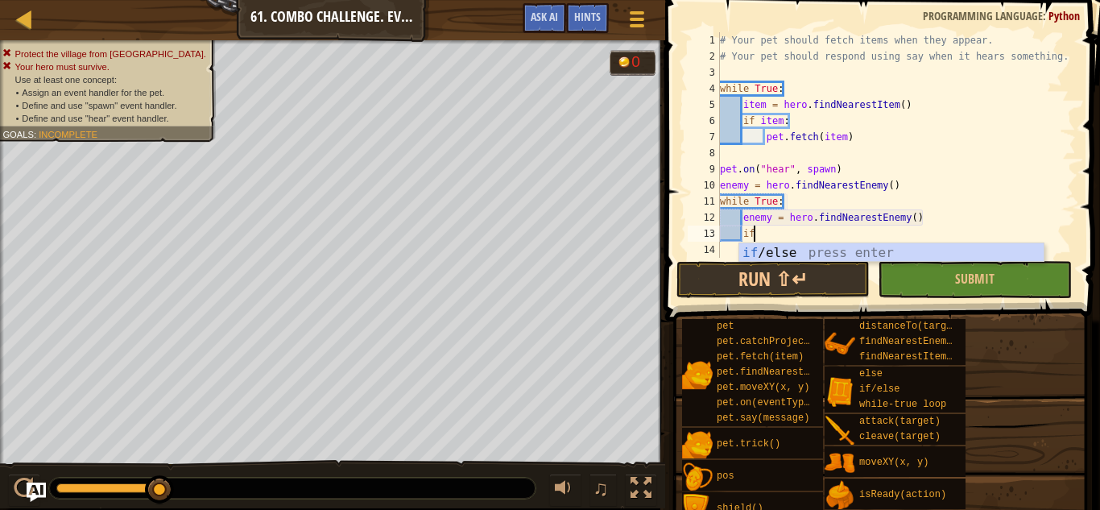
scroll to position [7, 4]
click at [804, 252] on div "if /else press enter" at bounding box center [891, 272] width 304 height 58
type textarea "if enemy:"
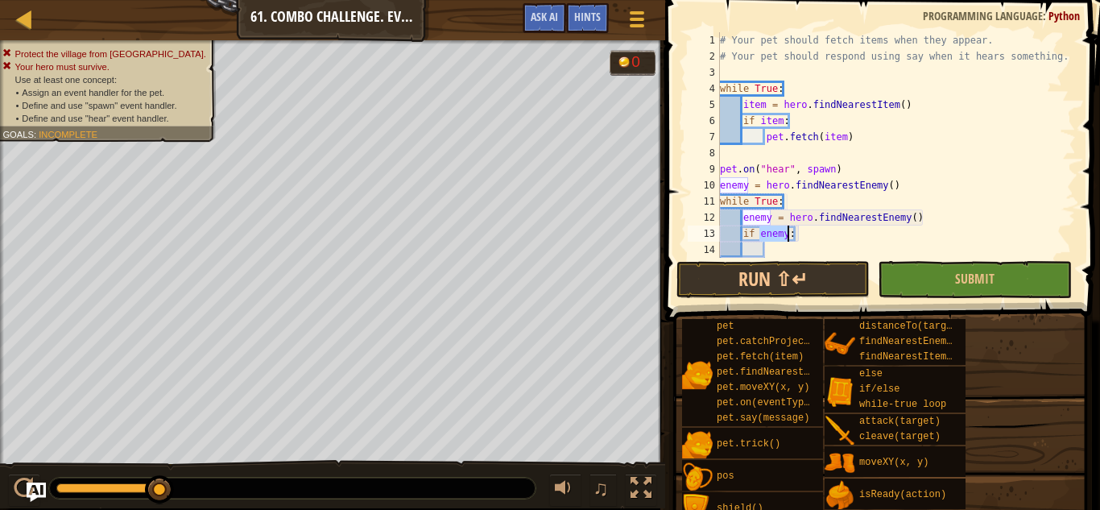
scroll to position [16, 0]
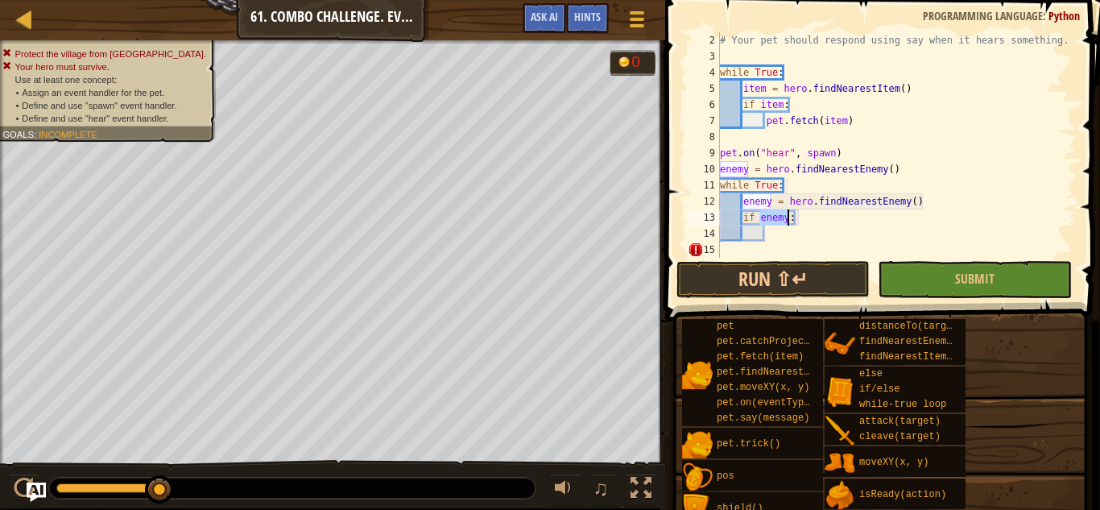
click at [795, 239] on div "# Your pet should respond using say when it hears something. while True : item …" at bounding box center [896, 161] width 359 height 258
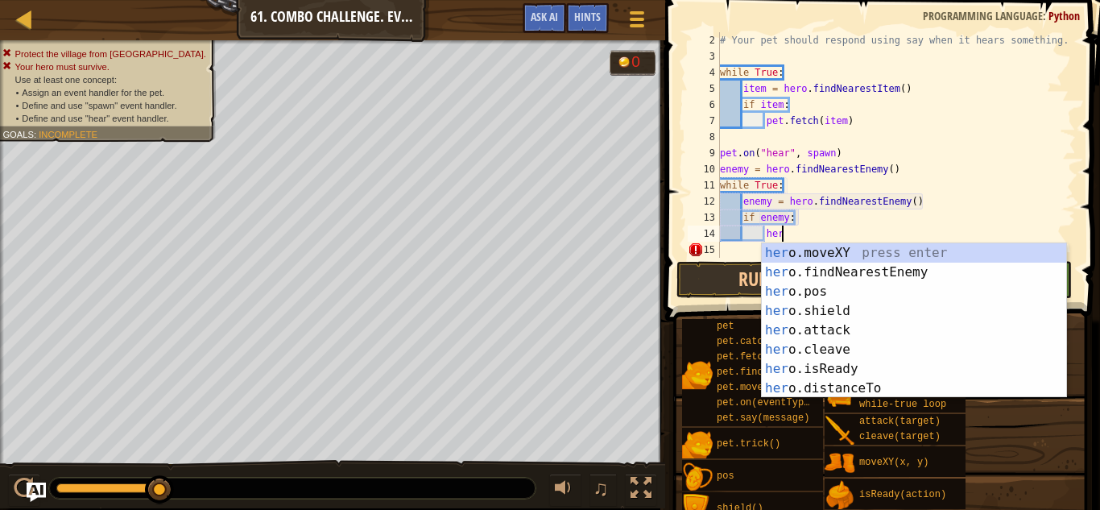
scroll to position [7, 9]
click at [843, 331] on div "hero .moveXY press enter hero .findNearestEnemy press enter hero .pos press ent…" at bounding box center [914, 339] width 304 height 193
type textarea "hero.attack(enemy)"
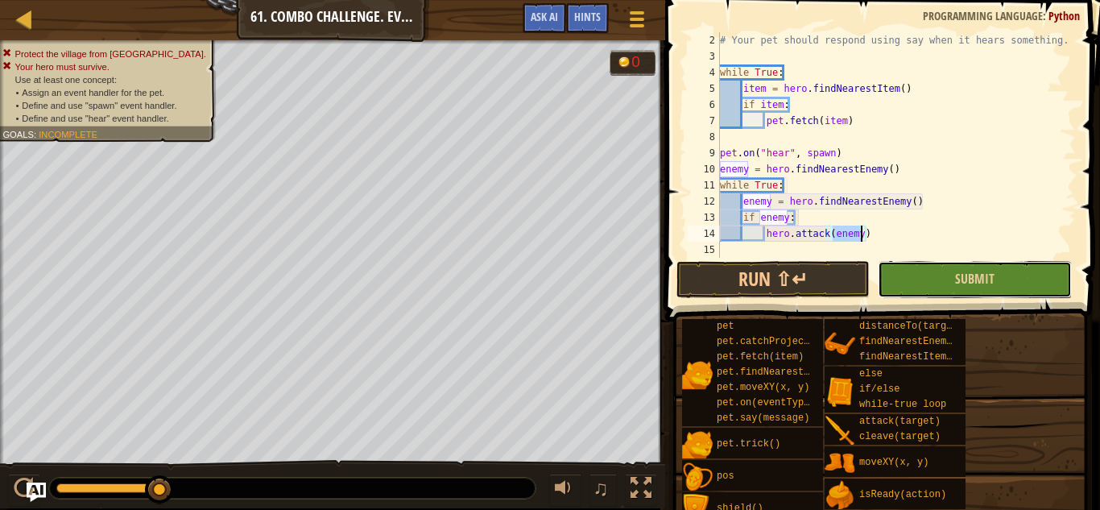
click at [927, 273] on button "Submit" at bounding box center [974, 279] width 193 height 37
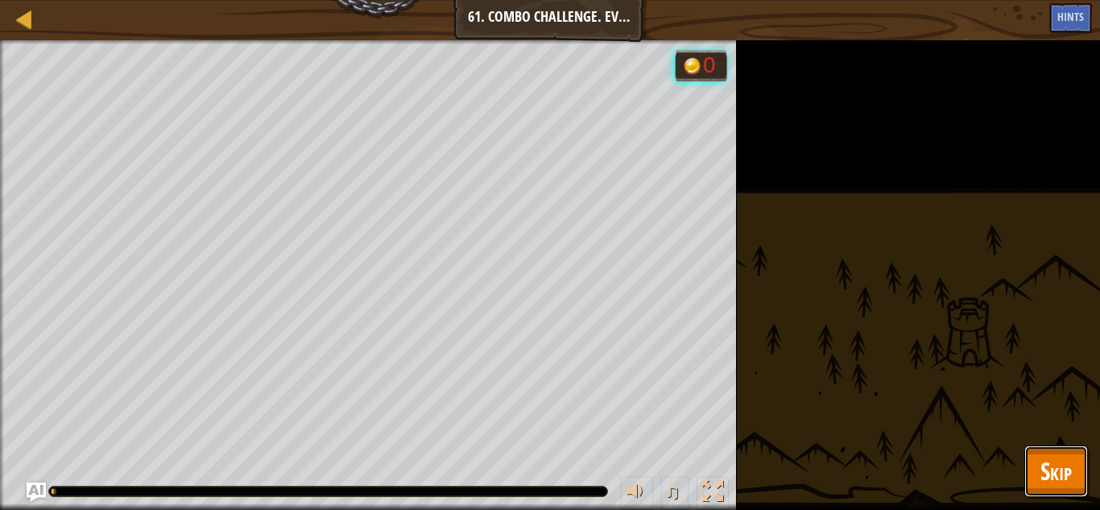
click at [1054, 455] on span "Skip" at bounding box center [1055, 470] width 31 height 33
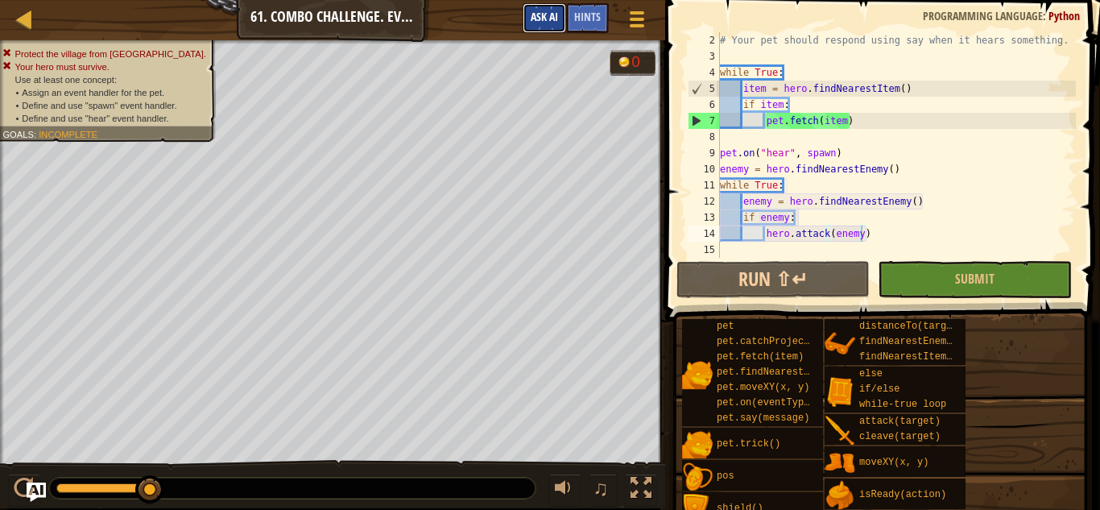
click at [548, 20] on span "Ask AI" at bounding box center [544, 16] width 27 height 15
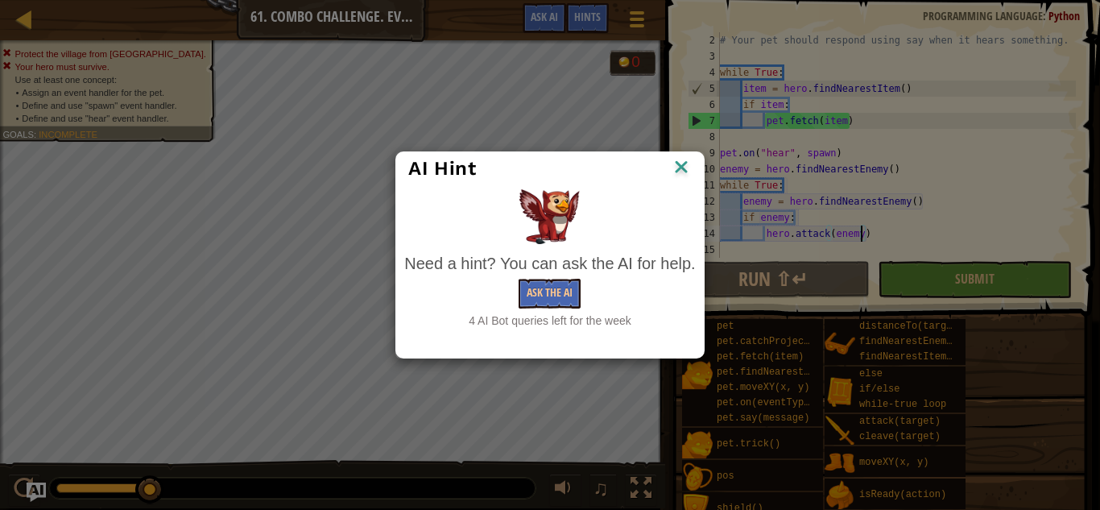
click at [667, 163] on div "AI Hint" at bounding box center [549, 168] width 283 height 24
click at [517, 300] on div "Ask the AI" at bounding box center [549, 294] width 291 height 30
click at [537, 296] on button "Ask the AI" at bounding box center [549, 294] width 62 height 30
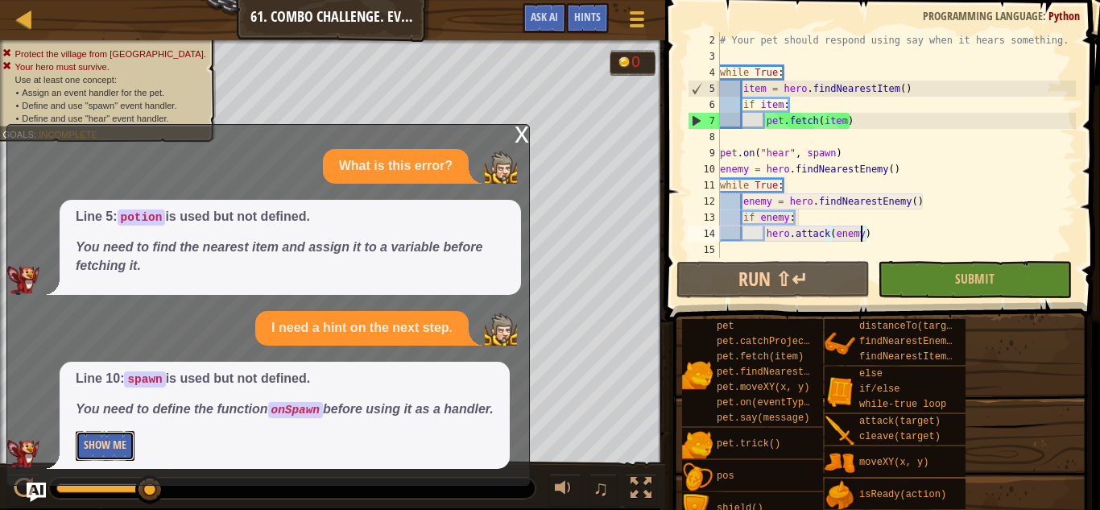
click at [114, 448] on button "Show Me" at bounding box center [105, 446] width 59 height 30
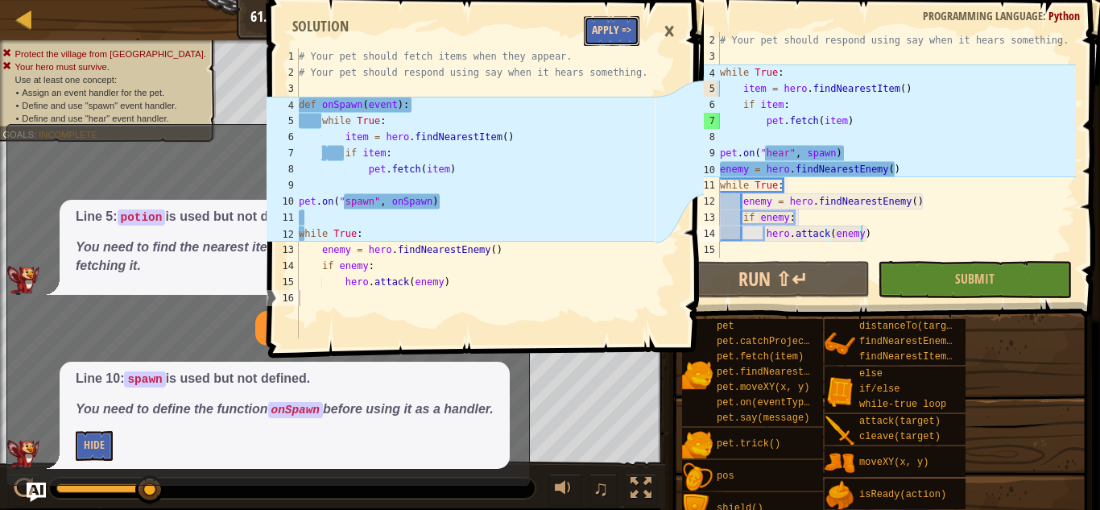
click at [604, 39] on button "Apply =>" at bounding box center [612, 31] width 56 height 30
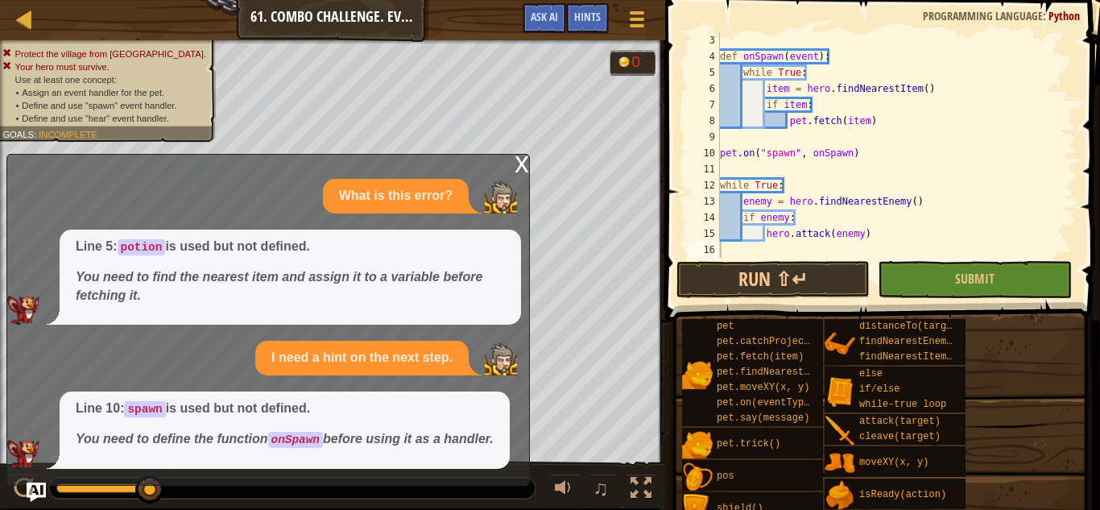
scroll to position [32, 0]
click at [945, 277] on button "Submit" at bounding box center [974, 279] width 193 height 37
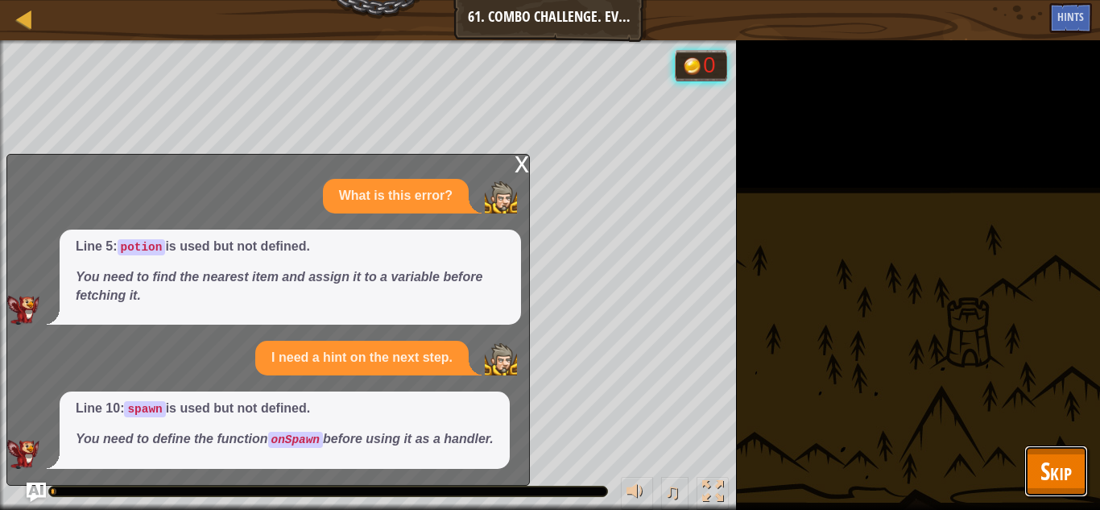
click at [1045, 461] on span "Skip" at bounding box center [1055, 470] width 31 height 33
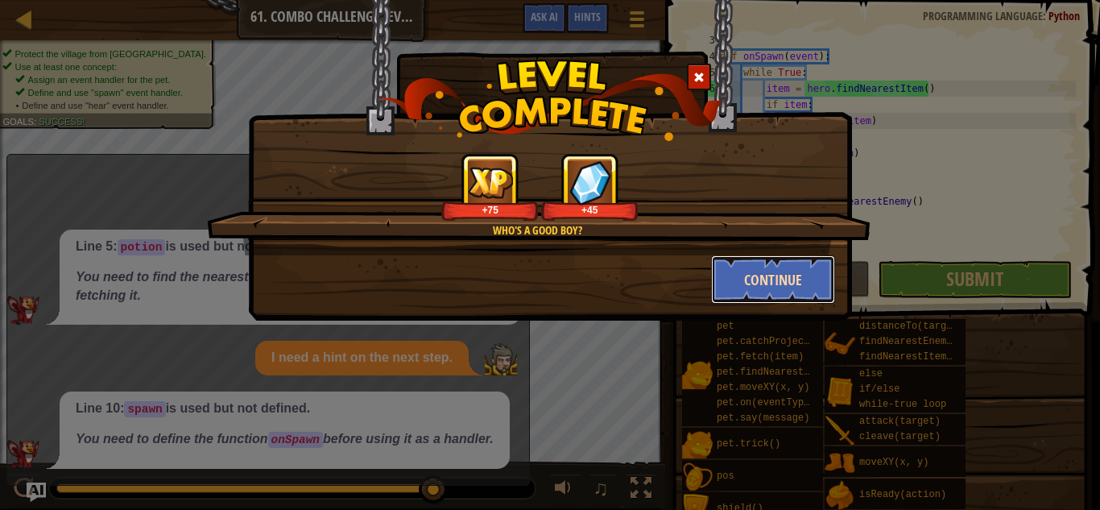
click at [764, 262] on button "Continue" at bounding box center [773, 279] width 125 height 48
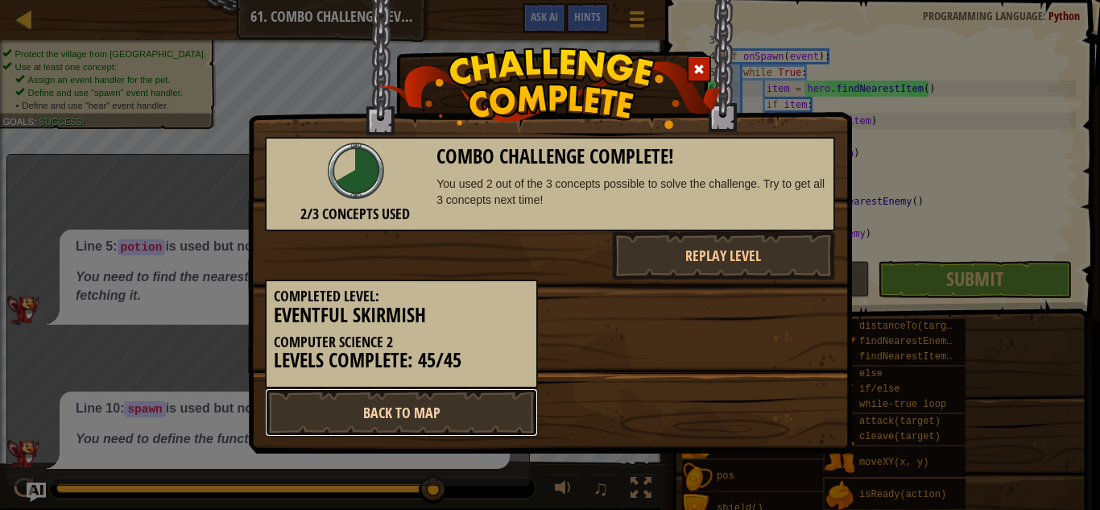
click at [448, 414] on link "Back to Map" at bounding box center [401, 412] width 273 height 48
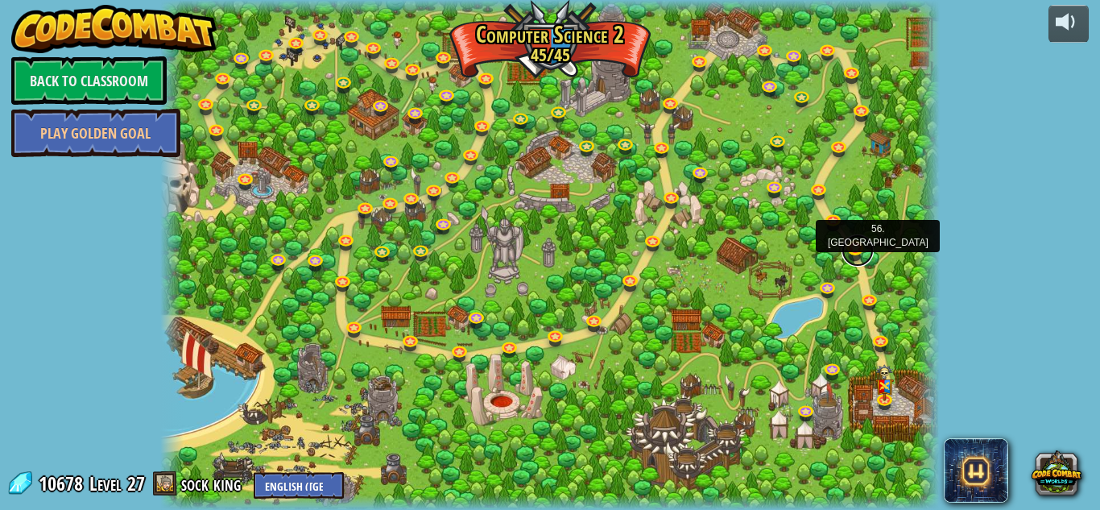
click at [861, 256] on link at bounding box center [857, 250] width 32 height 32
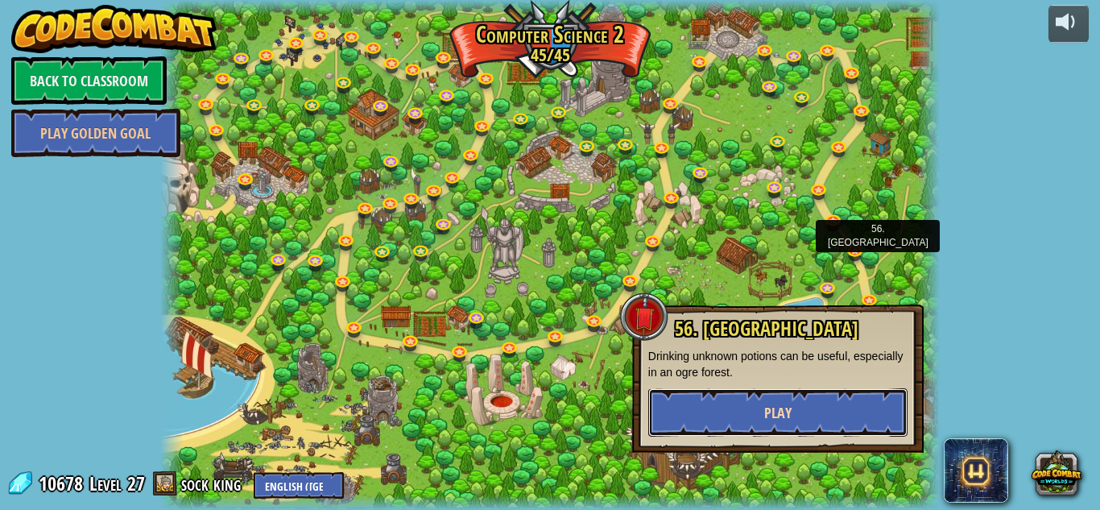
click at [841, 407] on button "Play" at bounding box center [777, 412] width 259 height 48
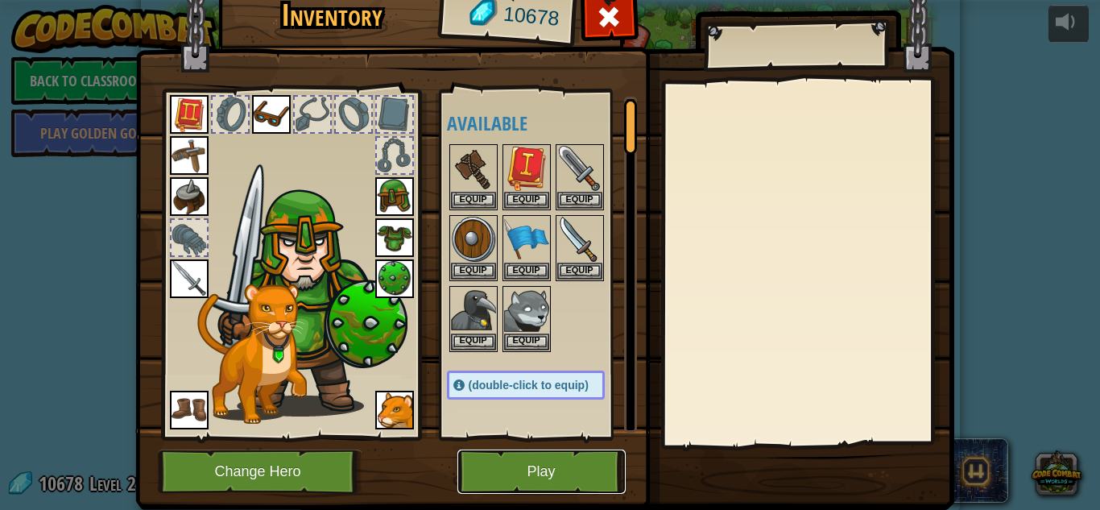
click at [556, 463] on button "Play" at bounding box center [541, 471] width 168 height 44
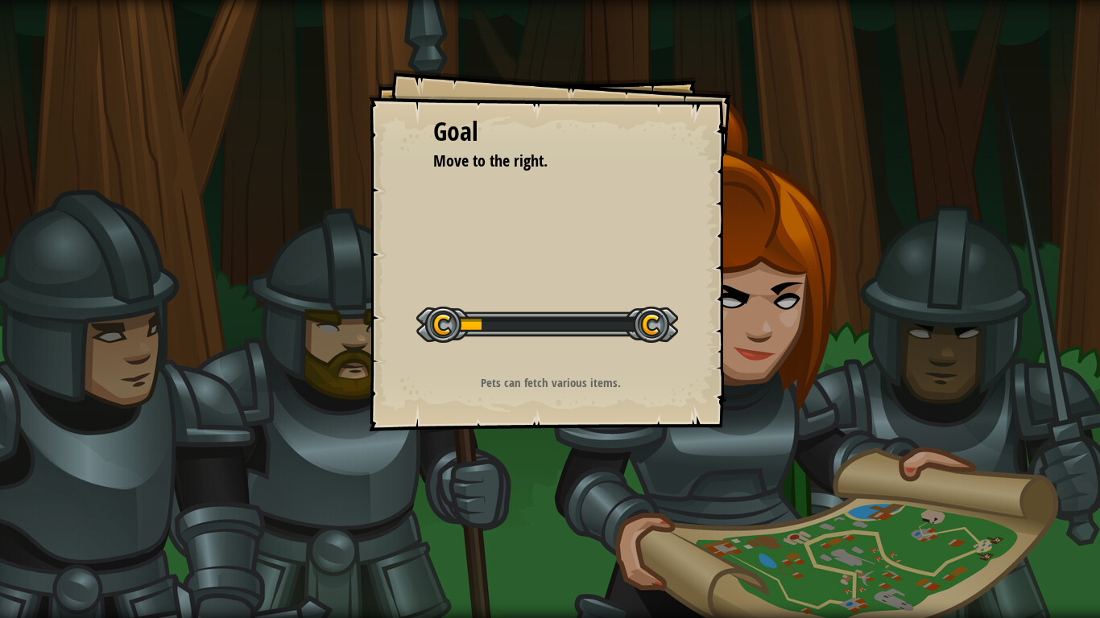
click at [501, 0] on div "Goal Move to the right. Start Level Error loading from server. Try refreshing t…" at bounding box center [550, 309] width 1100 height 618
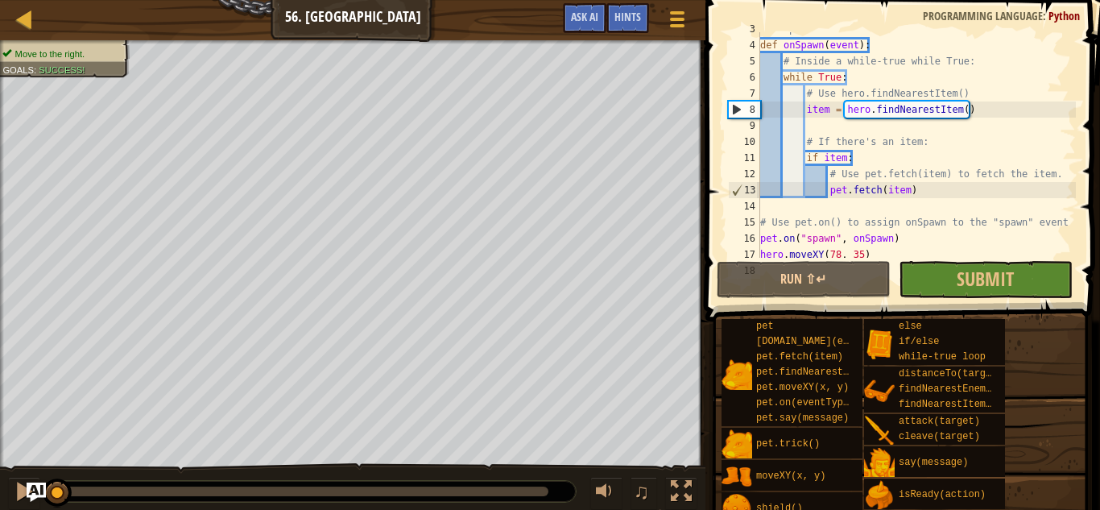
scroll to position [44, 0]
click at [1024, 263] on button "Submit" at bounding box center [986, 279] width 174 height 37
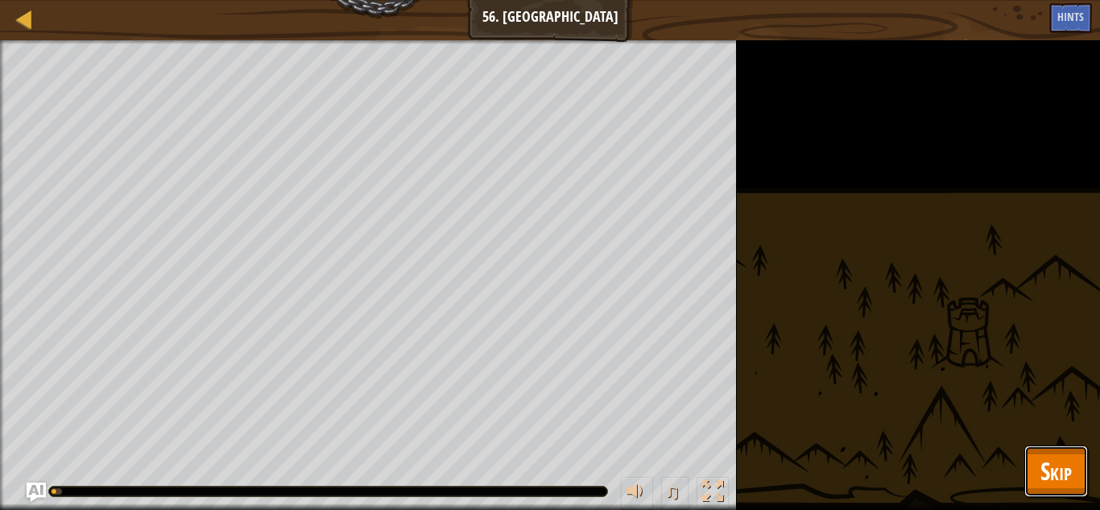
click at [1063, 459] on span "Skip" at bounding box center [1055, 470] width 31 height 33
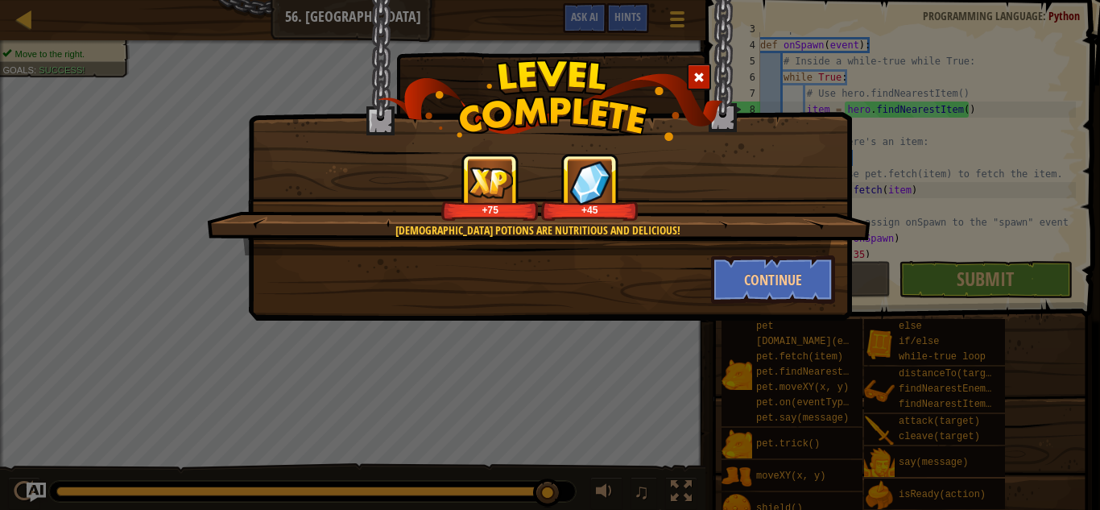
click at [696, 81] on span at bounding box center [698, 77] width 11 height 11
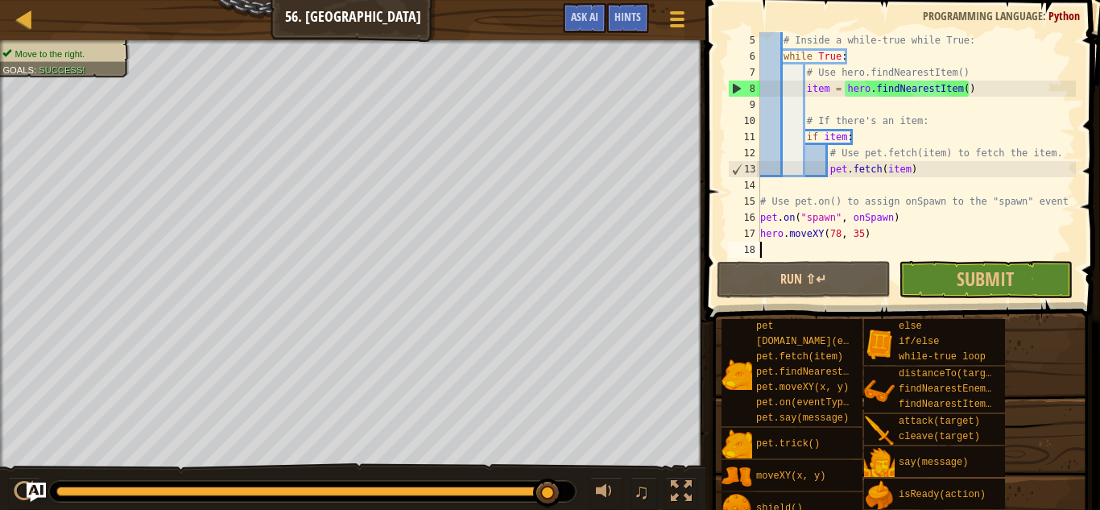
scroll to position [61, 0]
